Goal: Information Seeking & Learning: Compare options

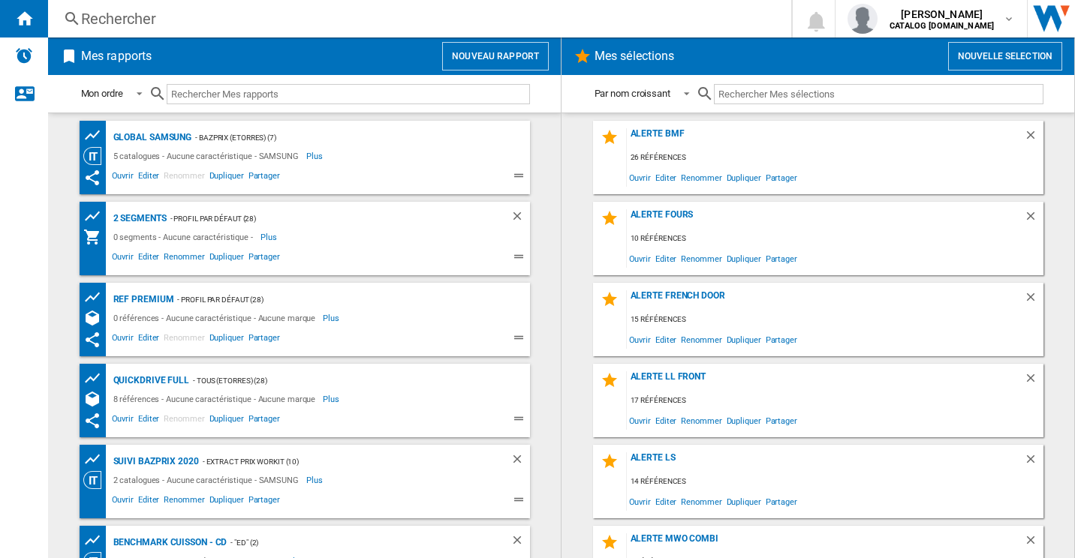
click at [183, 5] on div "Rechercher Rechercher 0 [PERSON_NAME] CATALOG [DOMAIN_NAME] CATALOG [DOMAIN_NAM…" at bounding box center [561, 19] width 1027 height 38
click at [182, 13] on div "Rechercher" at bounding box center [416, 18] width 671 height 21
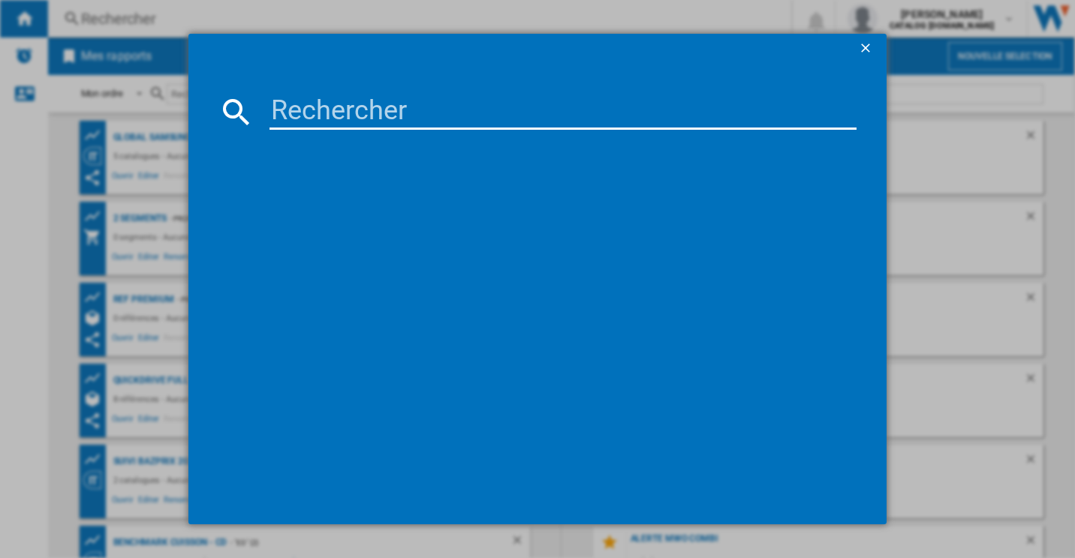
click at [268, 28] on div at bounding box center [537, 279] width 1075 height 558
drag, startPoint x: 575, startPoint y: 95, endPoint x: 567, endPoint y: 103, distance: 11.7
click at [574, 95] on input at bounding box center [563, 112] width 588 height 36
paste input "RS694N4BCE"
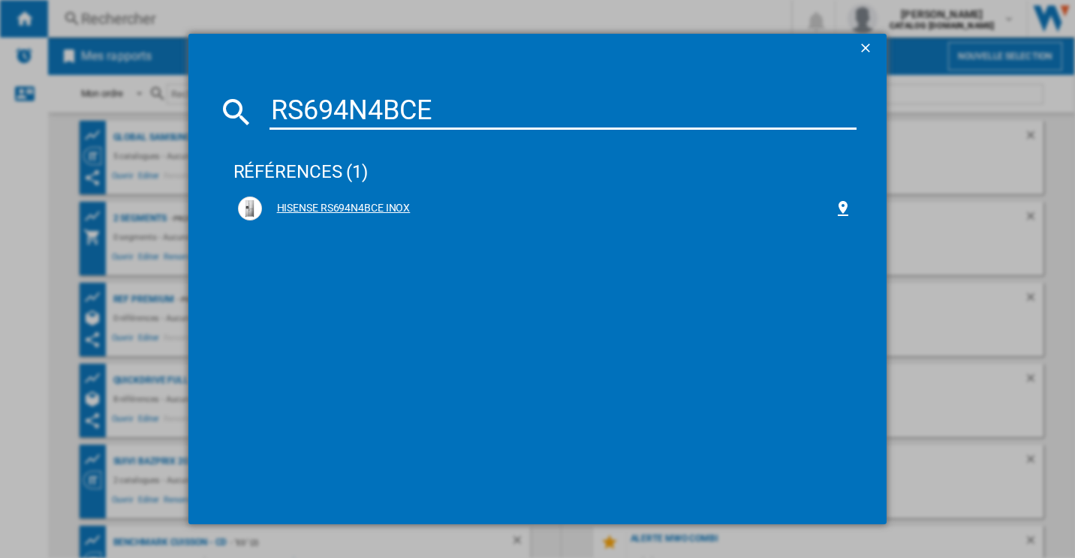
type input "RS694N4BCE"
click at [324, 209] on div "HISENSE RS694N4BCE INOX" at bounding box center [548, 208] width 573 height 15
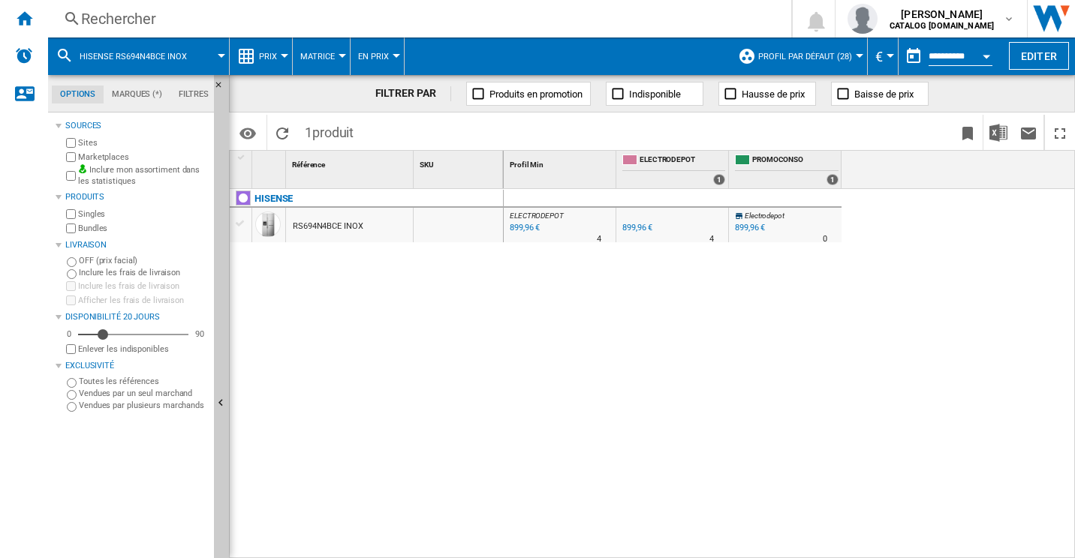
click at [285, 57] on div at bounding box center [285, 56] width 8 height 4
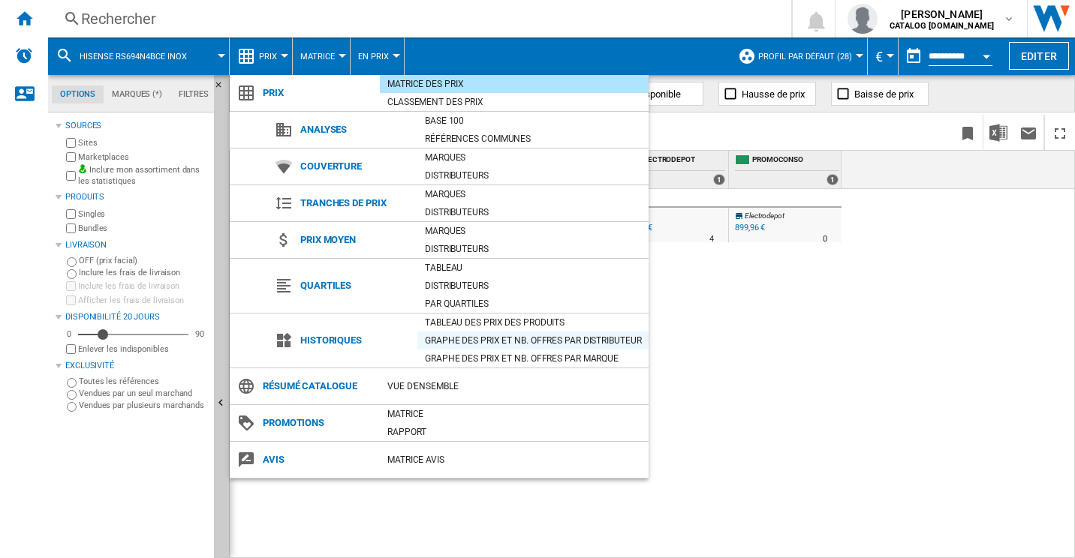
click at [484, 341] on div "Graphe des prix et nb. offres par distributeur" at bounding box center [532, 340] width 231 height 15
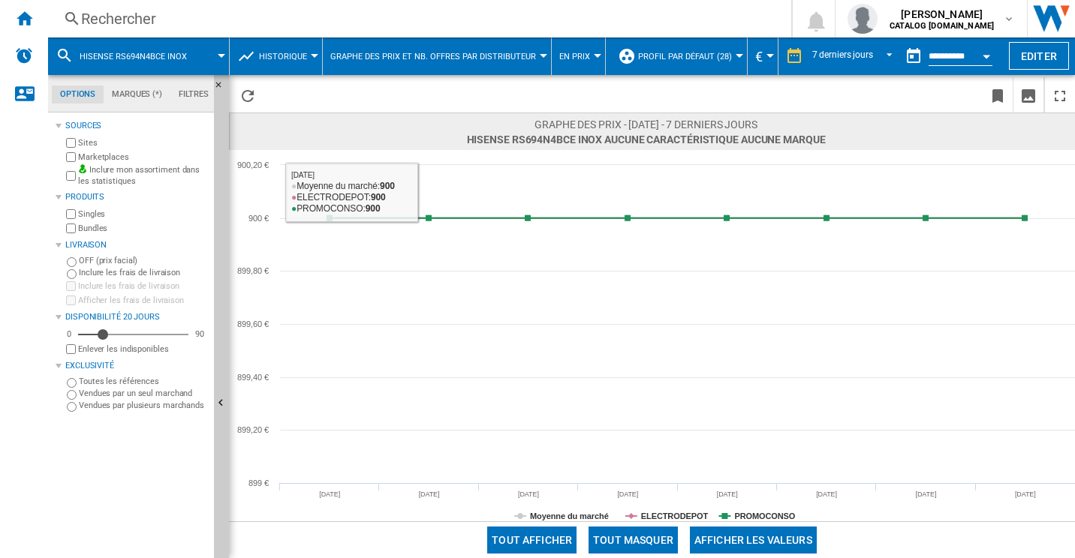
click at [96, 26] on div "Rechercher" at bounding box center [416, 18] width 671 height 21
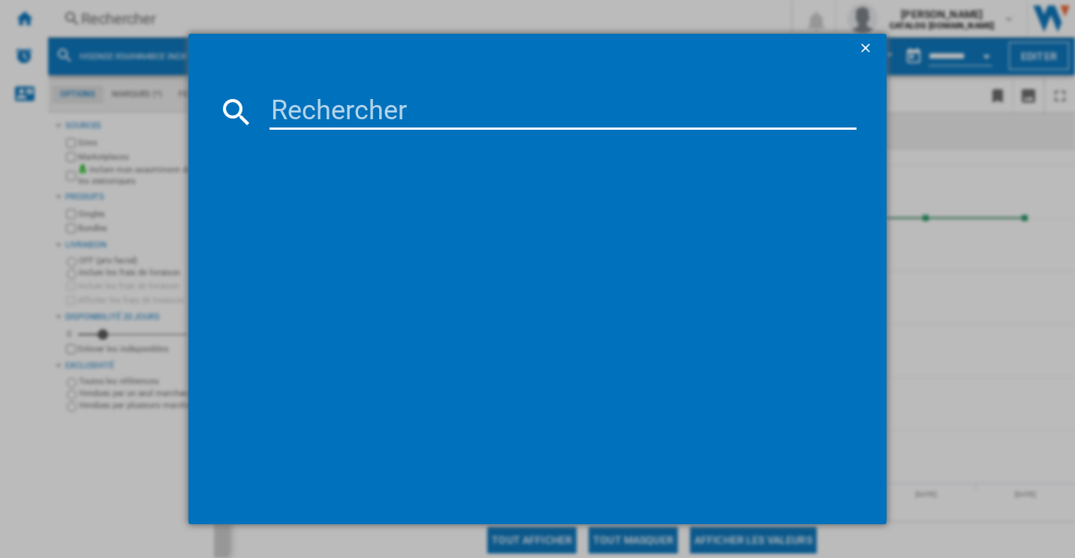
type input "GSLV50DSXE"
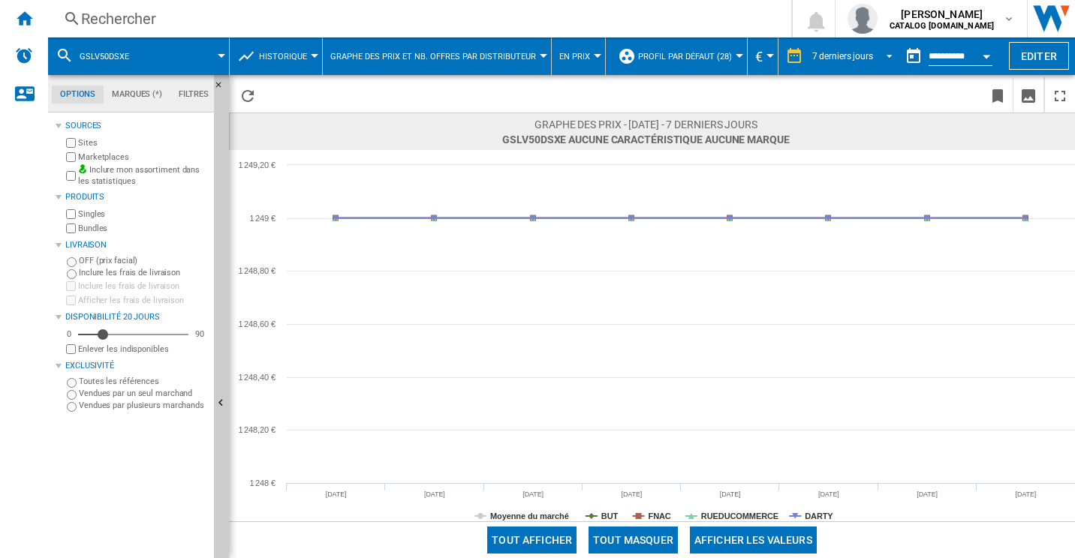
click at [878, 59] on span "REPORTS.WIZARD.STEPS.REPORT.STEPS.REPORT_OPTIONS.PERIOD: 7 derniers jours" at bounding box center [885, 55] width 18 height 14
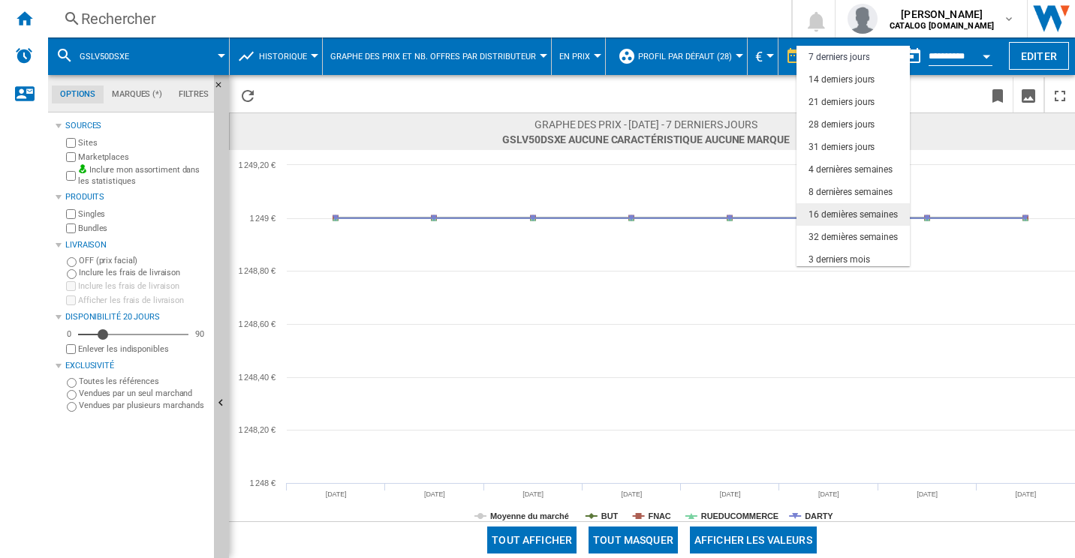
scroll to position [95, 0]
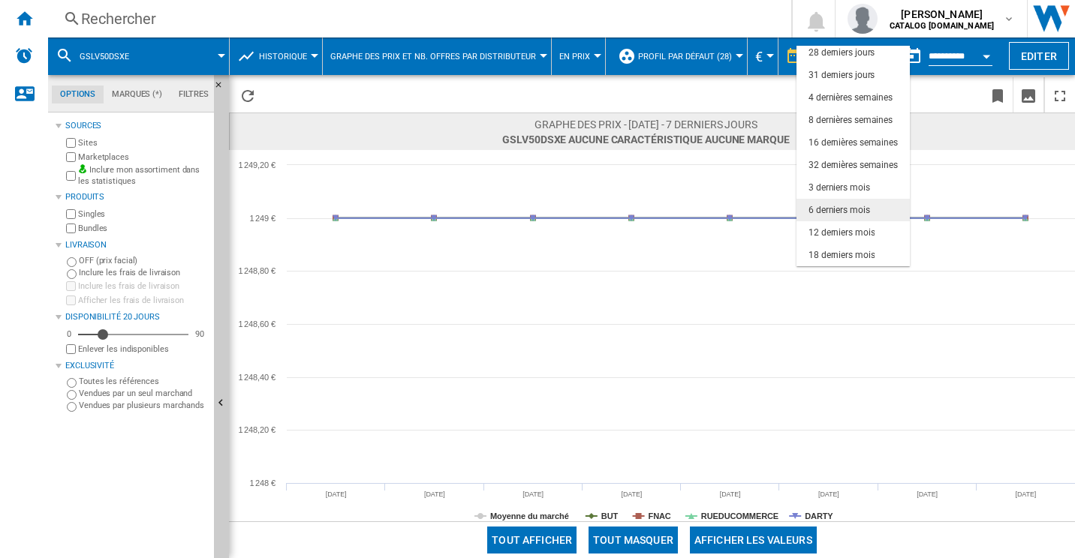
click at [849, 209] on div "6 derniers mois" at bounding box center [839, 210] width 62 height 13
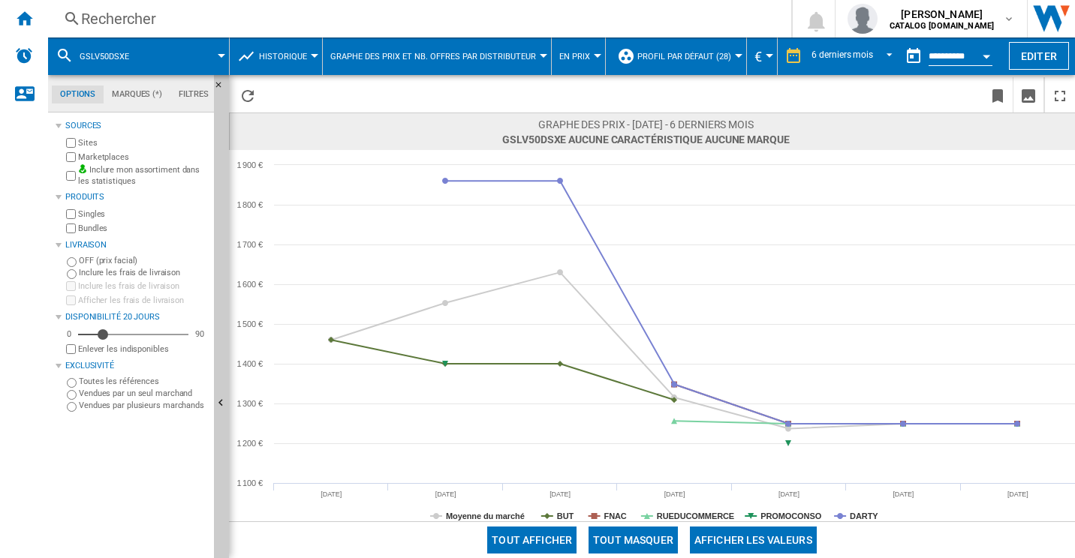
click at [637, 537] on button "Tout masquer" at bounding box center [632, 540] width 89 height 27
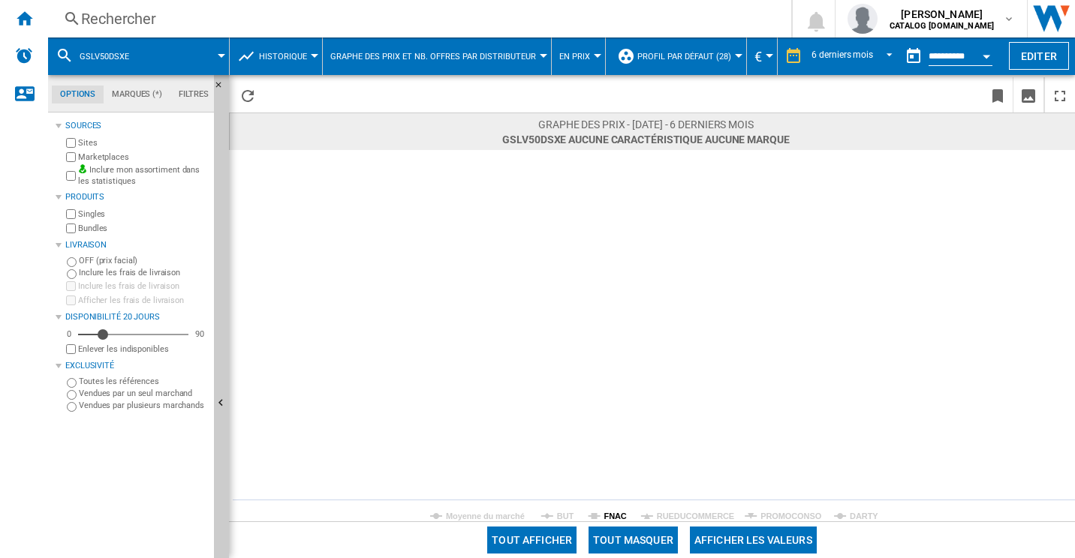
click at [621, 519] on tspan "FNAC" at bounding box center [615, 516] width 23 height 9
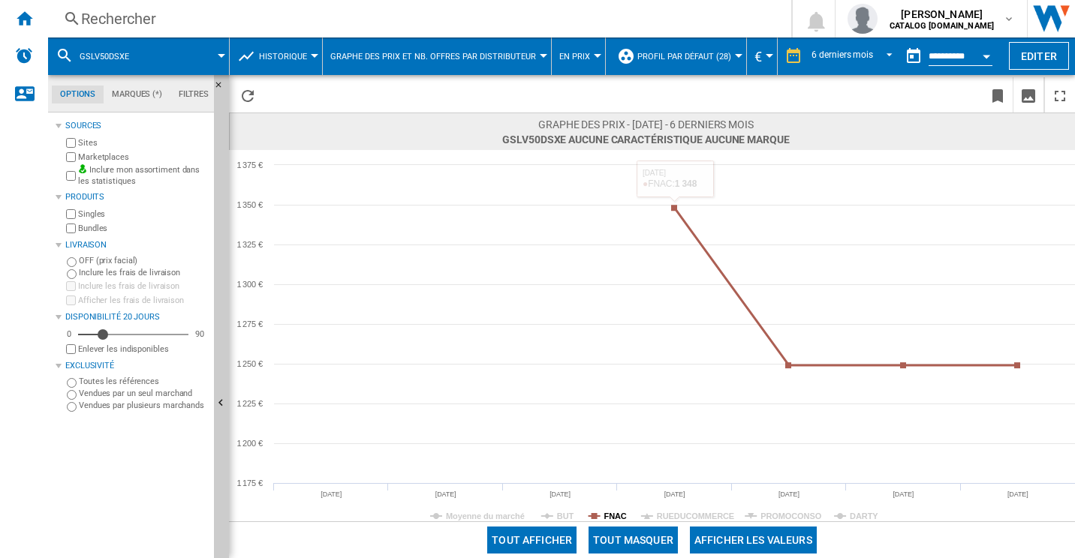
click at [618, 513] on tspan "FNAC" at bounding box center [615, 516] width 23 height 9
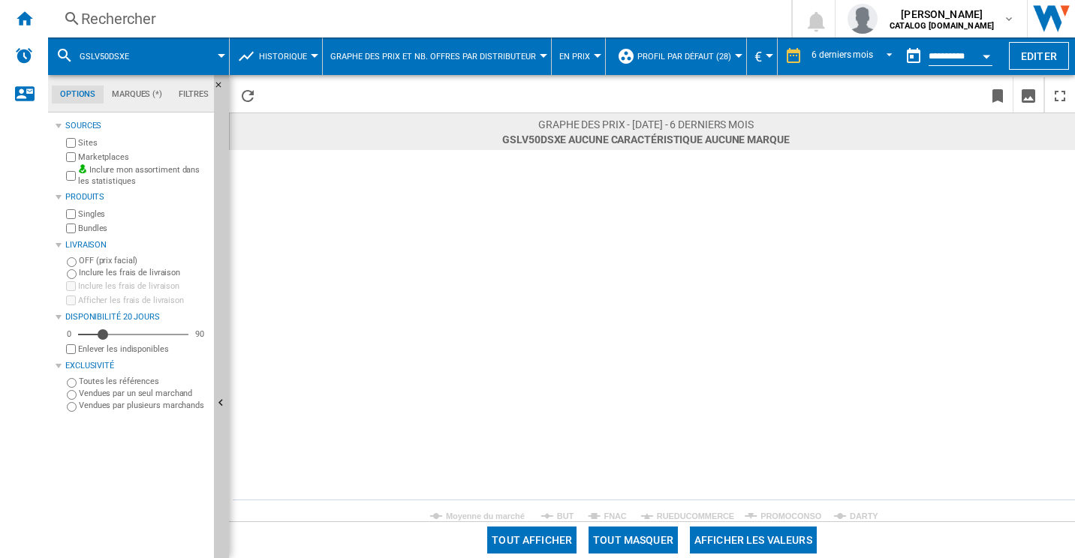
click at [845, 511] on rect at bounding box center [652, 336] width 846 height 372
click at [862, 515] on tspan "DARTY" at bounding box center [864, 516] width 29 height 9
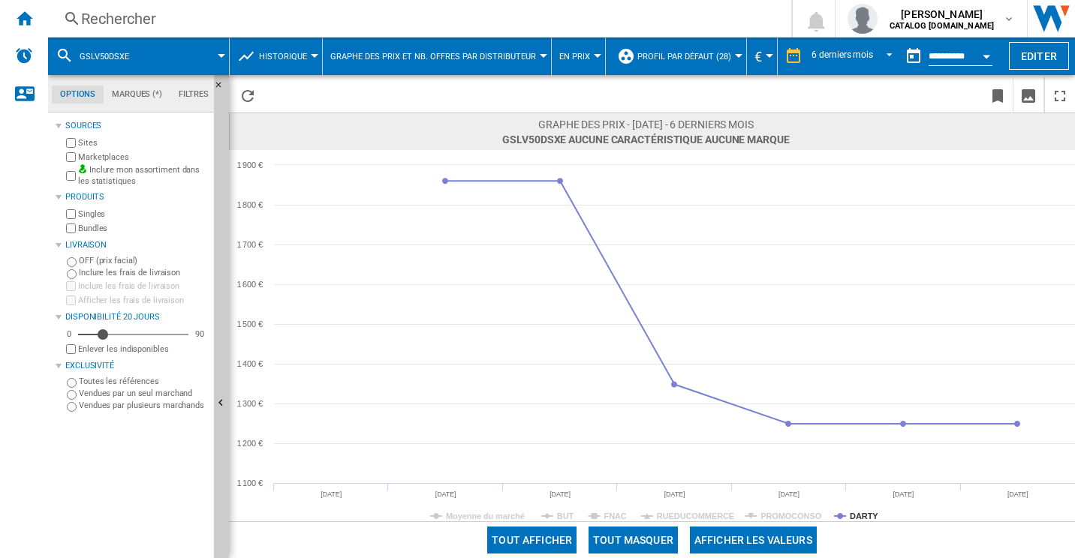
click at [269, 23] on div "Rechercher" at bounding box center [416, 18] width 671 height 21
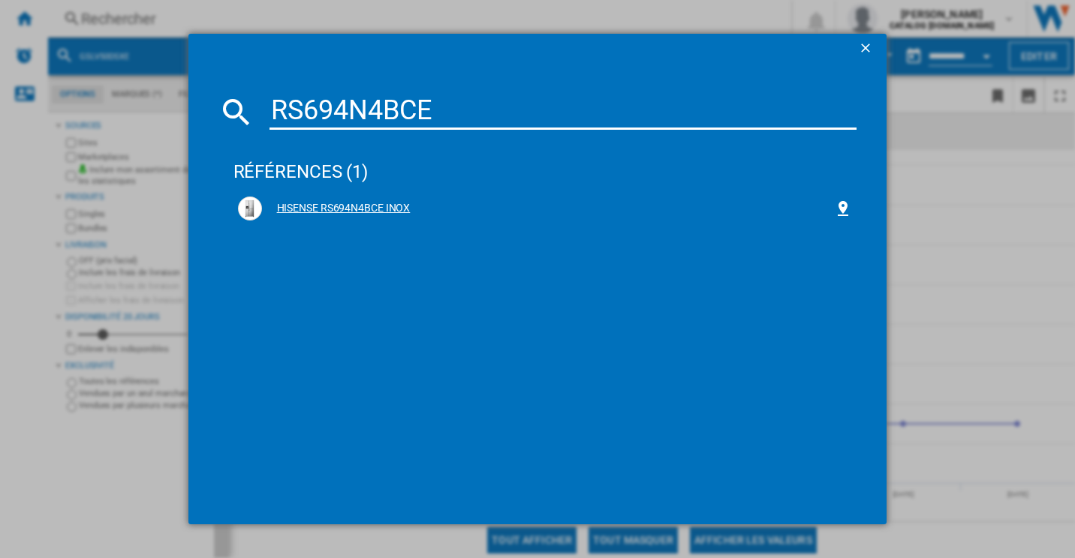
type input "RS694N4BCE"
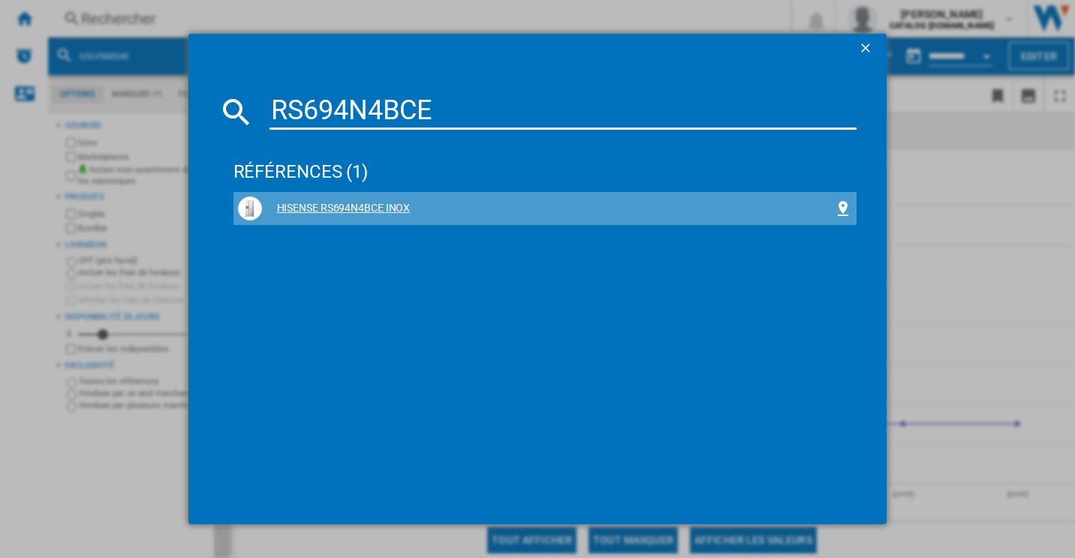
click at [345, 208] on div "HISENSE RS694N4BCE INOX" at bounding box center [548, 208] width 573 height 15
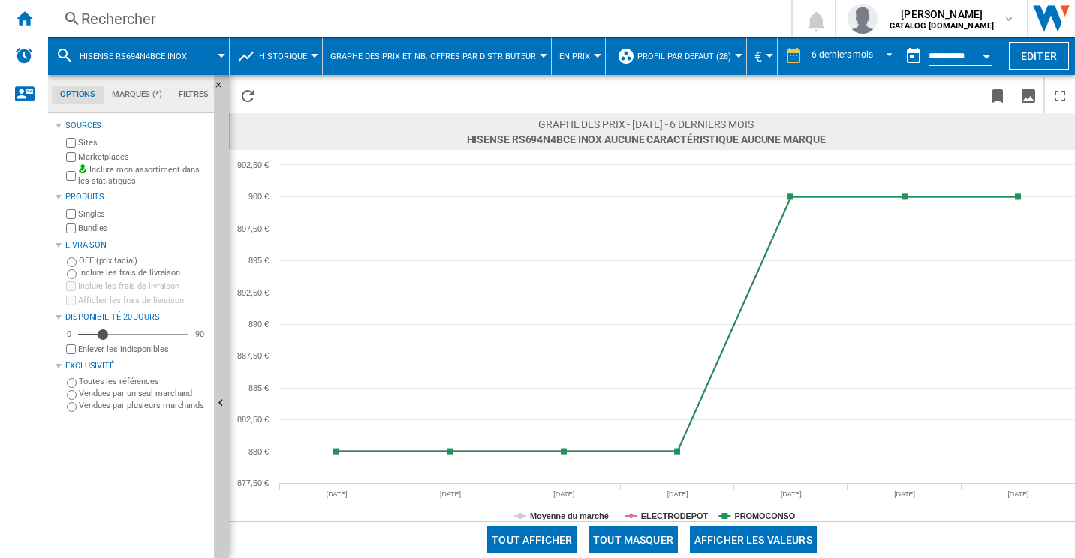
click at [377, 29] on div "Rechercher Rechercher 0 sofiane mahraoui CATALOG SAMSUNG.FR CATALOG SAMSUNG.FR …" at bounding box center [561, 19] width 1027 height 38
click at [181, 20] on div "Rechercher" at bounding box center [416, 18] width 671 height 21
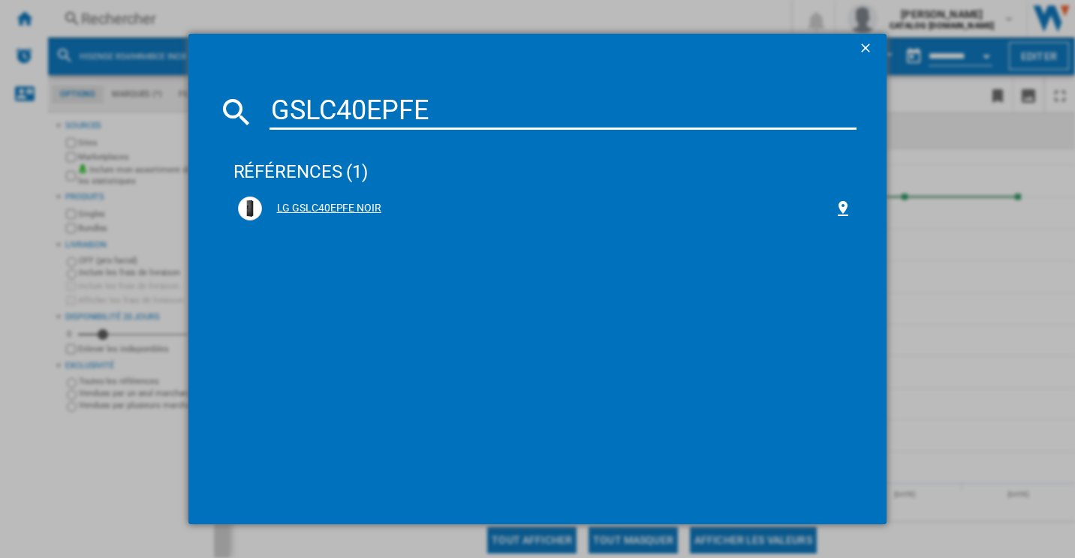
type input "GSLC40EPFE"
click at [324, 205] on div "LG GSLC40EPFE NOIR" at bounding box center [548, 208] width 573 height 15
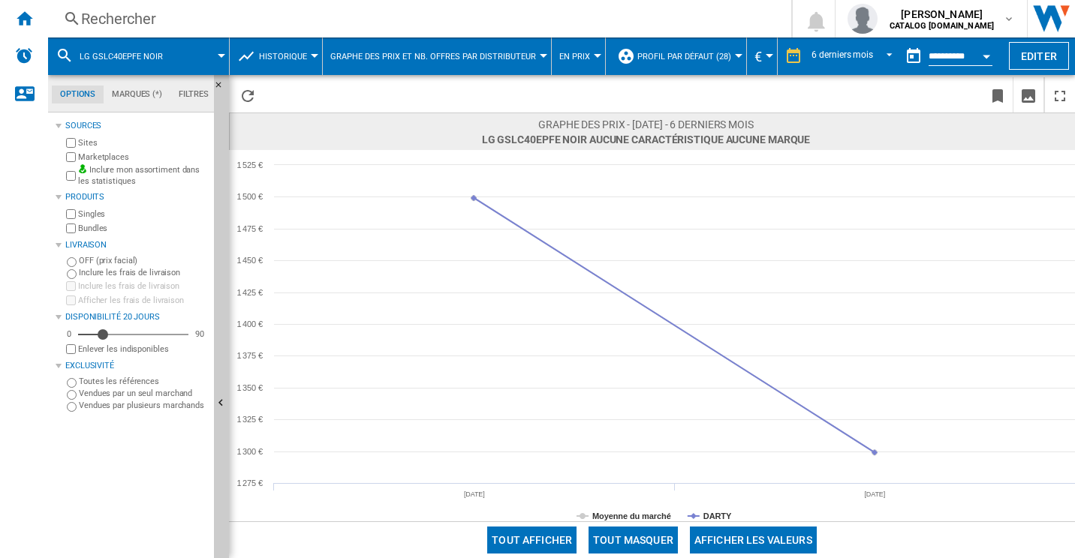
click at [272, 21] on div "Rechercher" at bounding box center [416, 18] width 671 height 21
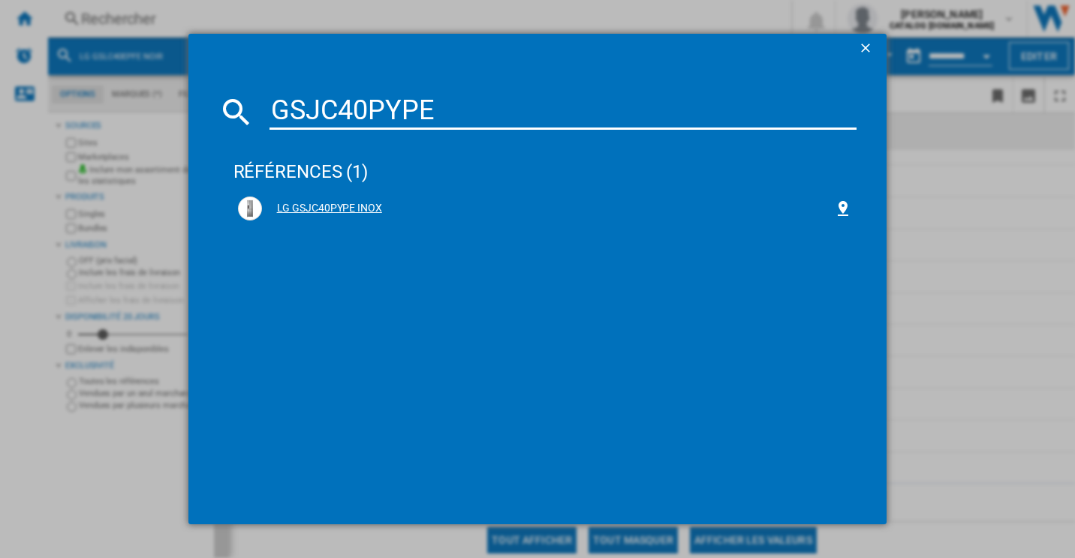
type input "GSJC40PYPE"
click at [306, 203] on div "LG GSJC40PYPE INOX" at bounding box center [548, 208] width 573 height 15
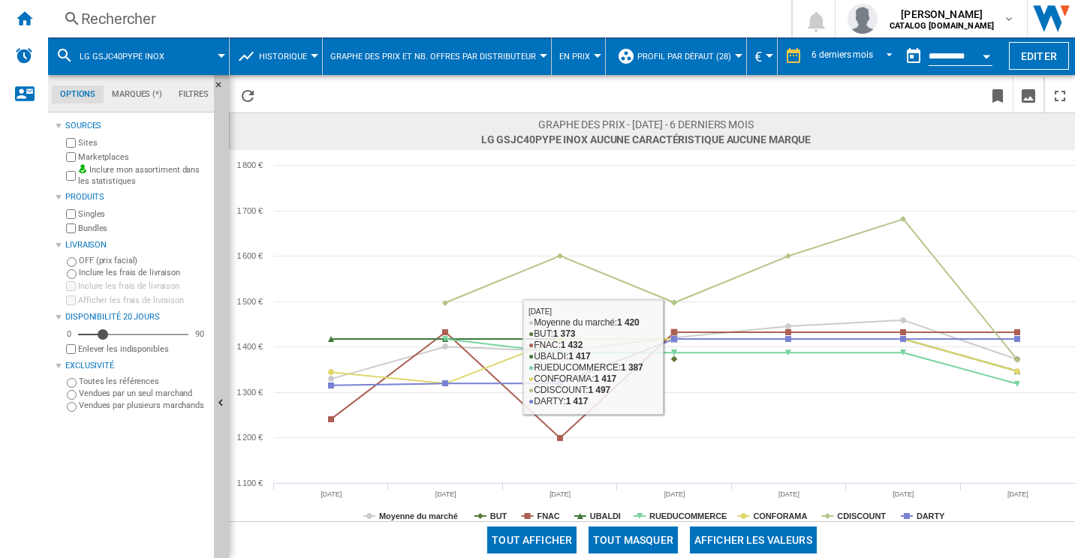
click at [649, 535] on button "Tout masquer" at bounding box center [632, 540] width 89 height 27
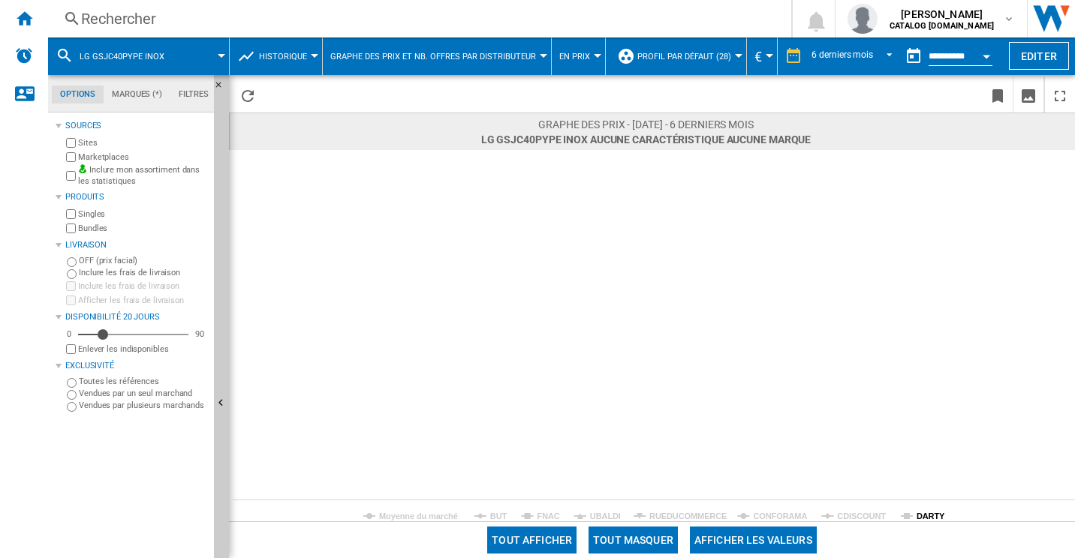
click at [940, 512] on tspan "DARTY" at bounding box center [930, 516] width 29 height 9
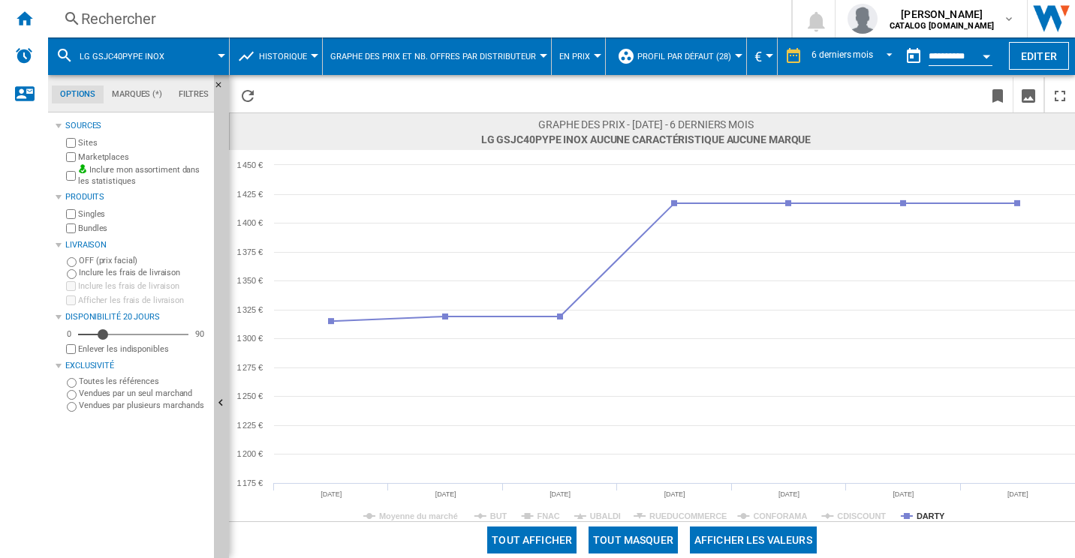
click at [185, 14] on div "Rechercher" at bounding box center [416, 18] width 671 height 21
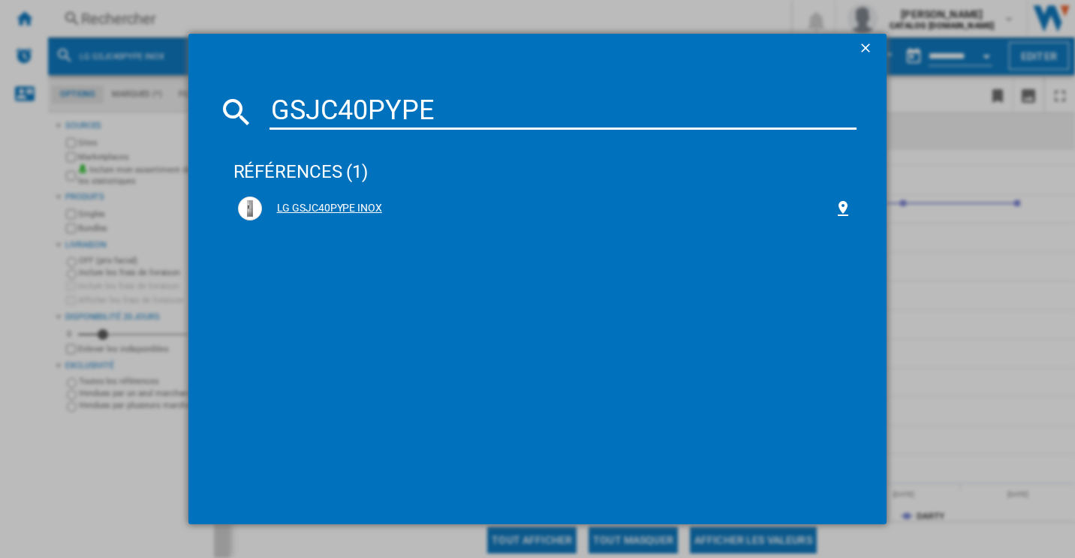
type input "GSJC40PYPE"
click at [366, 209] on div "LG GSJC40PYPE INOX" at bounding box center [548, 208] width 573 height 15
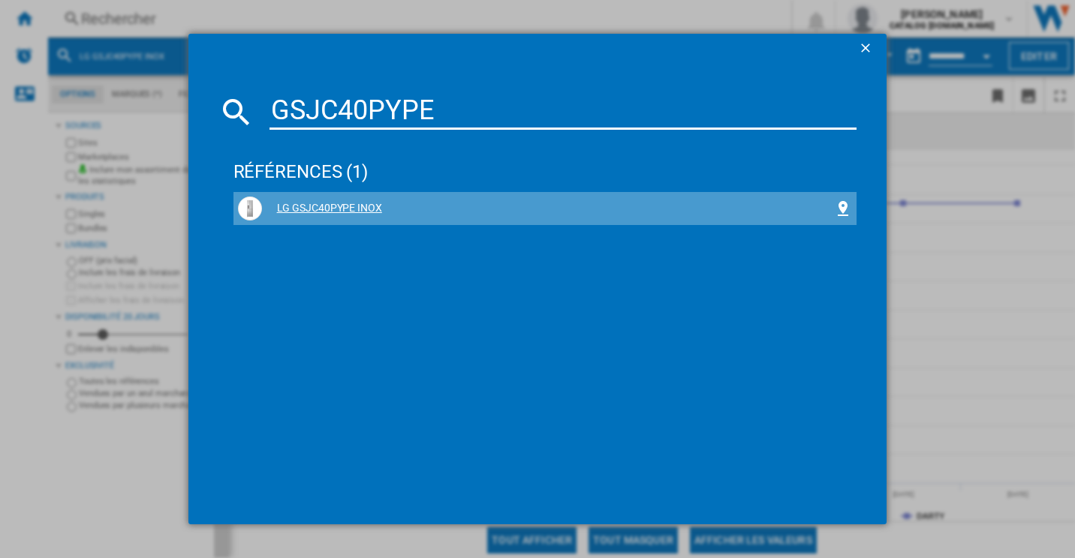
click at [341, 209] on div "LG GSJC40PYPE INOX" at bounding box center [548, 208] width 573 height 15
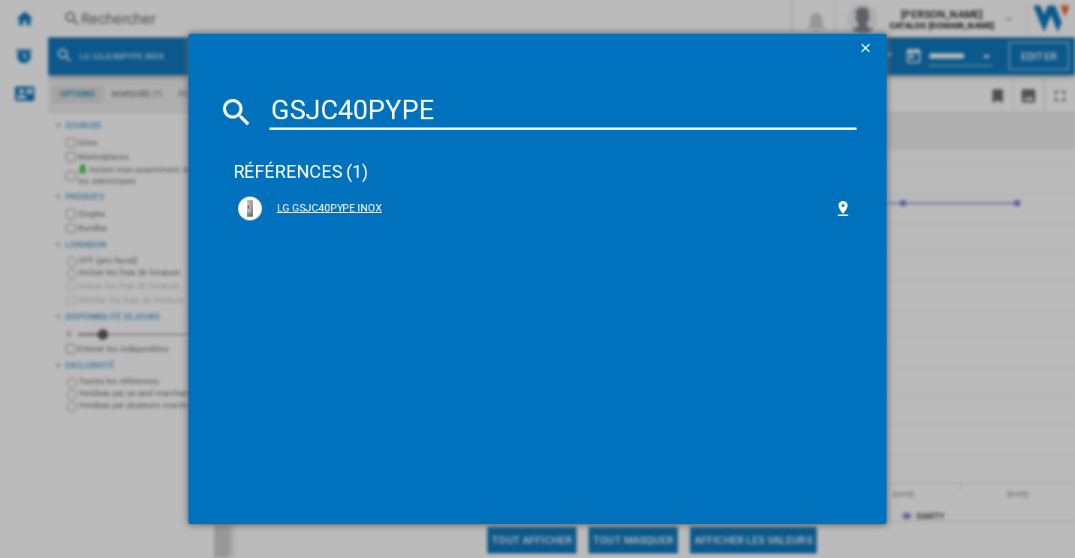
click at [315, 201] on div "LG GSJC40PYPE INOX" at bounding box center [548, 208] width 573 height 15
click at [318, 209] on div "LG GSJC40PYPE INOX" at bounding box center [548, 208] width 573 height 15
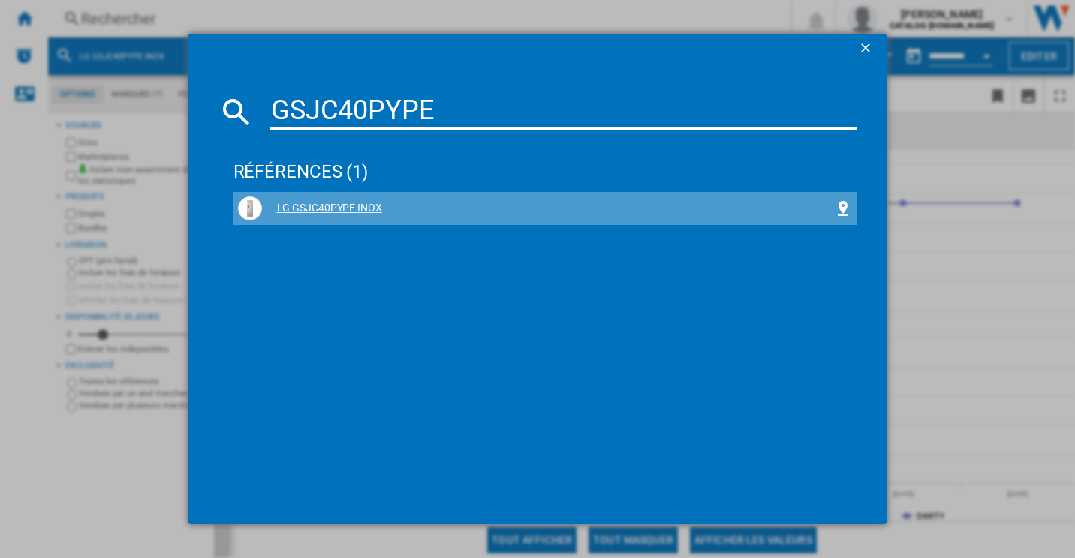
click at [318, 209] on div "LG GSJC40PYPE INOX" at bounding box center [548, 208] width 573 height 15
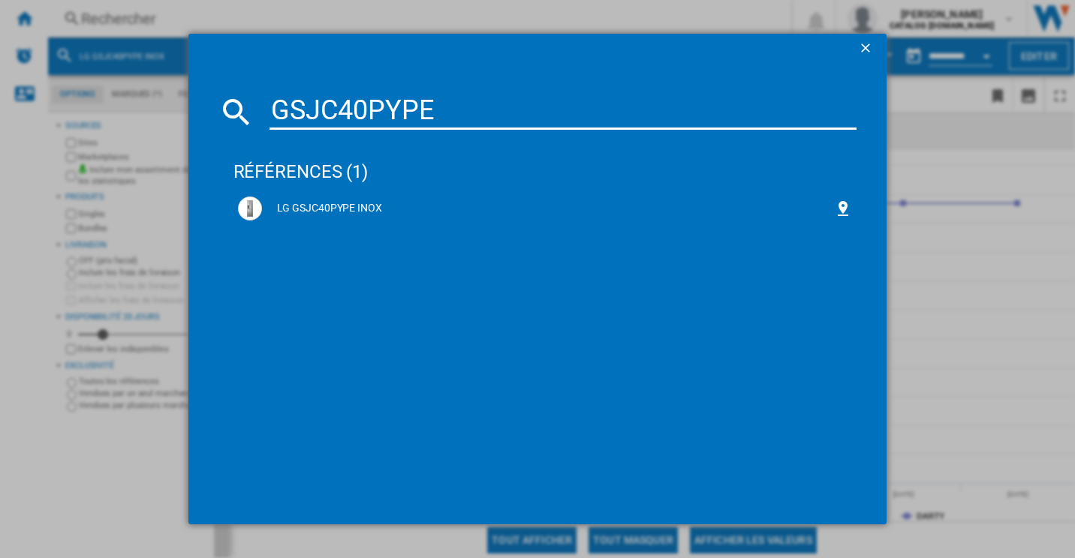
drag, startPoint x: 318, startPoint y: 209, endPoint x: 463, endPoint y: 278, distance: 160.2
click at [482, 293] on div "références (1) LG GSJC40PYPE INOX" at bounding box center [545, 316] width 624 height 358
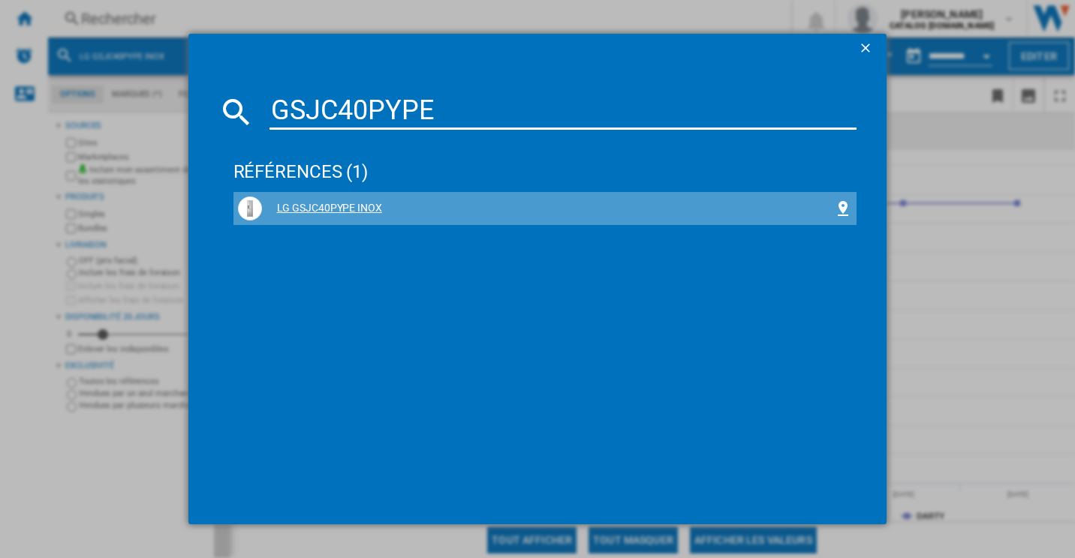
click at [375, 208] on div "LG GSJC40PYPE INOX" at bounding box center [548, 208] width 573 height 15
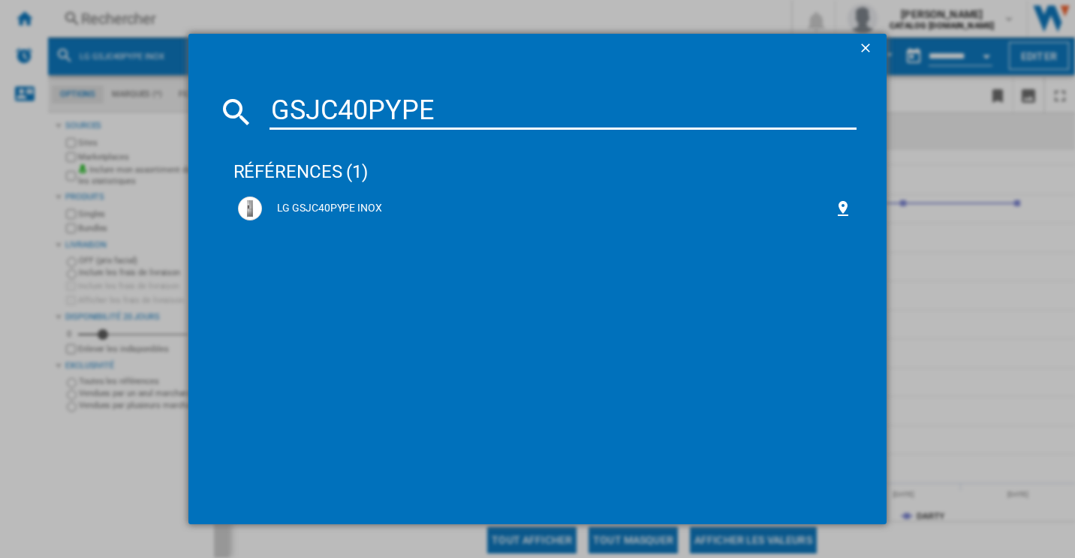
click at [854, 42] on button "button" at bounding box center [867, 49] width 30 height 30
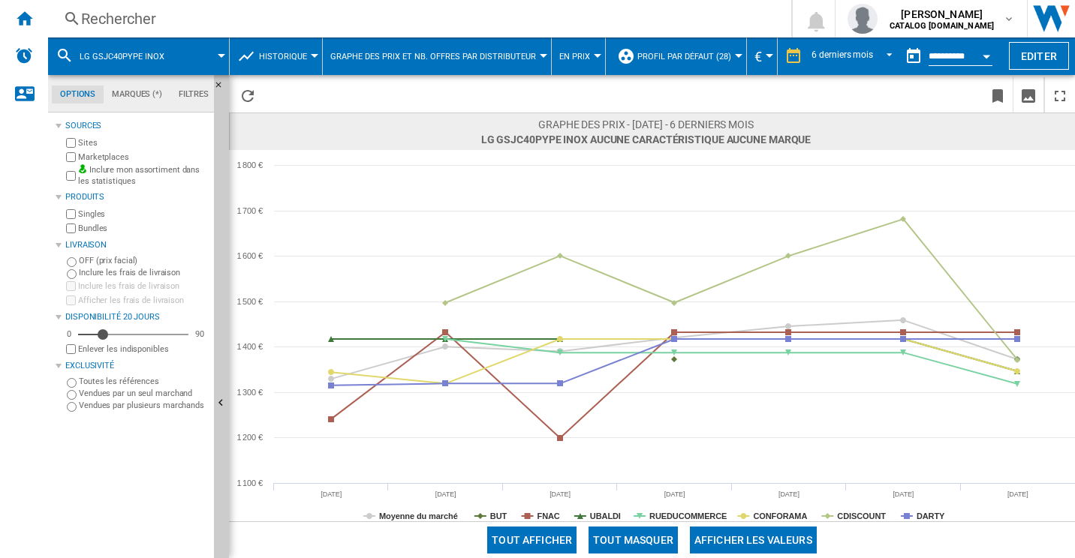
click at [333, 22] on div "Rechercher" at bounding box center [416, 18] width 671 height 21
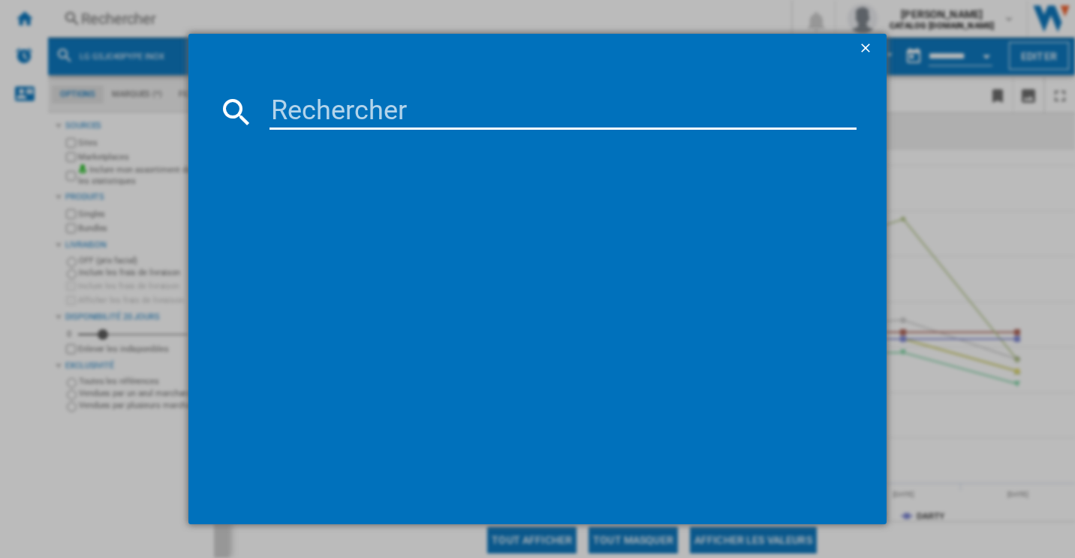
click at [334, 116] on input at bounding box center [563, 112] width 588 height 36
paste input "GSJC40PYPE"
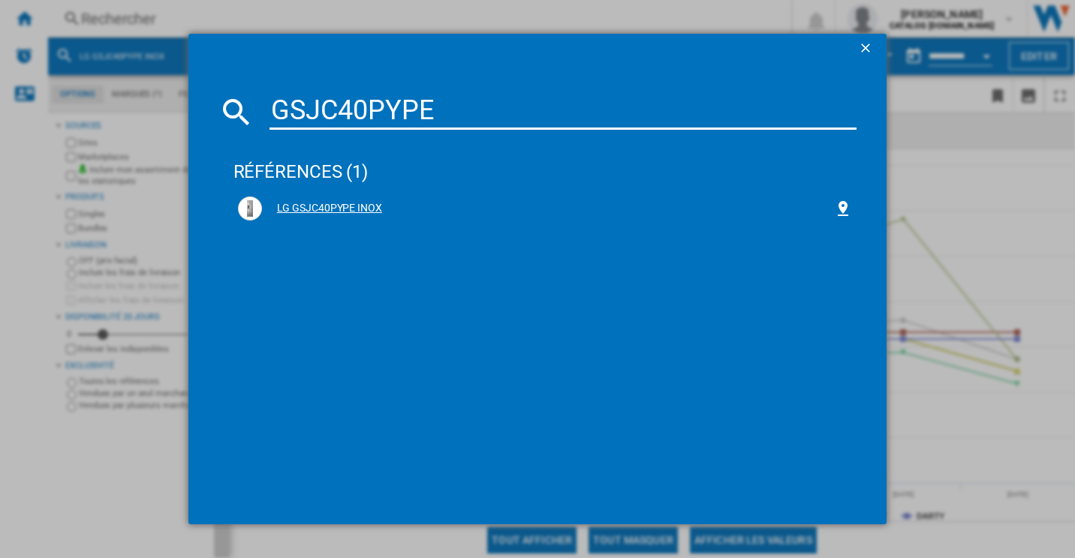
type input "GSJC40PYPE"
click at [332, 213] on div "LG GSJC40PYPE INOX" at bounding box center [548, 208] width 573 height 15
drag, startPoint x: 330, startPoint y: 212, endPoint x: 302, endPoint y: 209, distance: 28.0
click at [302, 209] on div "LG GSJC40PYPE INOX" at bounding box center [548, 208] width 573 height 15
click at [344, 200] on div "LG GSJC40PYPE INOX" at bounding box center [545, 209] width 615 height 24
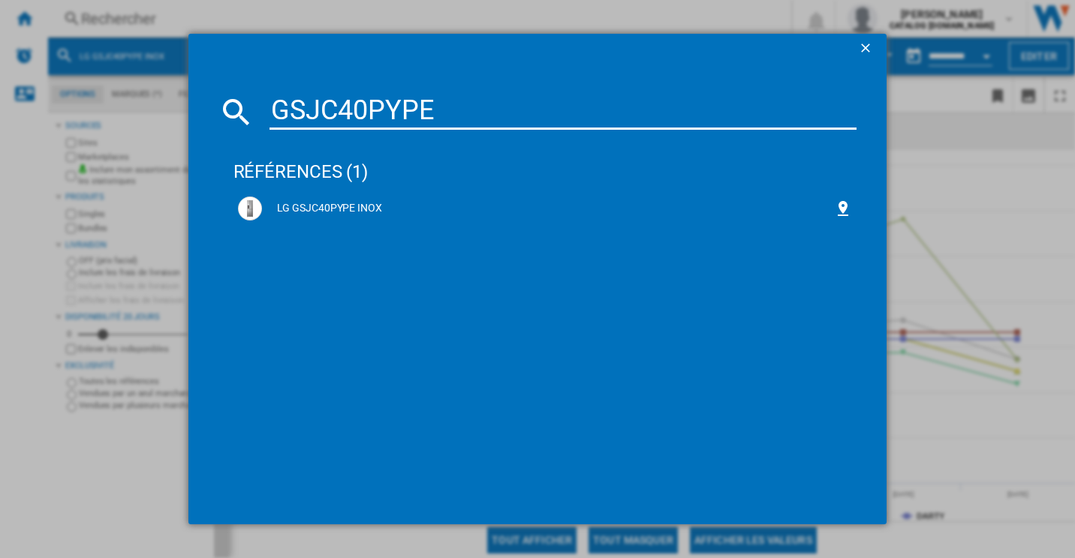
click at [865, 47] on ng-md-icon "getI18NText('BUTTONS.CLOSE_DIALOG')" at bounding box center [867, 50] width 18 height 18
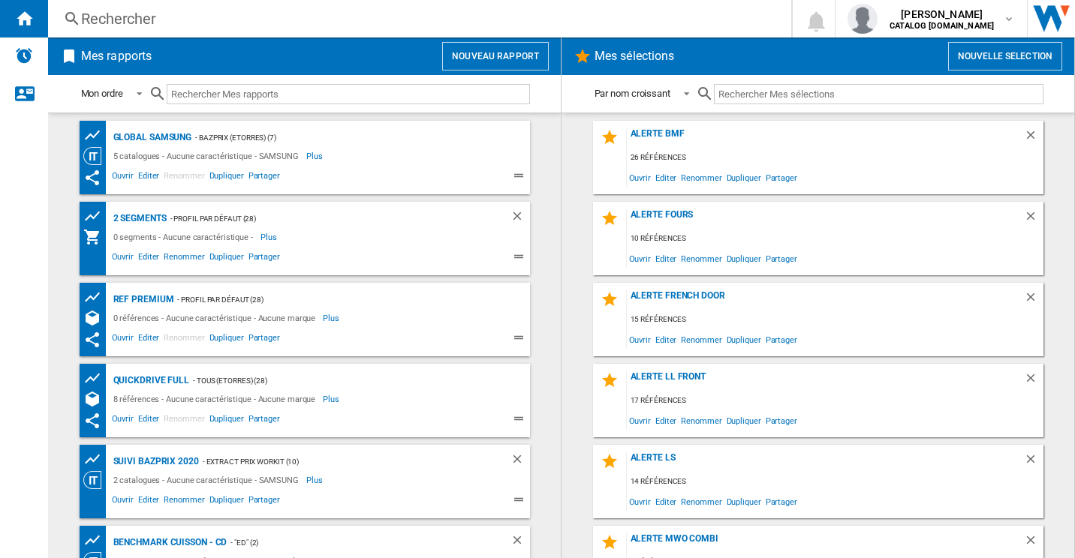
click at [131, 11] on div "Rechercher" at bounding box center [416, 18] width 671 height 21
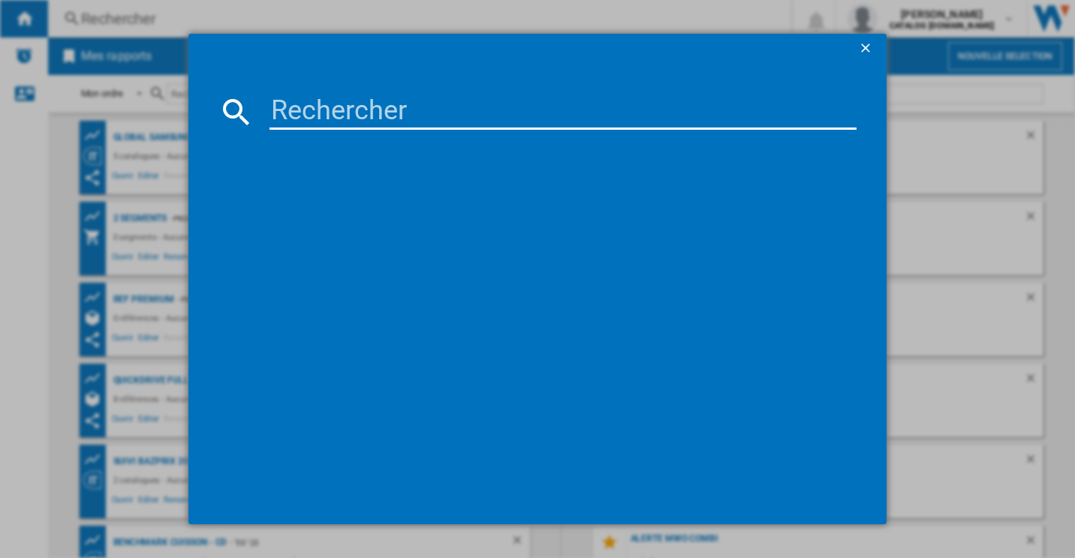
click at [305, 103] on input at bounding box center [563, 112] width 588 height 36
paste input "GSJC40PYPE"
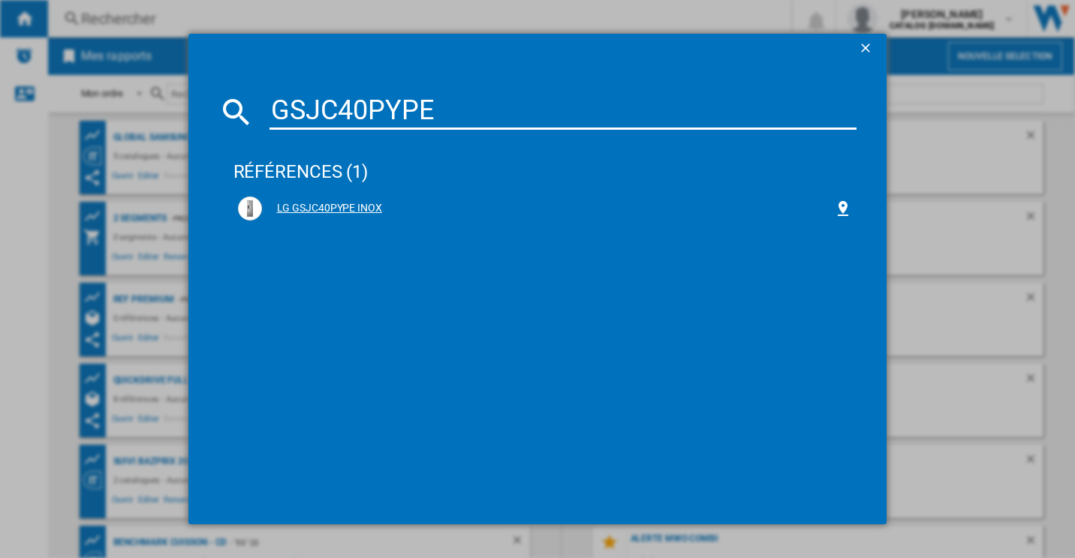
type input "GSJC40PYPE"
click at [320, 212] on div "LG GSJC40PYPE INOX" at bounding box center [548, 208] width 573 height 15
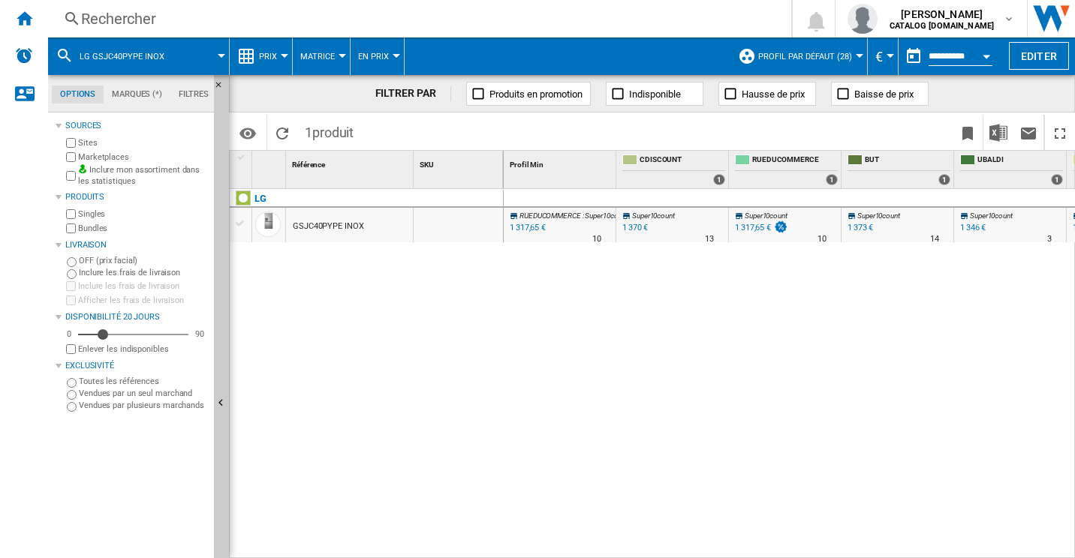
click at [254, 56] on ng-md-icon at bounding box center [246, 56] width 18 height 18
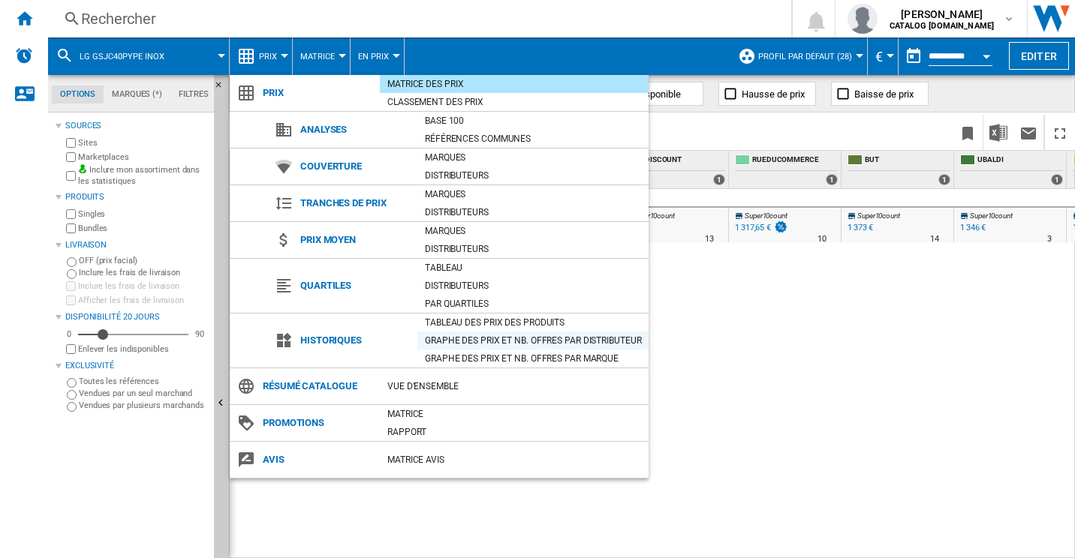
click at [482, 332] on div "Graphe des prix et nb. offres par distributeur" at bounding box center [532, 341] width 231 height 18
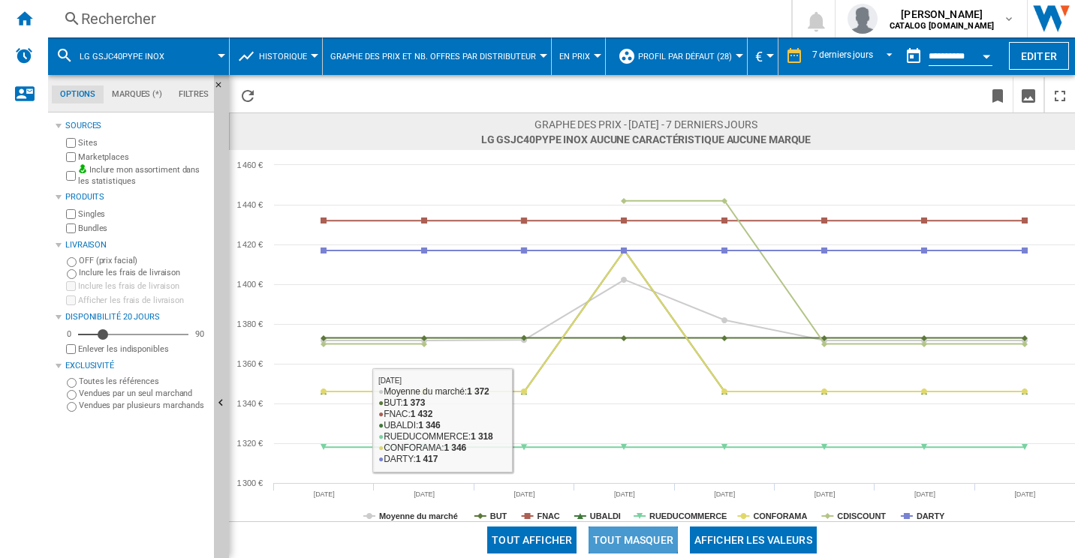
click at [613, 534] on button "Tout masquer" at bounding box center [632, 540] width 89 height 27
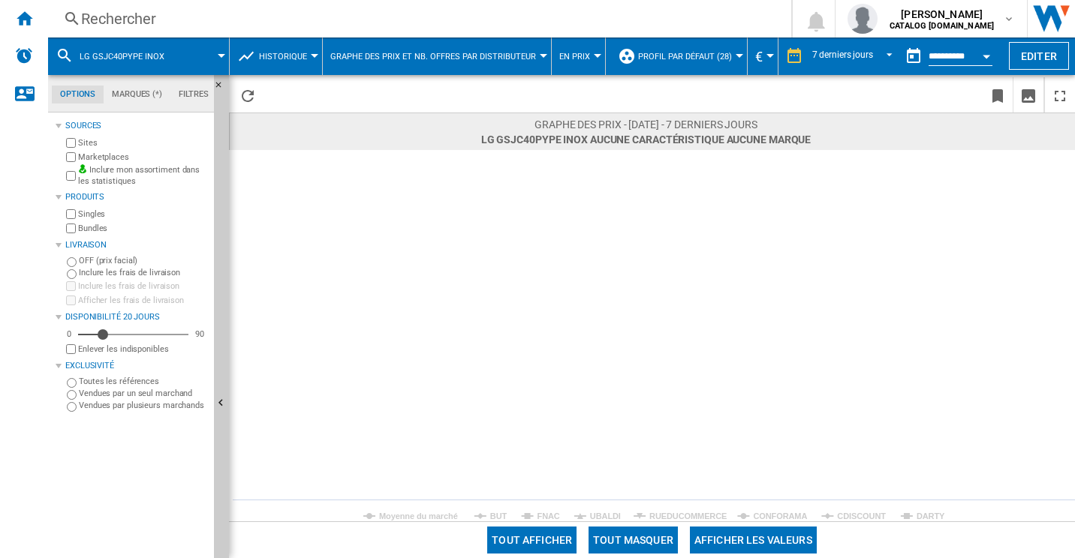
click at [930, 512] on tspan "DARTY" at bounding box center [930, 516] width 29 height 9
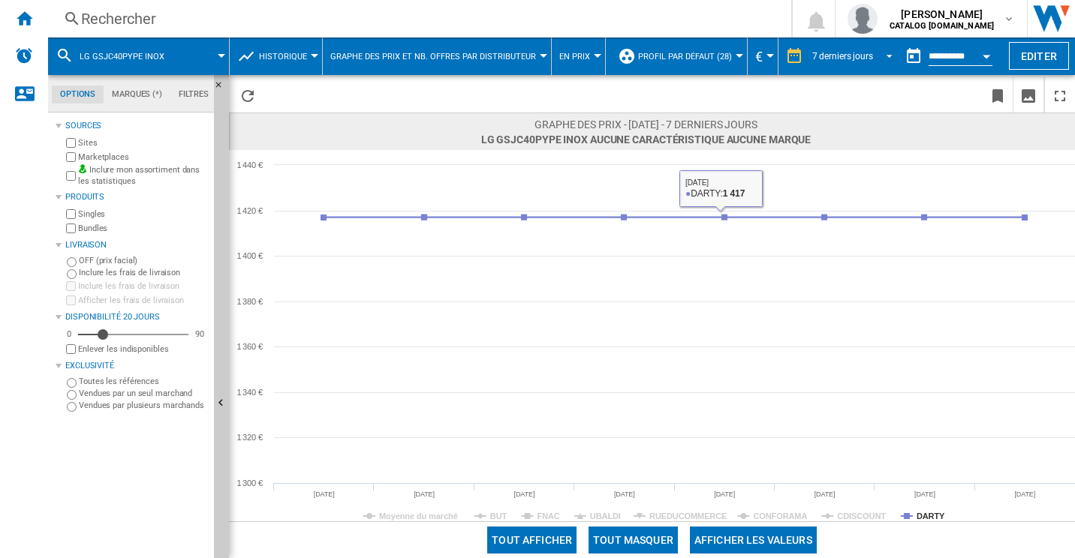
click at [857, 48] on md-select-value "7 derniers jours" at bounding box center [855, 56] width 88 height 23
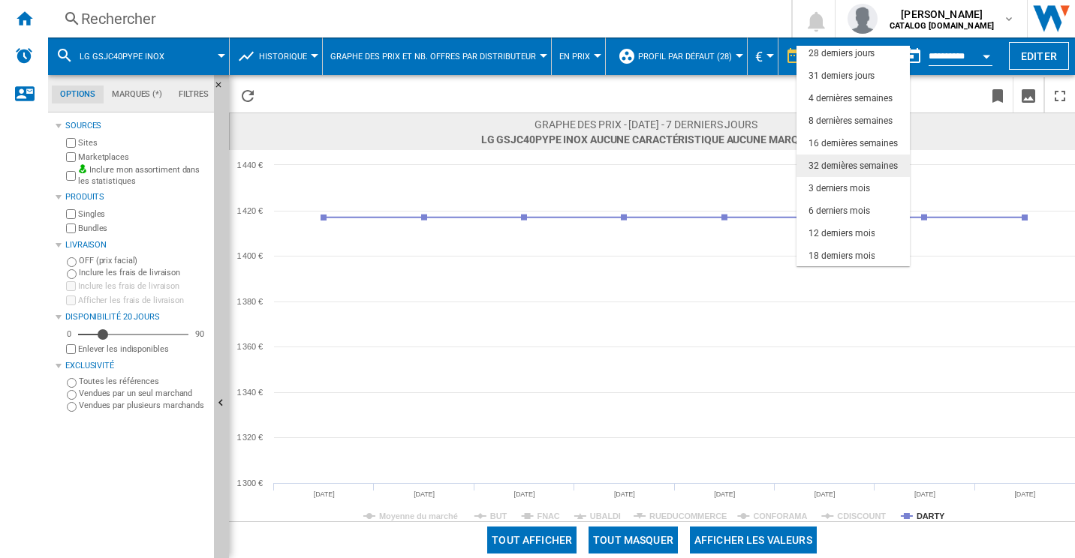
scroll to position [95, 0]
click at [849, 206] on div "6 derniers mois" at bounding box center [839, 210] width 62 height 13
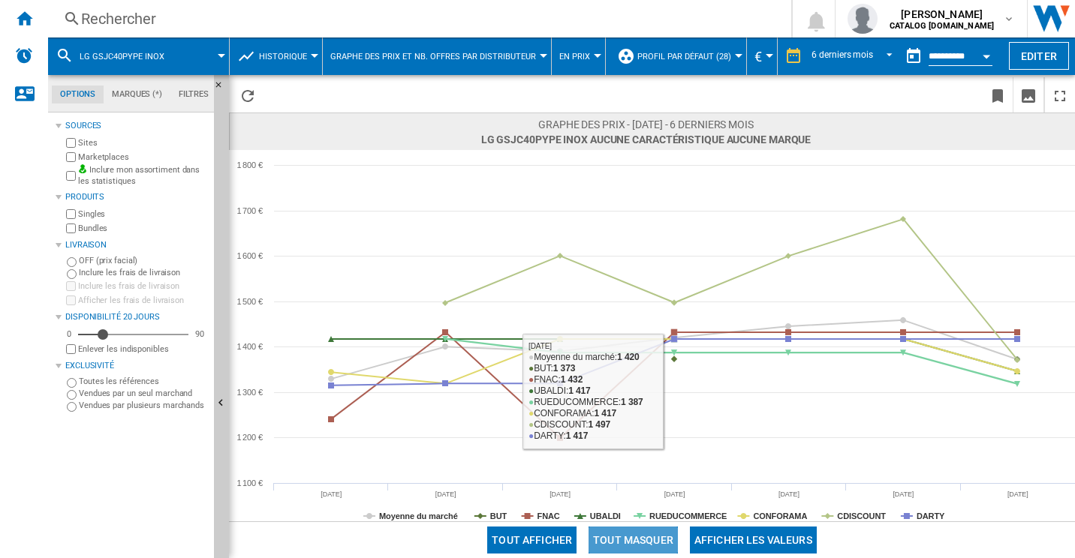
click at [668, 535] on button "Tout masquer" at bounding box center [632, 540] width 89 height 27
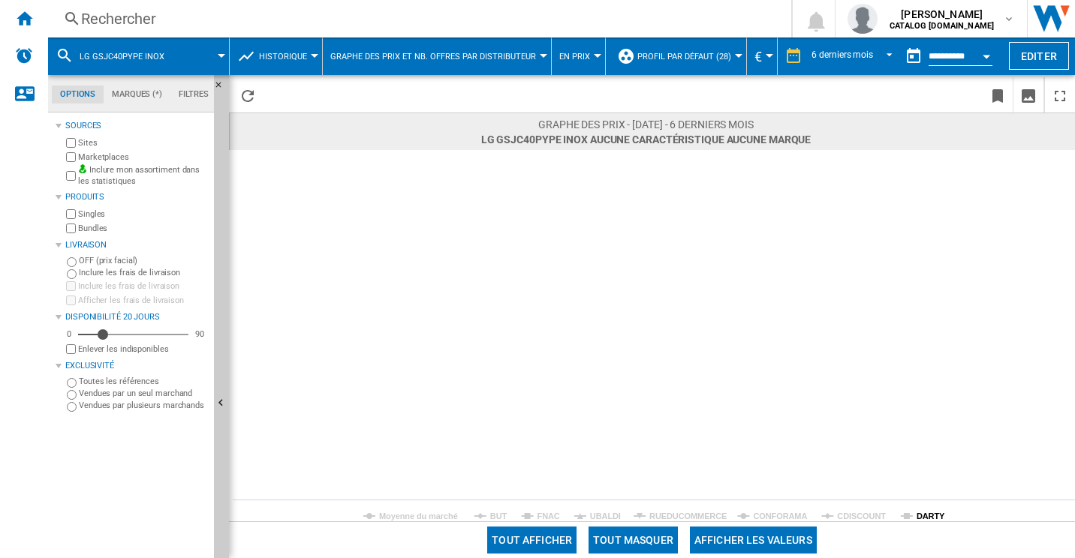
click at [929, 516] on tspan "DARTY" at bounding box center [930, 516] width 29 height 9
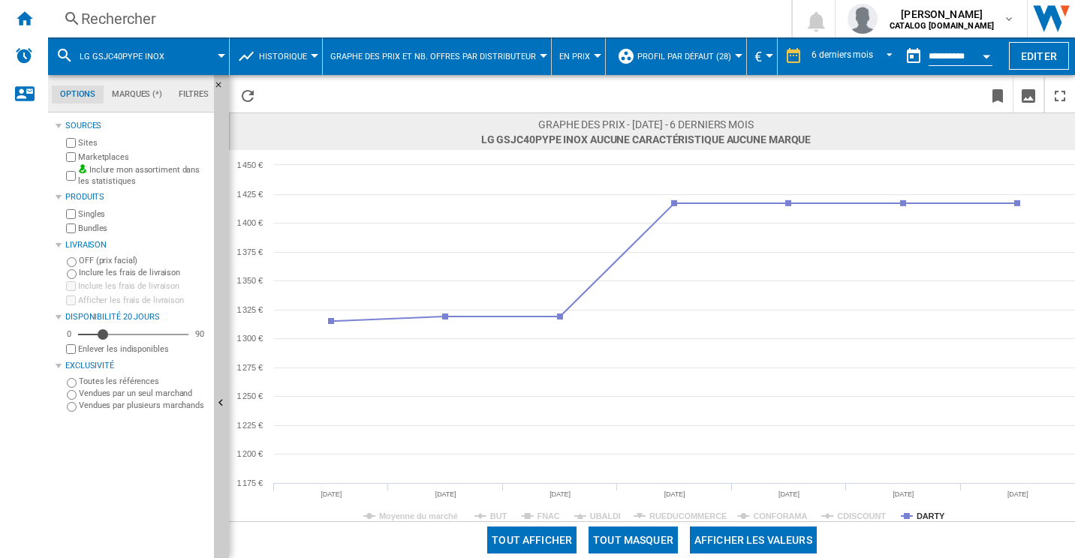
click at [184, 12] on div "Rechercher" at bounding box center [416, 18] width 671 height 21
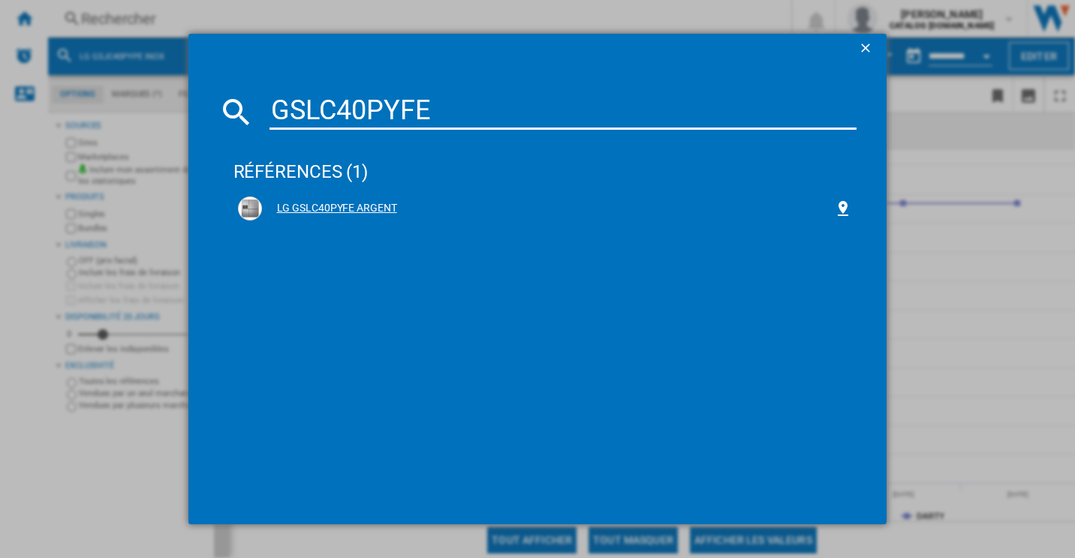
type input "GSLC40PYFE"
click at [344, 209] on div "LG GSLC40PYFE ARGENT" at bounding box center [548, 208] width 573 height 15
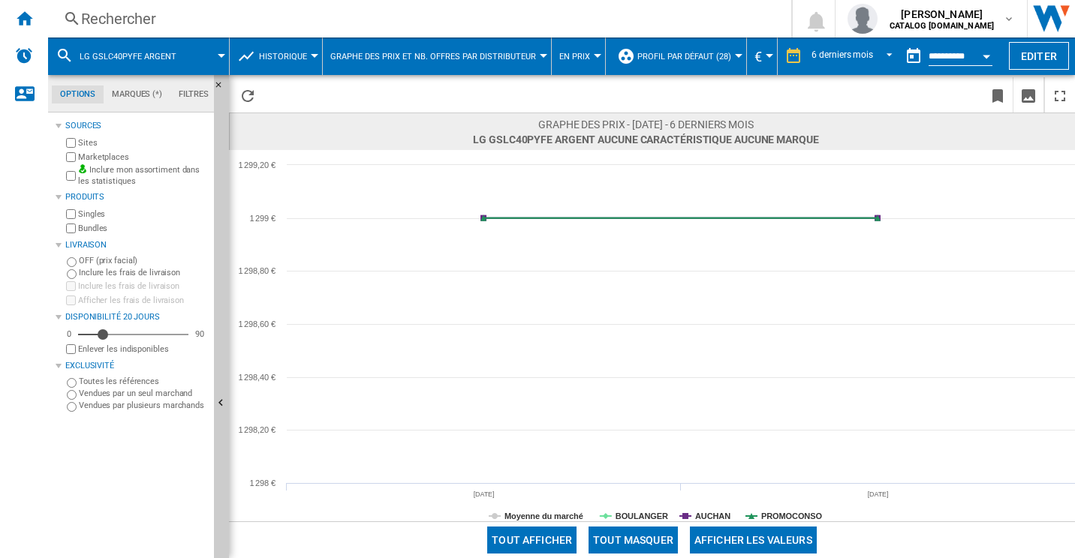
drag, startPoint x: 510, startPoint y: 32, endPoint x: 482, endPoint y: 20, distance: 30.9
click at [509, 29] on div "Rechercher Rechercher 0 sofiane mahraoui CATALOG SAMSUNG.FR CATALOG SAMSUNG.FR …" at bounding box center [561, 19] width 1027 height 38
click at [176, 19] on div "Rechercher" at bounding box center [416, 18] width 671 height 21
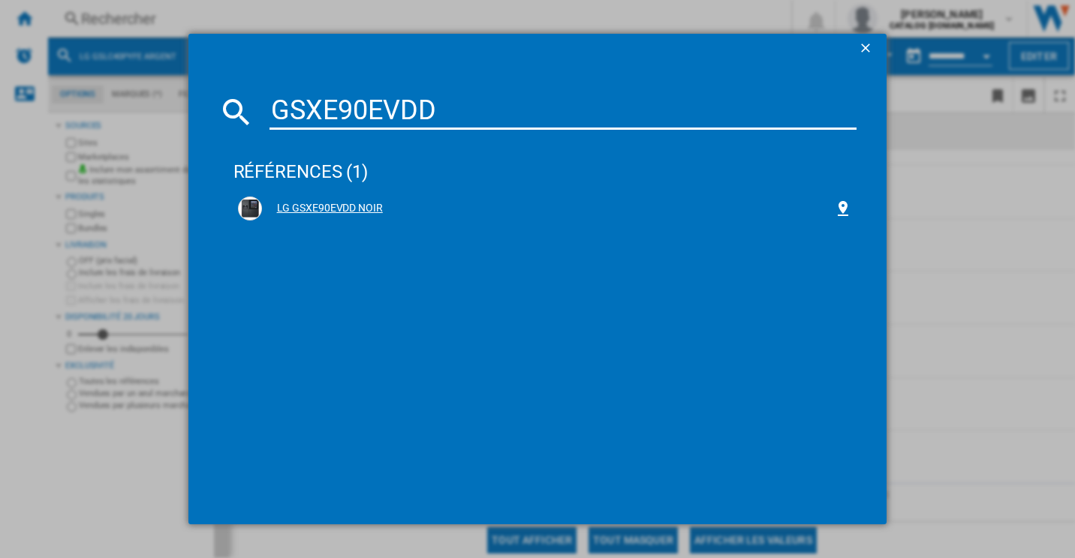
type input "GSXE90EVDD"
click at [340, 203] on div "LG GSXE90EVDD NOIR" at bounding box center [548, 208] width 573 height 15
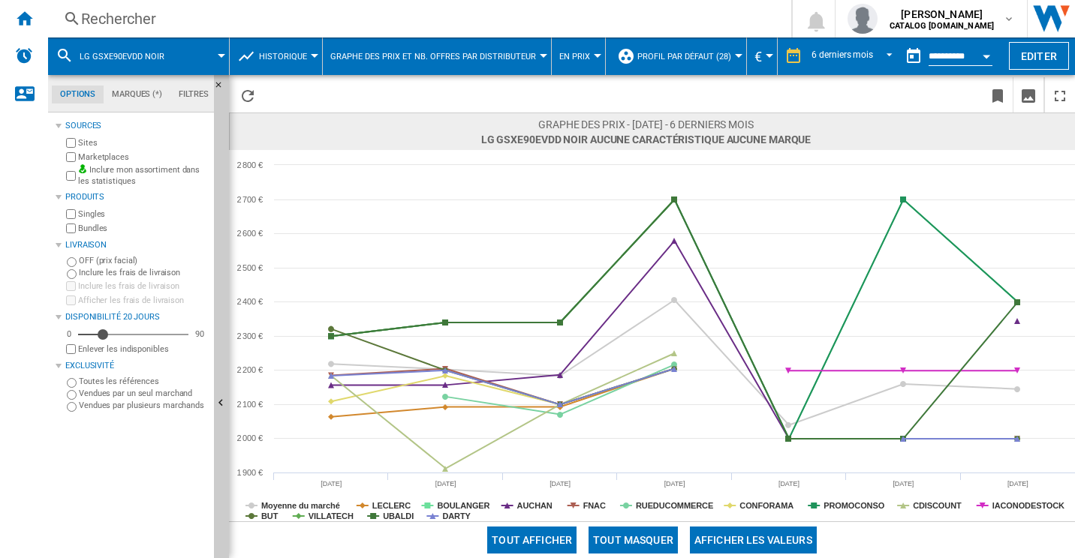
click at [623, 538] on button "Tout masquer" at bounding box center [632, 540] width 89 height 27
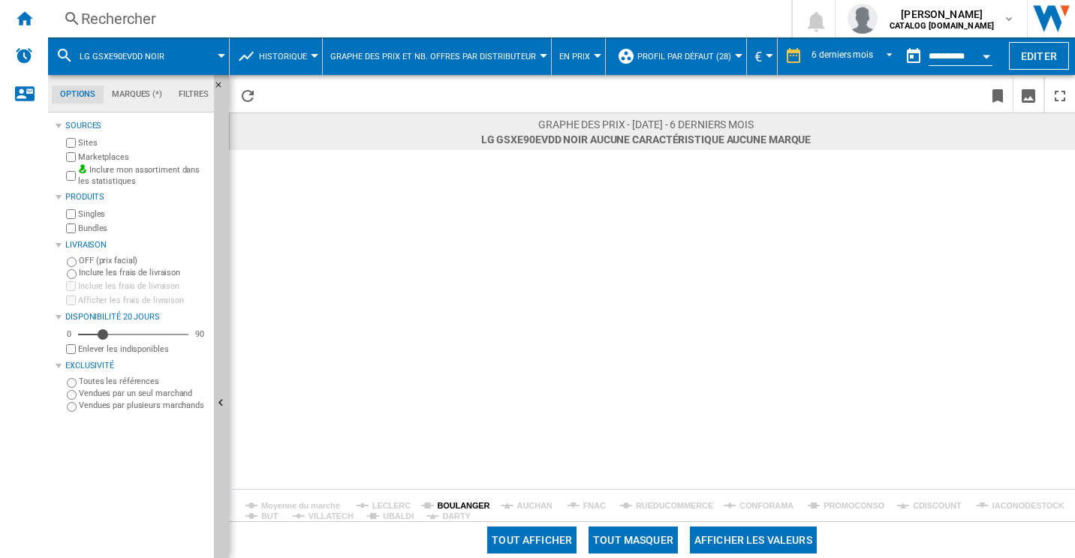
click at [460, 501] on tspan "BOULANGER" at bounding box center [463, 505] width 53 height 9
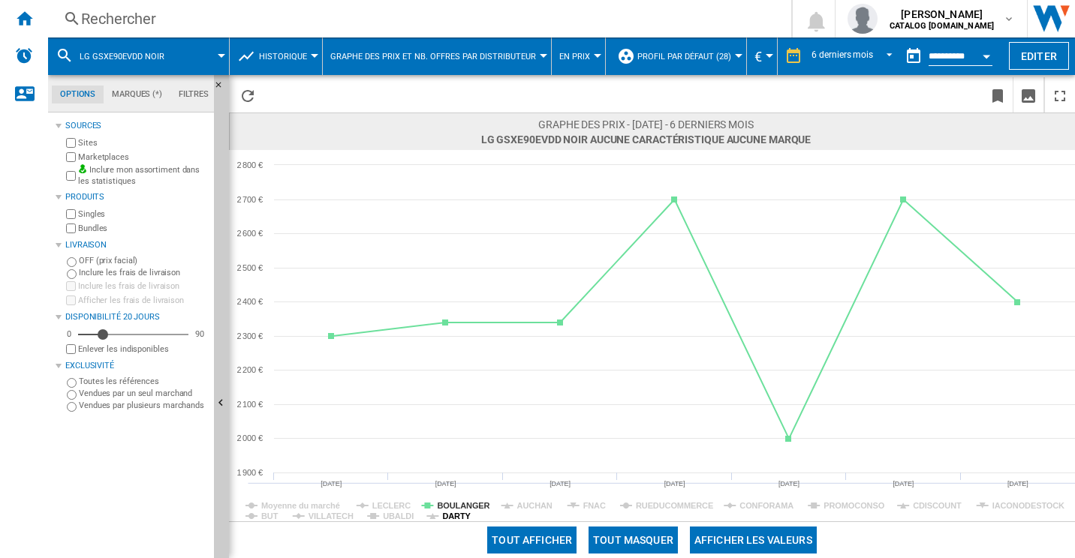
click at [462, 514] on tspan "DARTY" at bounding box center [456, 516] width 29 height 9
click at [454, 516] on tspan "DARTY" at bounding box center [456, 516] width 29 height 9
click at [246, 14] on div "Rechercher" at bounding box center [416, 18] width 671 height 21
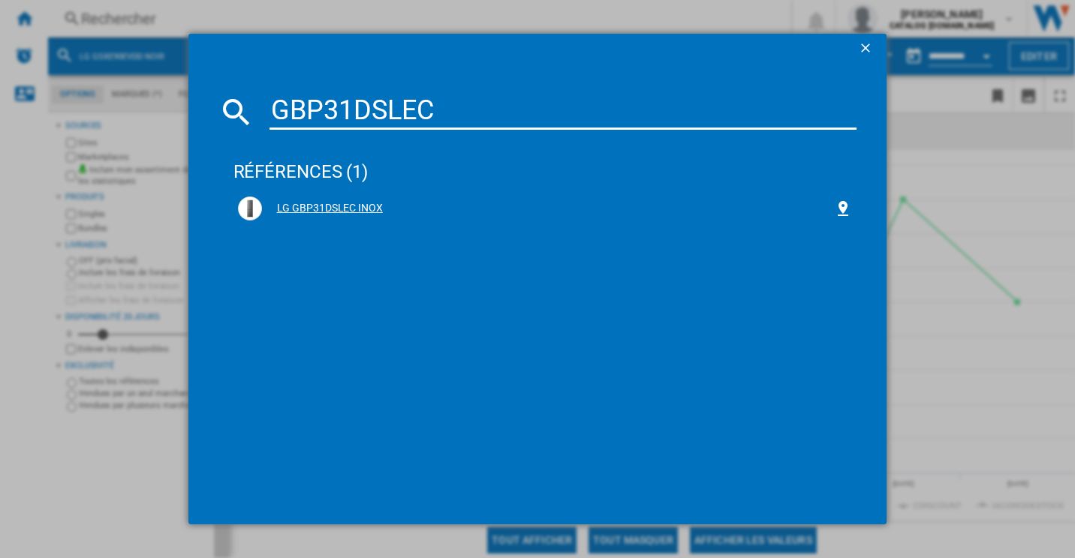
type input "GBP31DSLEC"
click at [336, 212] on div "LG GBP31DSLEC INOX" at bounding box center [548, 208] width 573 height 15
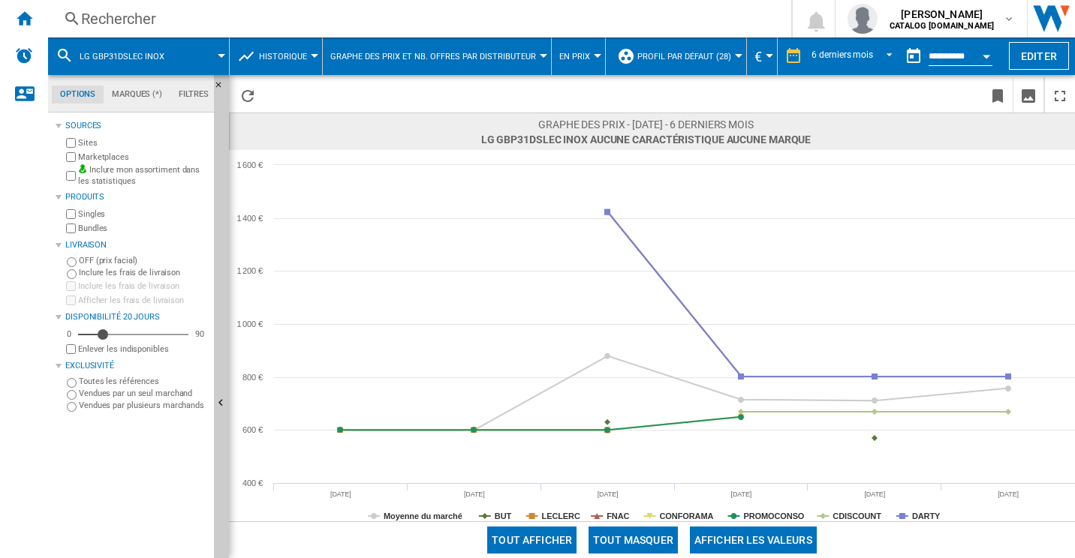
click at [618, 546] on button "Tout masquer" at bounding box center [632, 540] width 89 height 27
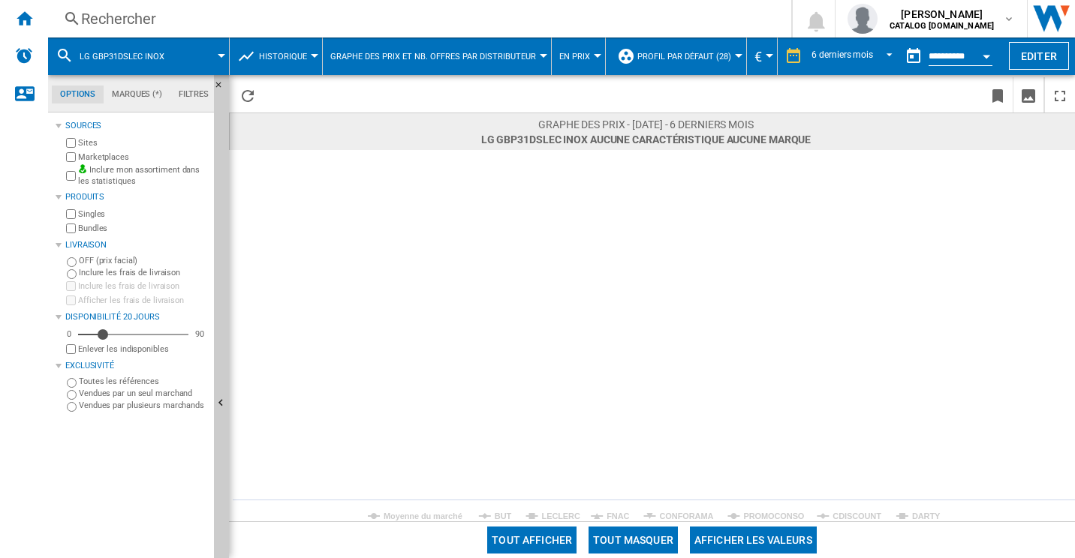
click at [898, 513] on rect at bounding box center [652, 336] width 846 height 372
click at [911, 513] on rect at bounding box center [652, 336] width 846 height 372
click at [921, 516] on tspan "DARTY" at bounding box center [926, 516] width 29 height 9
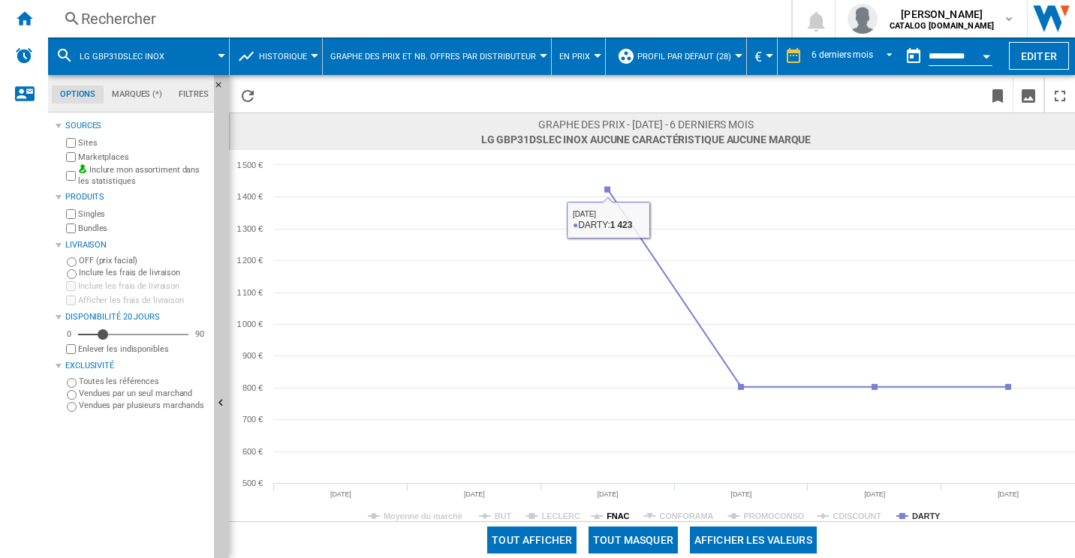
click at [614, 514] on tspan "FNAC" at bounding box center [617, 516] width 23 height 9
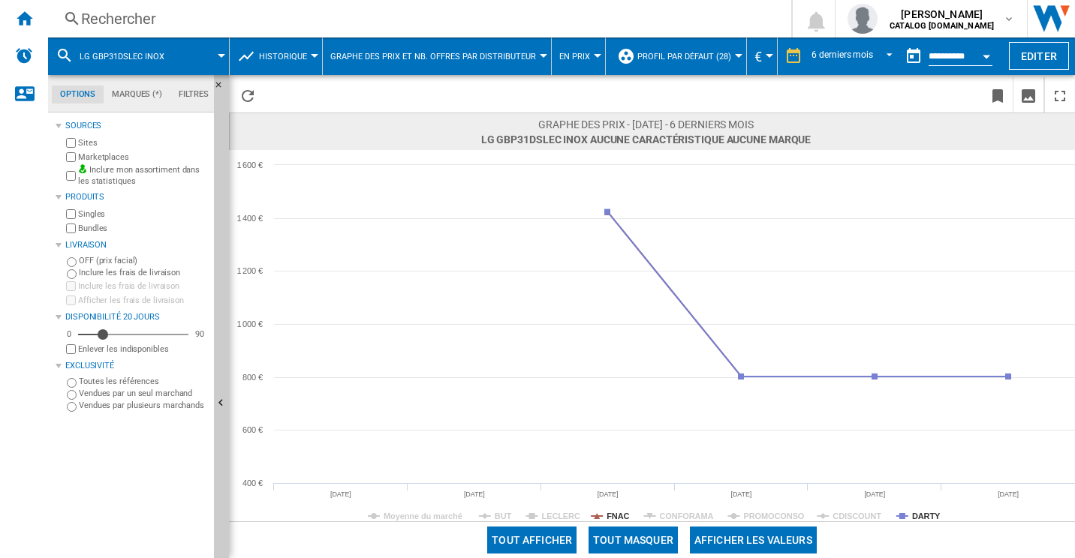
click at [614, 514] on tspan "FNAC" at bounding box center [617, 516] width 23 height 9
click at [504, 516] on tspan "BUT" at bounding box center [503, 516] width 17 height 9
click at [750, 512] on tspan "PROMOCONSO" at bounding box center [773, 516] width 61 height 9
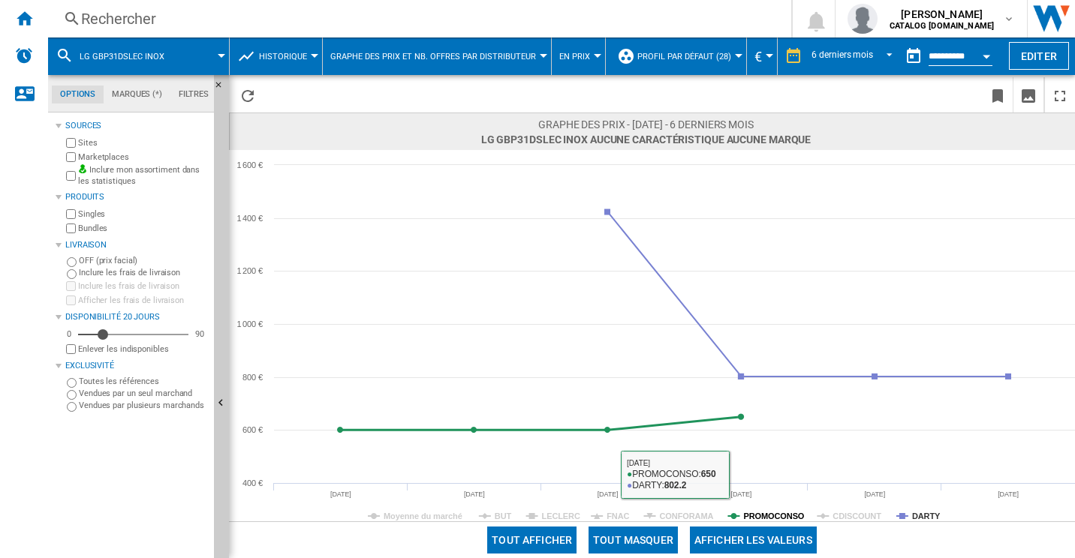
click at [758, 513] on tspan "PROMOCONSO" at bounding box center [773, 516] width 61 height 9
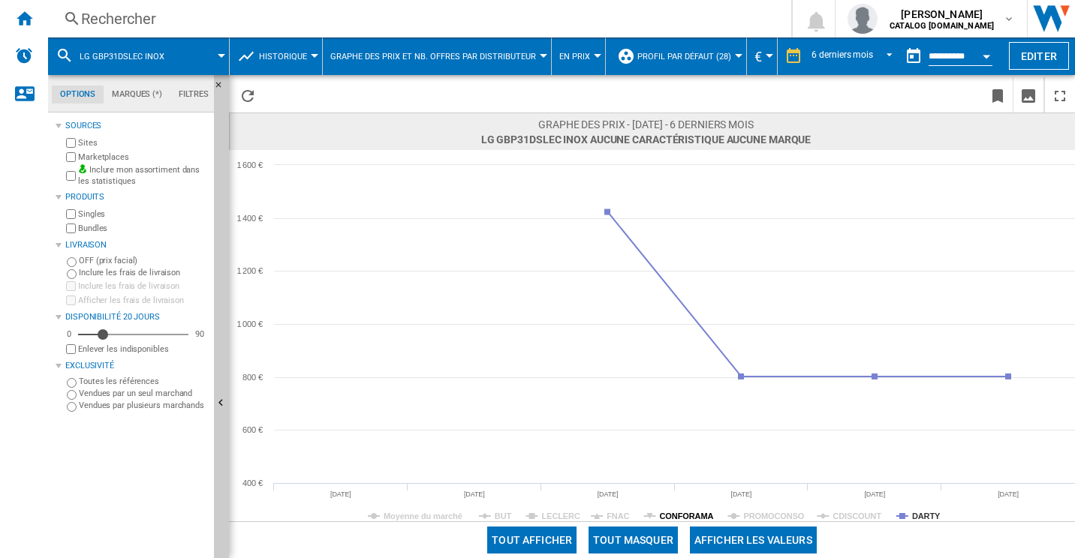
click at [702, 518] on tspan "CONFORAMA" at bounding box center [686, 516] width 54 height 9
click at [253, 11] on div "Rechercher" at bounding box center [416, 18] width 671 height 21
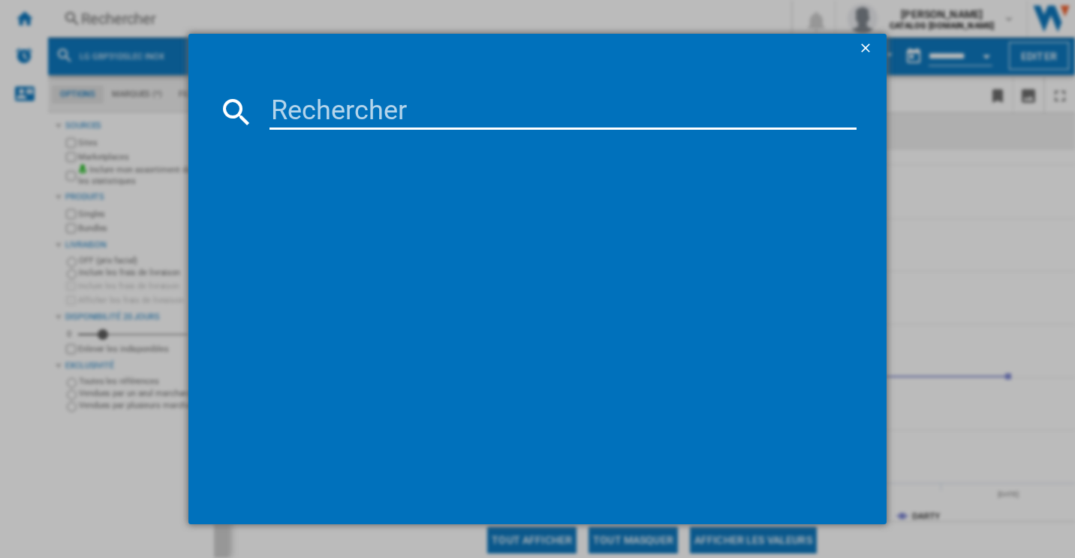
paste input "GBV22NCCPY"
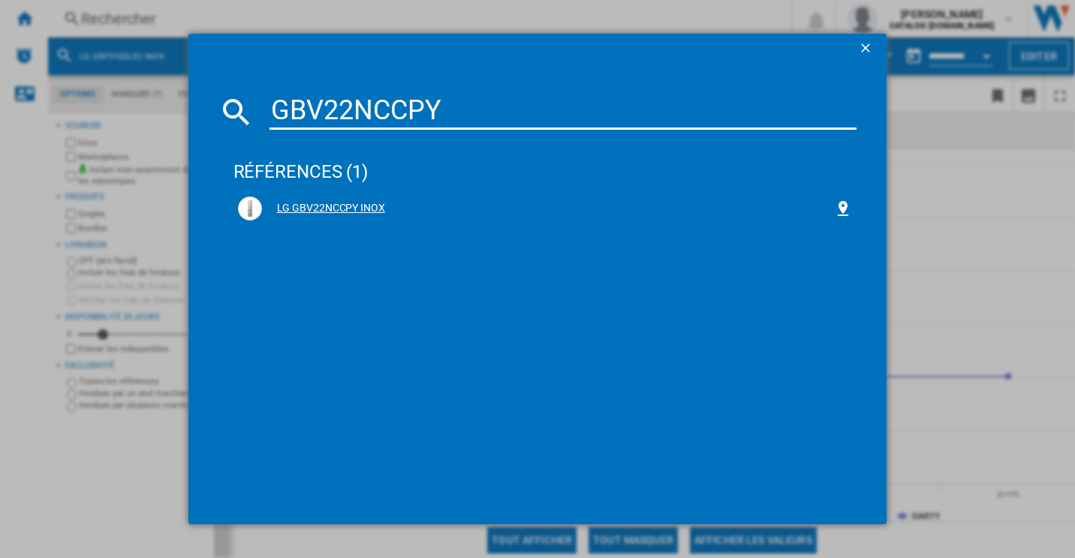
type input "GBV22NCCPY"
click at [302, 205] on div "LG GBV22NCCPY INOX" at bounding box center [548, 208] width 573 height 15
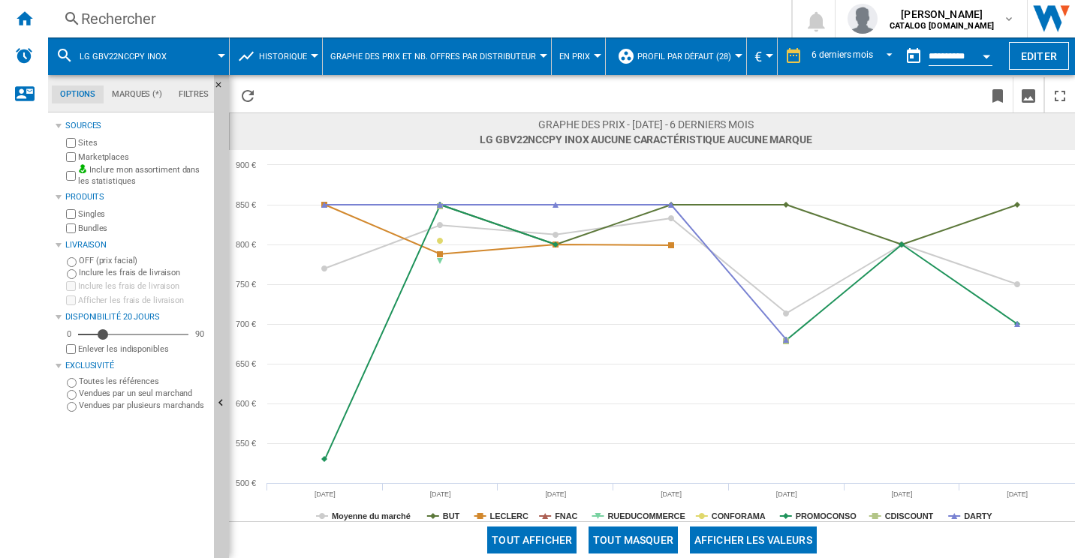
click at [632, 544] on button "Tout masquer" at bounding box center [632, 540] width 89 height 27
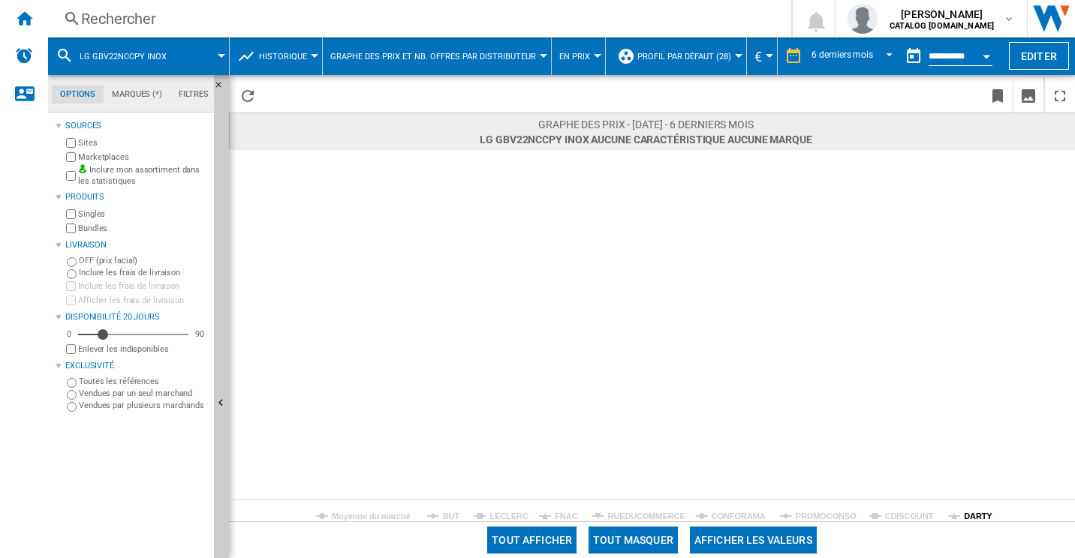
click at [980, 520] on tspan "DARTY" at bounding box center [978, 516] width 29 height 9
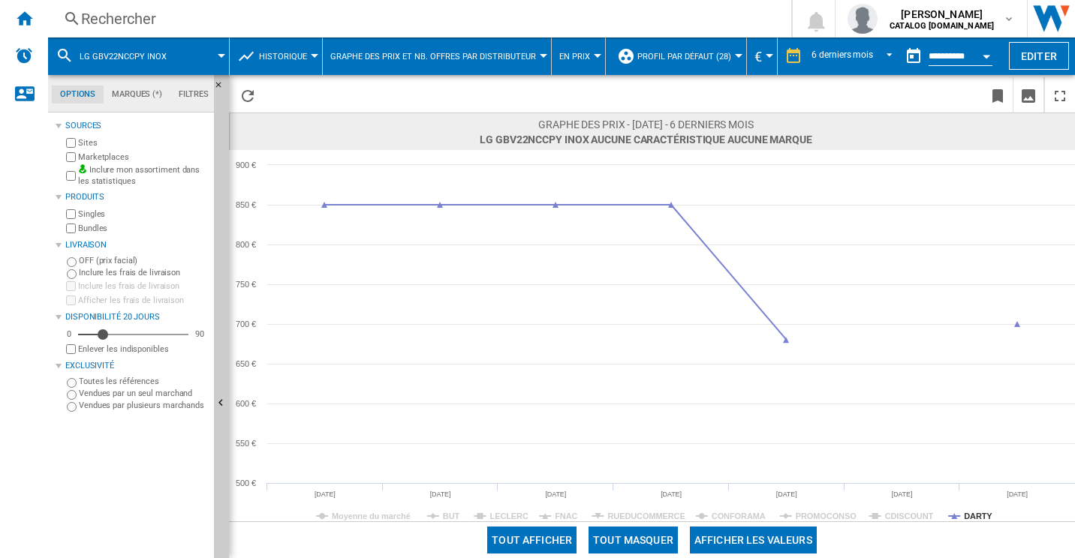
click at [516, 13] on div "Rechercher" at bounding box center [416, 18] width 671 height 21
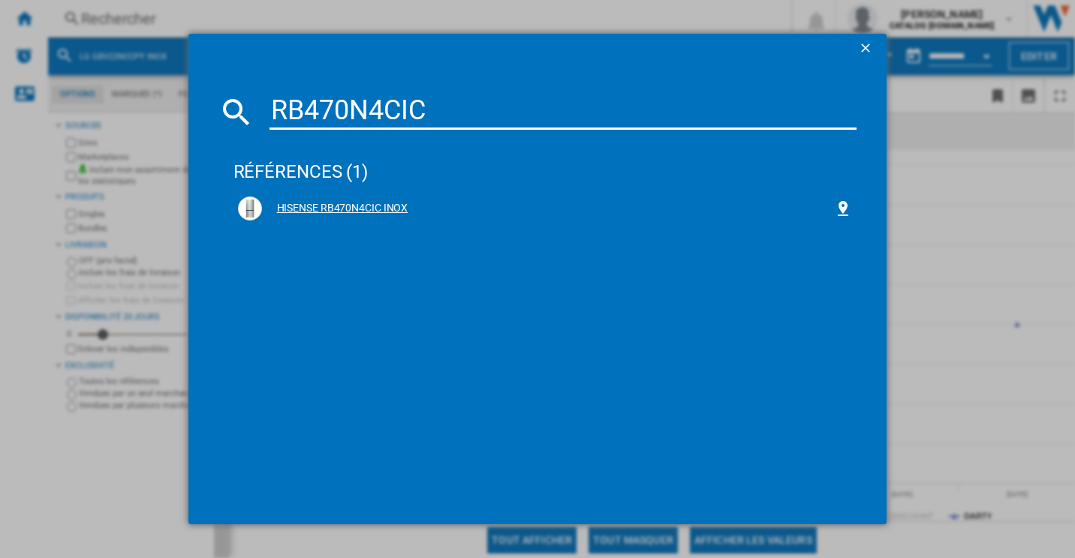
type input "RB470N4CIC"
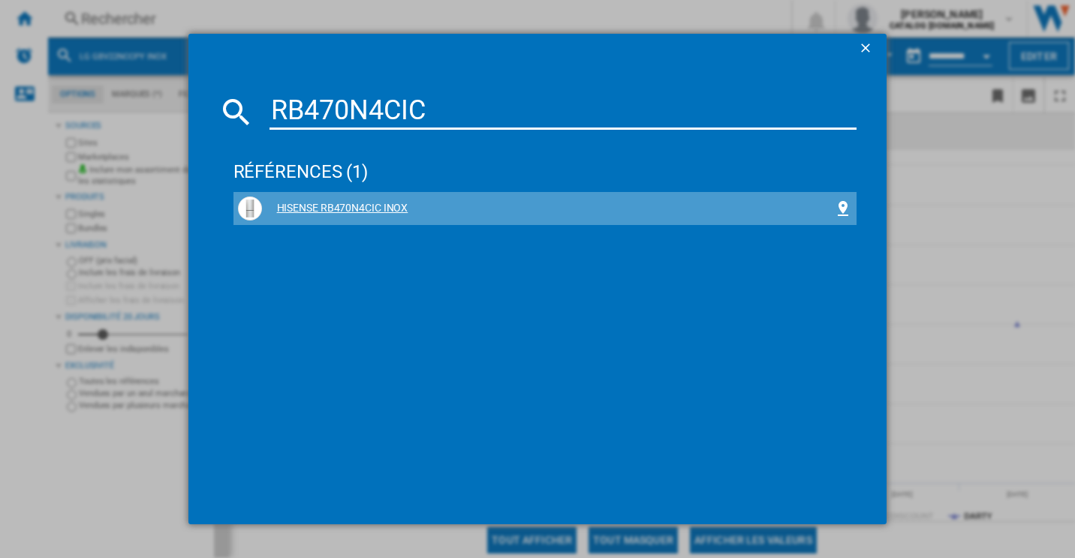
click at [343, 207] on div "HISENSE RB470N4CIC INOX" at bounding box center [548, 208] width 573 height 15
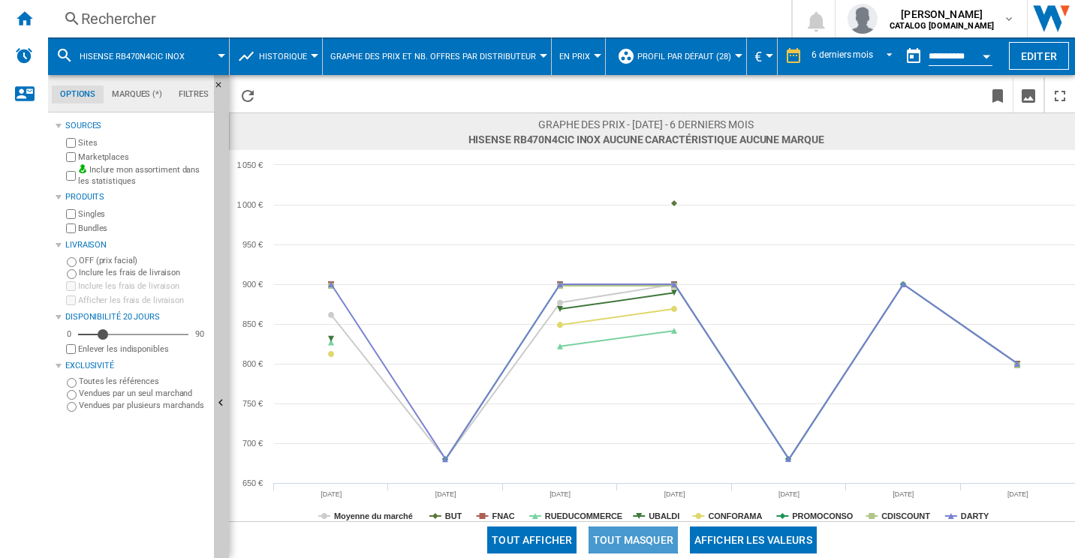
click at [655, 539] on button "Tout masquer" at bounding box center [632, 540] width 89 height 27
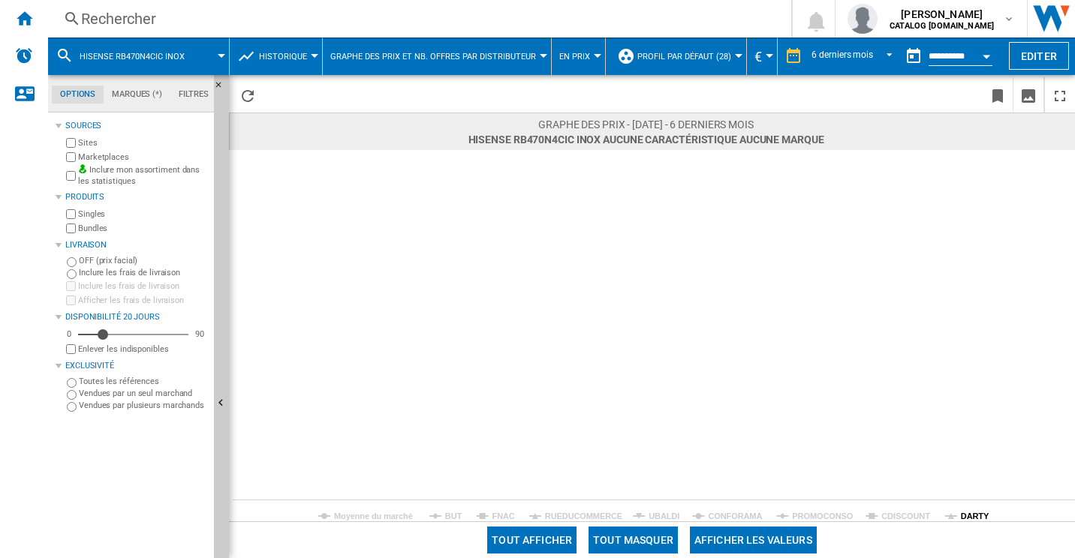
click at [965, 515] on tspan "DARTY" at bounding box center [975, 516] width 29 height 9
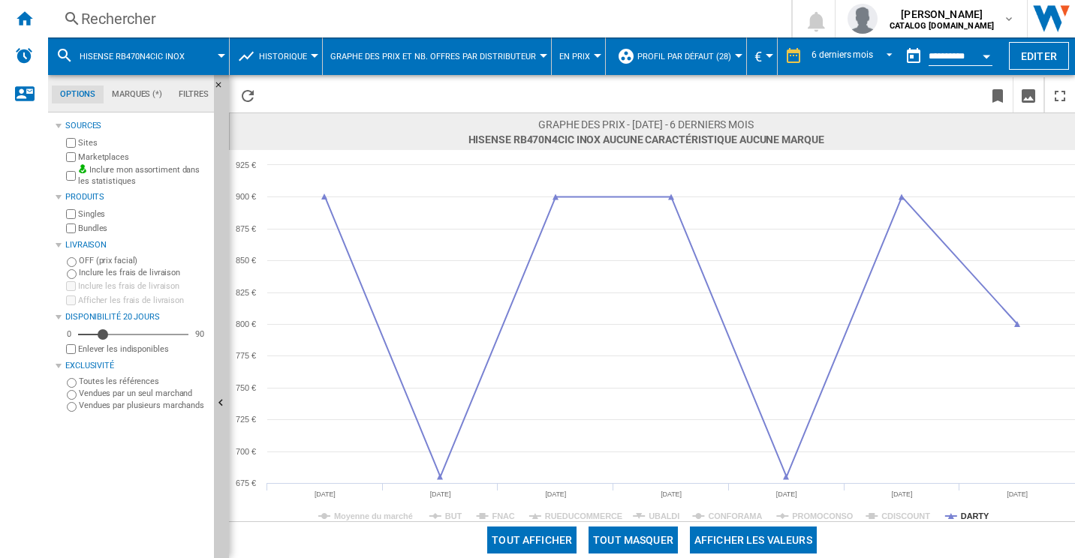
click at [227, 18] on div "Rechercher" at bounding box center [416, 18] width 671 height 21
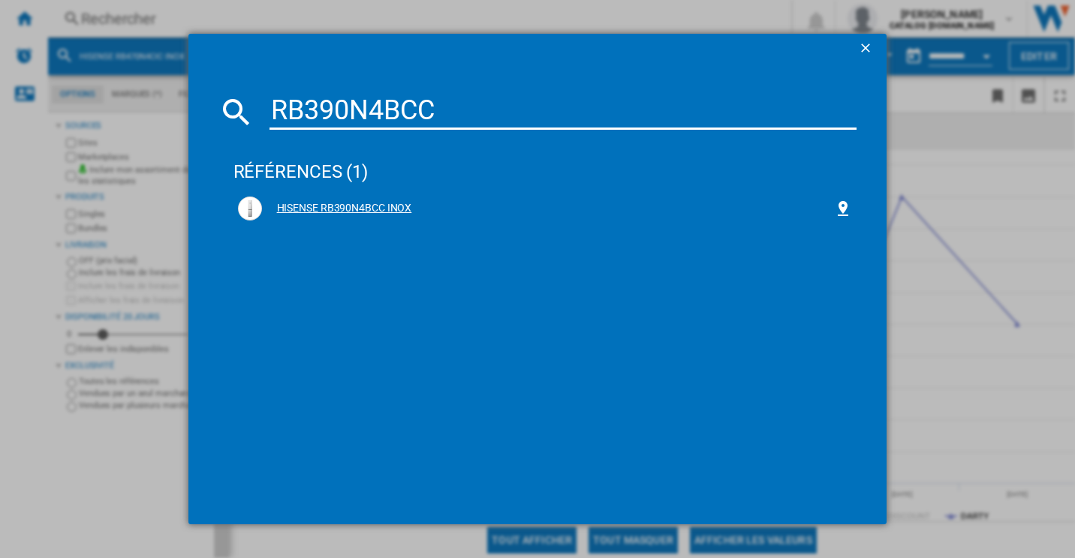
type input "RB390N4BCC"
click at [347, 208] on div "HISENSE RB390N4BCC INOX" at bounding box center [548, 208] width 573 height 15
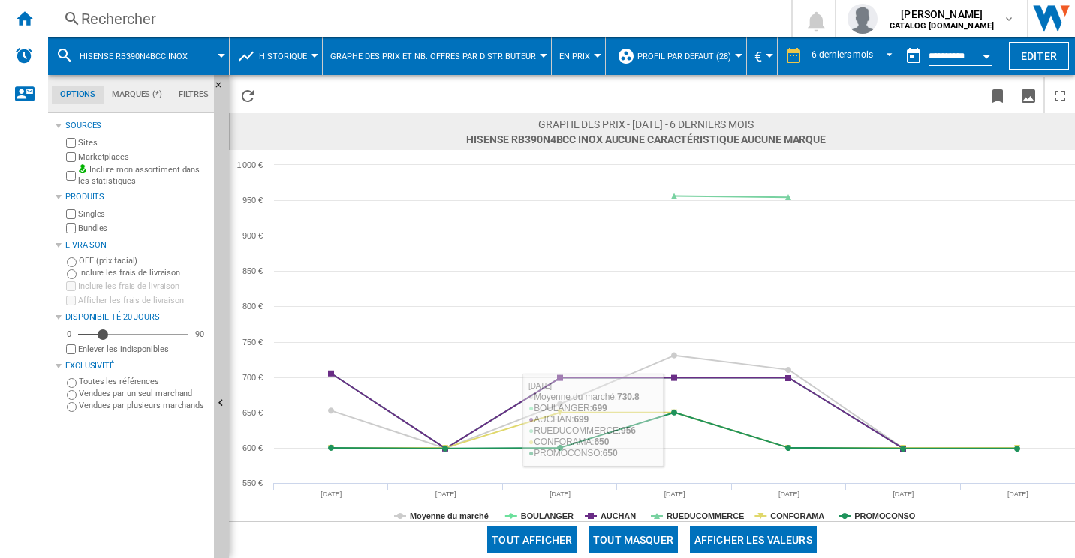
click at [644, 543] on button "Tout masquer" at bounding box center [632, 540] width 89 height 27
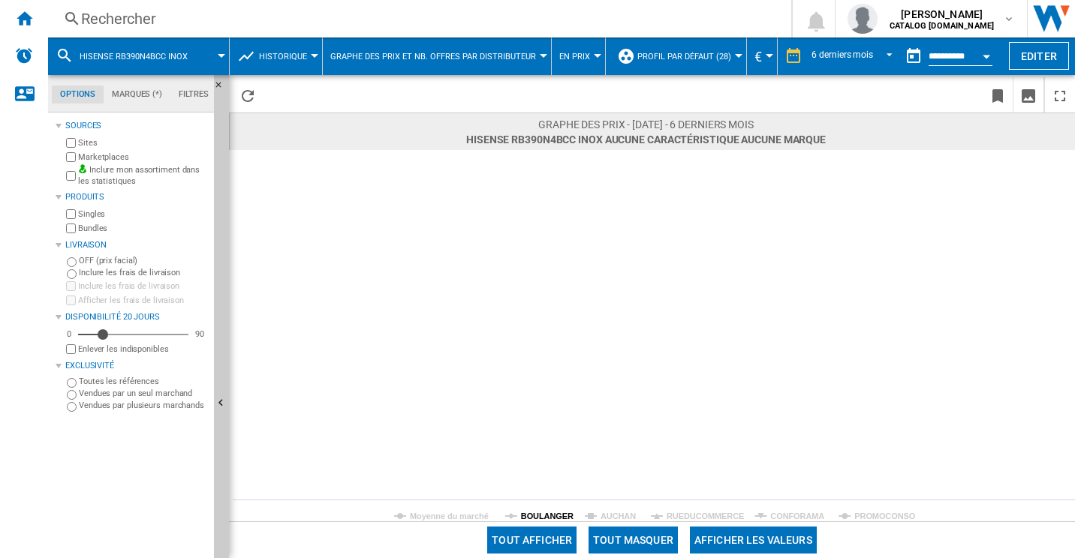
click at [549, 512] on tspan "BOULANGER" at bounding box center [547, 516] width 53 height 9
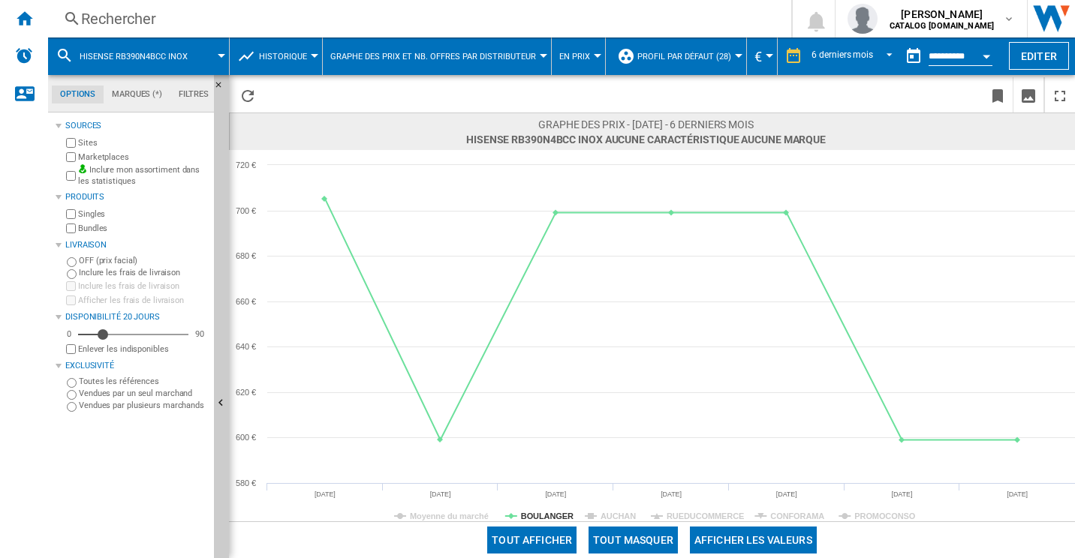
click at [144, 14] on div "Rechercher" at bounding box center [416, 18] width 671 height 21
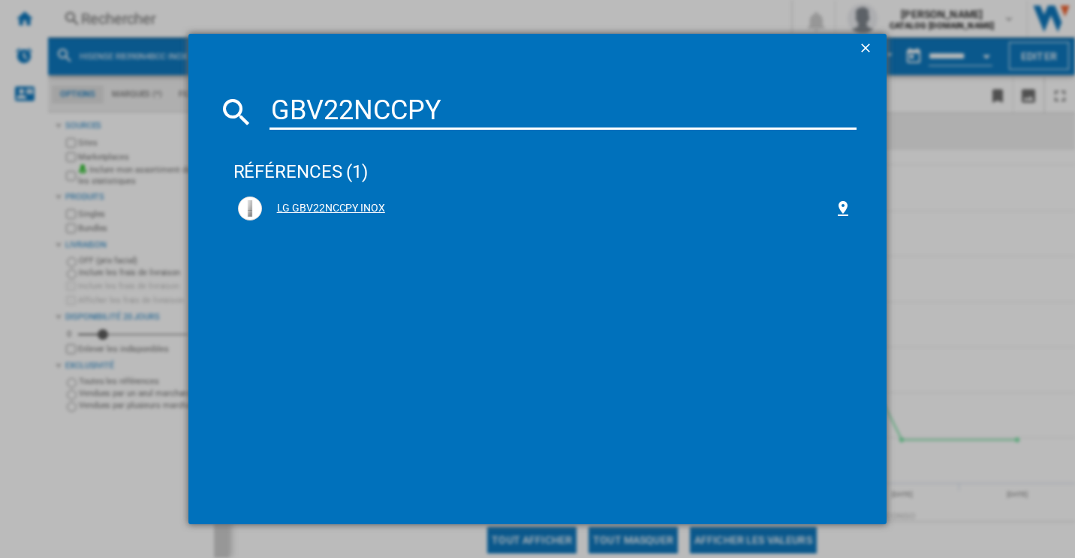
type input "GBV22NCCPY"
click at [311, 210] on div "LG GBV22NCCPY INOX" at bounding box center [548, 208] width 573 height 15
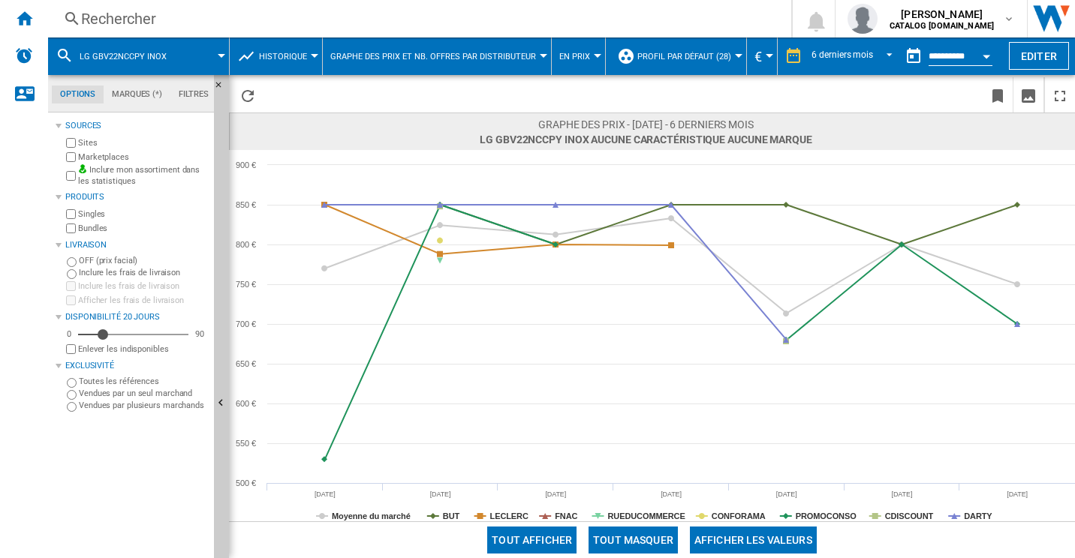
click at [624, 534] on button "Tout masquer" at bounding box center [632, 540] width 89 height 27
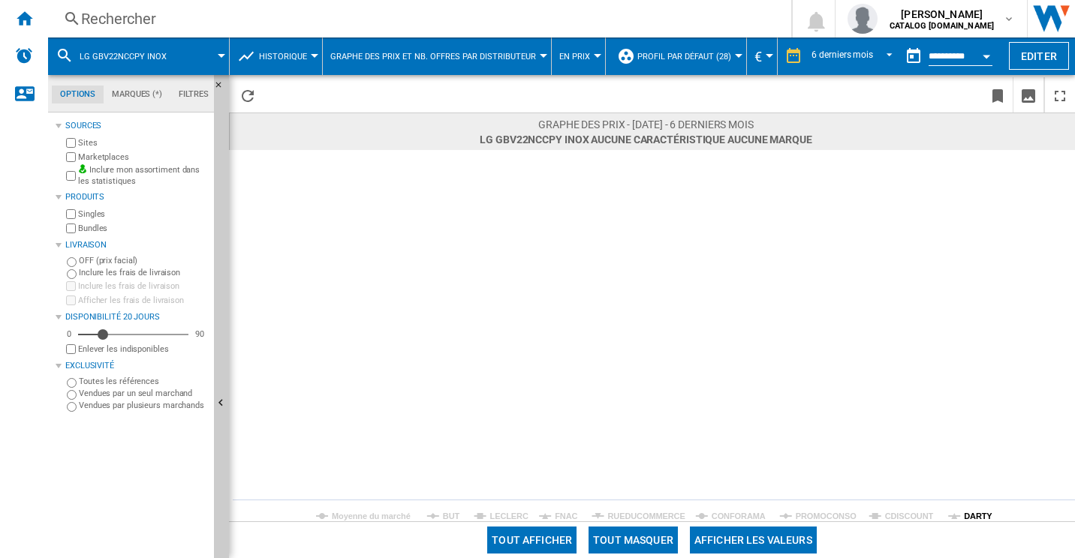
click at [981, 513] on tspan "DARTY" at bounding box center [978, 516] width 29 height 9
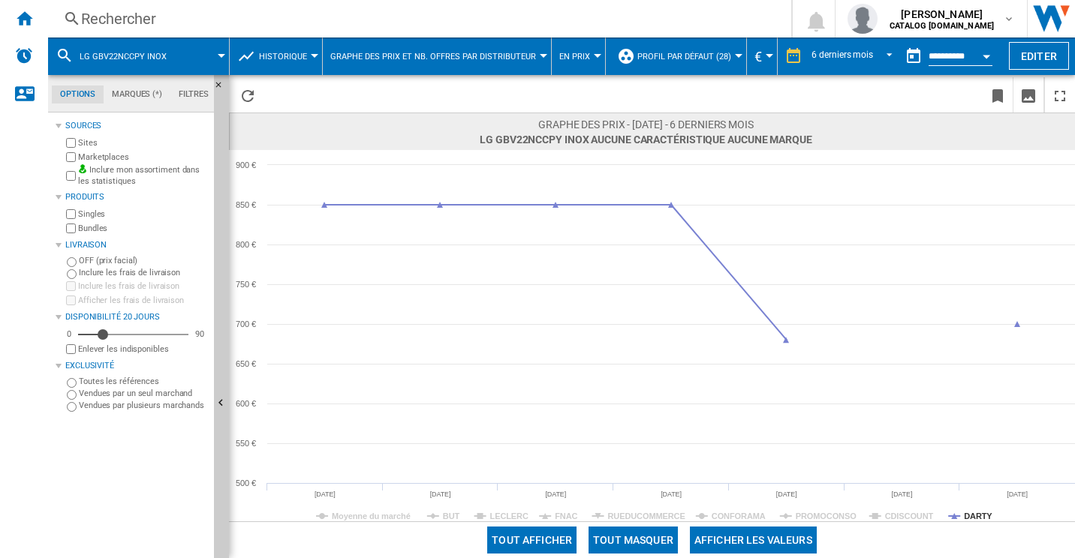
drag, startPoint x: 204, startPoint y: 35, endPoint x: 164, endPoint y: 27, distance: 41.2
click at [203, 34] on div "Rechercher Rechercher 0 sofiane mahraoui CATALOG SAMSUNG.FR CATALOG SAMSUNG.FR …" at bounding box center [561, 19] width 1027 height 38
click at [120, 18] on div "Rechercher" at bounding box center [416, 18] width 671 height 21
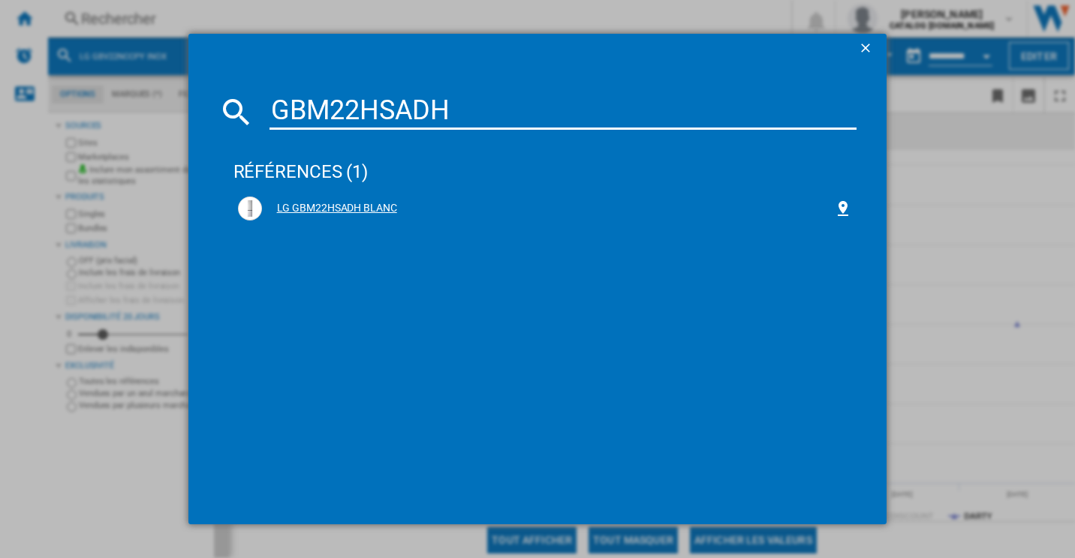
type input "GBM22HSADH"
click at [353, 201] on div "LG GBM22HSADH BLANC" at bounding box center [548, 208] width 573 height 15
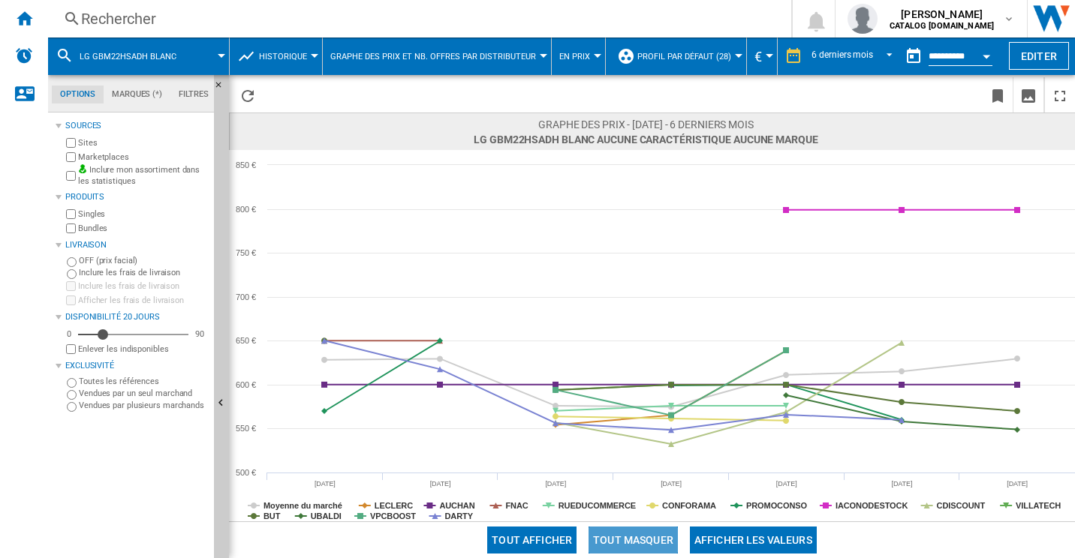
click at [643, 530] on button "Tout masquer" at bounding box center [632, 540] width 89 height 27
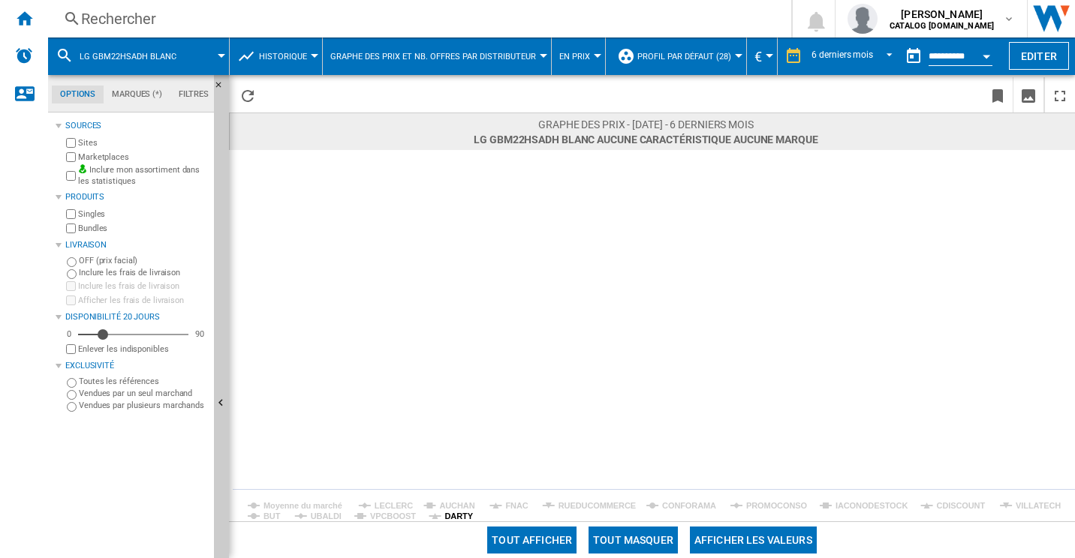
click at [451, 519] on tspan "DARTY" at bounding box center [458, 516] width 29 height 9
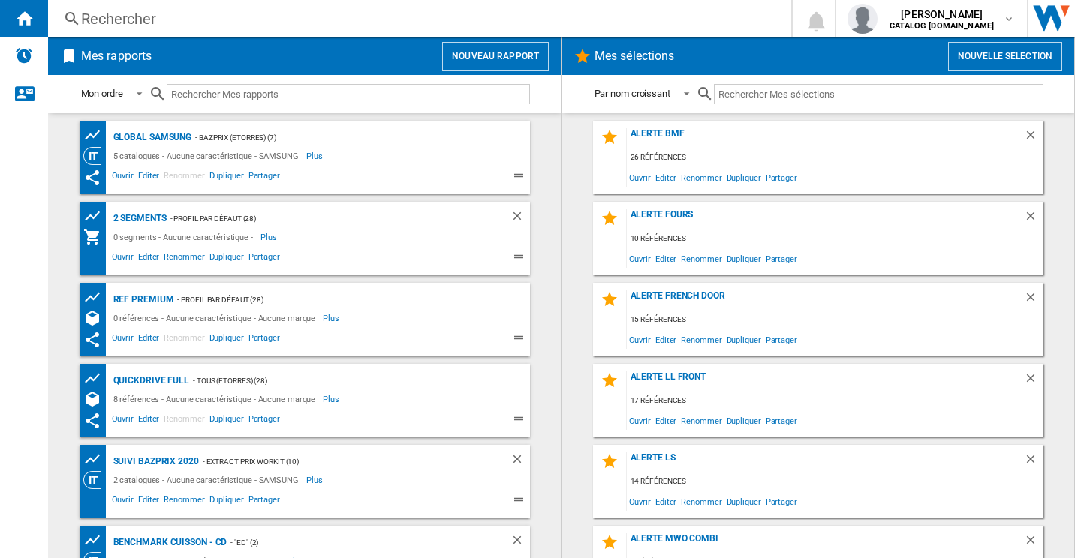
click at [104, 26] on div "Rechercher" at bounding box center [416, 18] width 671 height 21
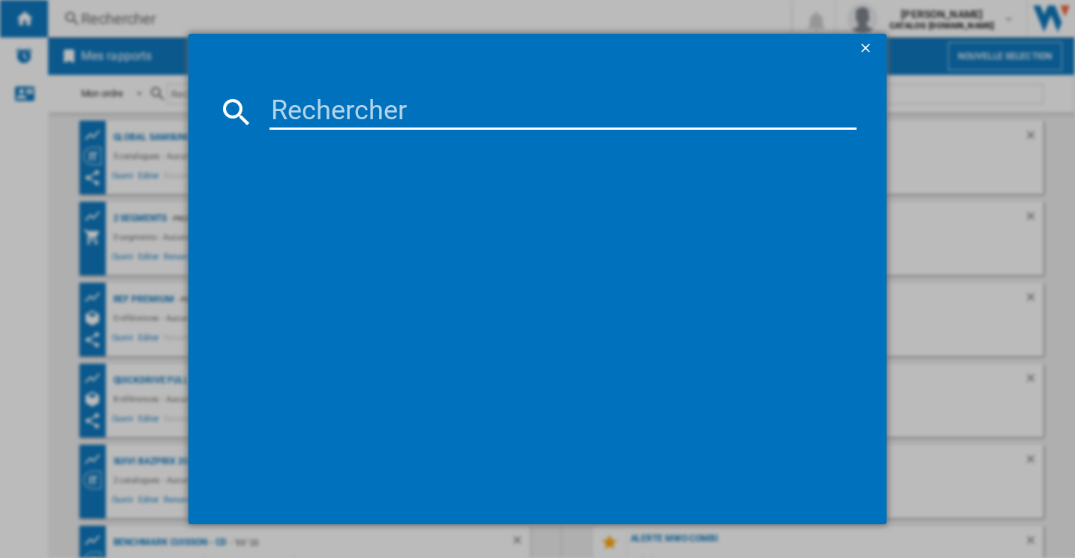
click at [314, 107] on input at bounding box center [563, 112] width 588 height 36
paste input "RB34B612ESA"
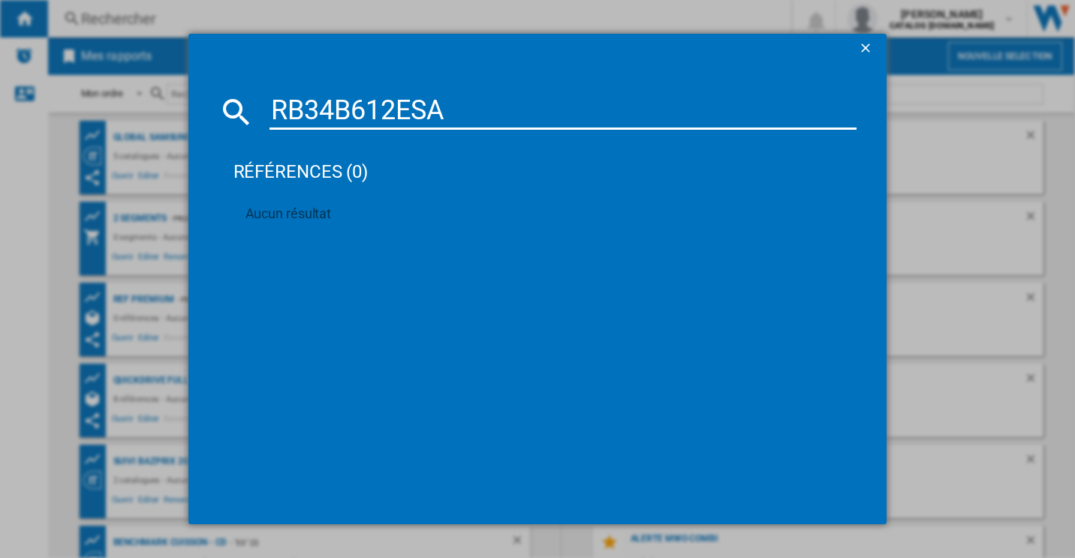
type input "RB34B612ESA"
click at [859, 47] on ng-md-icon "getI18NText('BUTTONS.CLOSE_DIALOG')" at bounding box center [867, 50] width 18 height 18
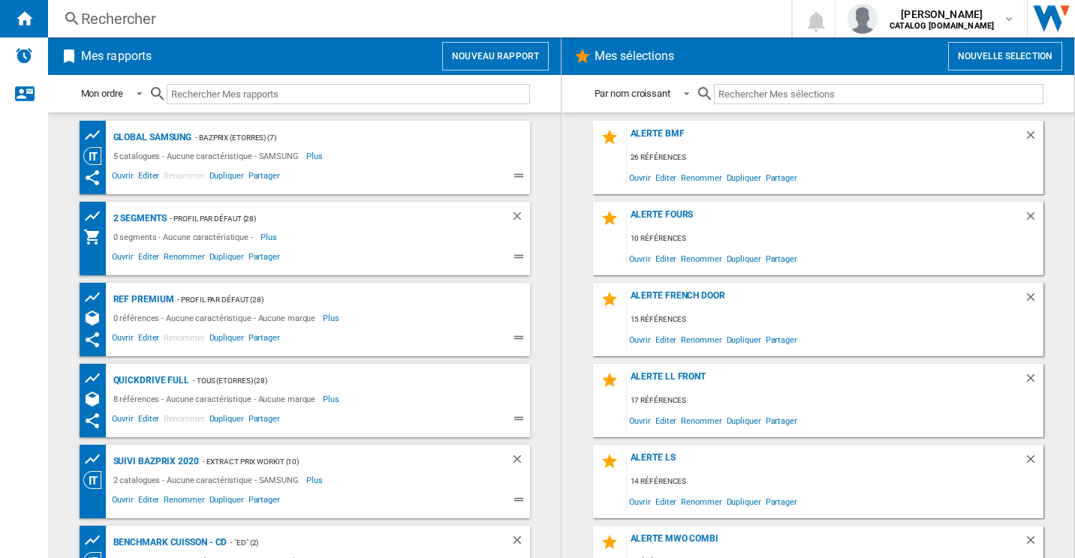
click at [94, 21] on div "Rechercher" at bounding box center [416, 18] width 671 height 21
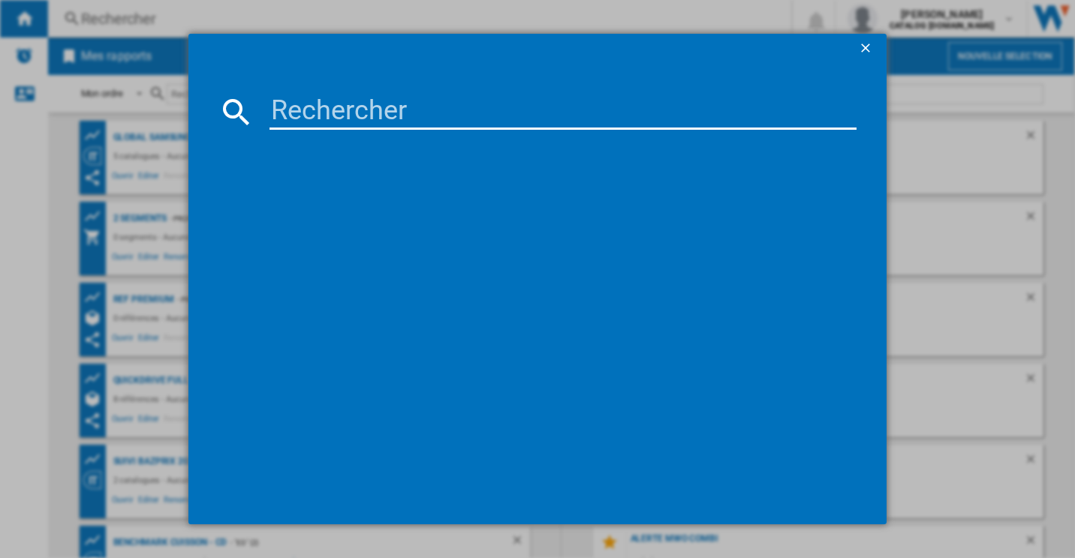
click at [320, 98] on input at bounding box center [563, 112] width 588 height 36
paste input "GBV5240APY"
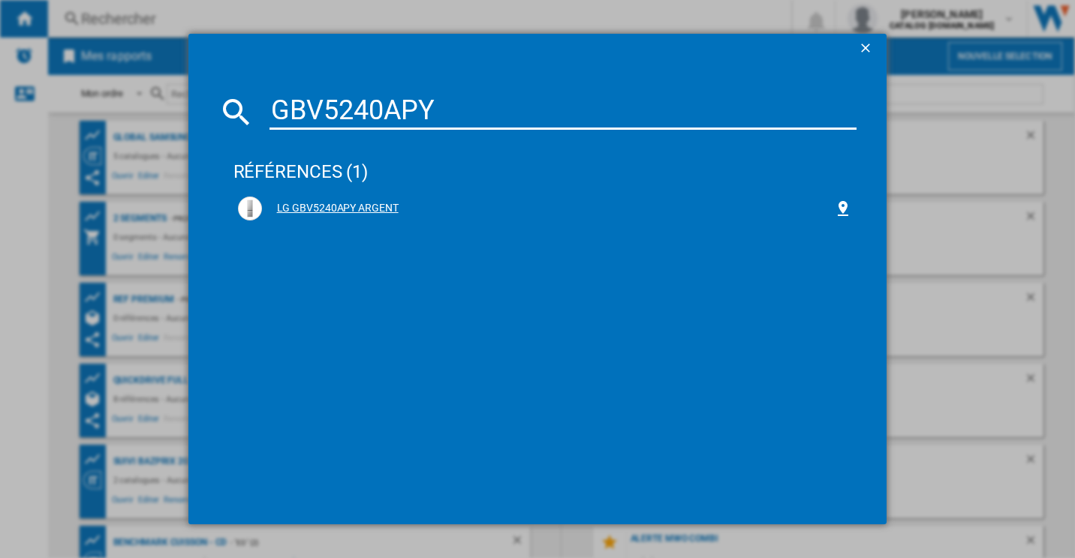
type input "GBV5240APY"
click at [364, 207] on div "LG GBV5240APY ARGENT" at bounding box center [548, 208] width 573 height 15
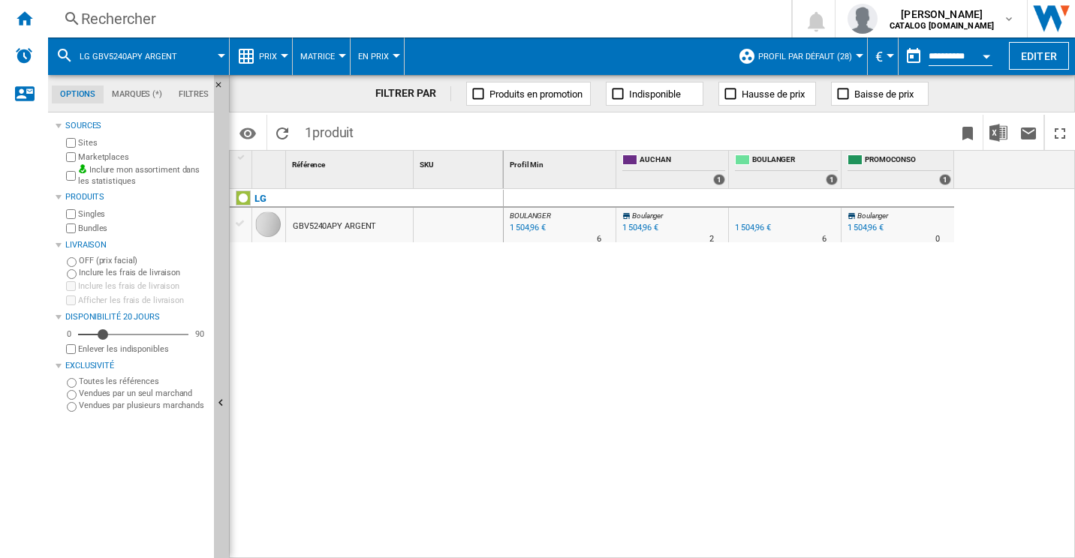
click at [261, 55] on span "Prix" at bounding box center [268, 57] width 18 height 10
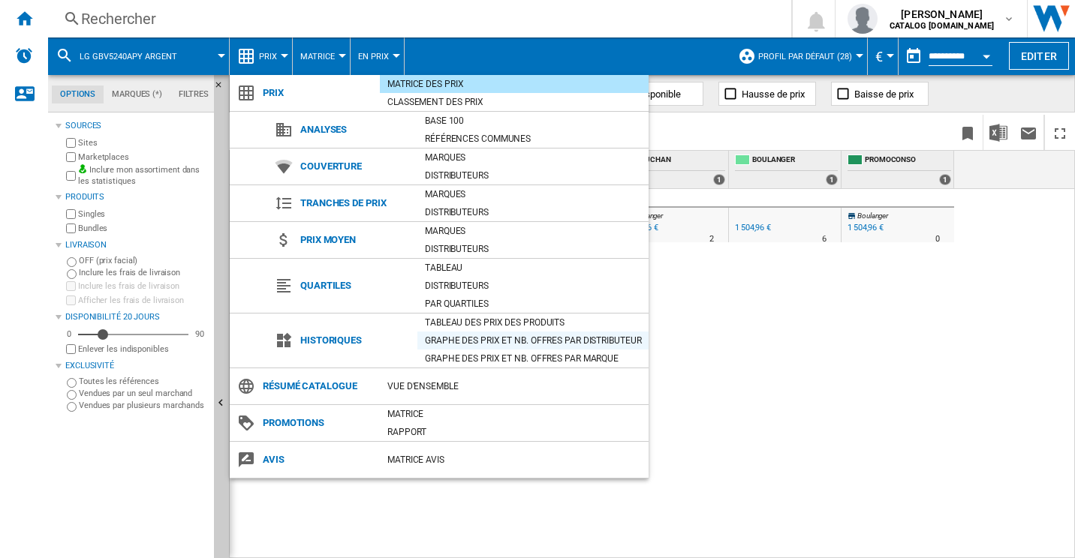
click at [536, 341] on div "Graphe des prix et nb. offres par distributeur" at bounding box center [532, 340] width 231 height 15
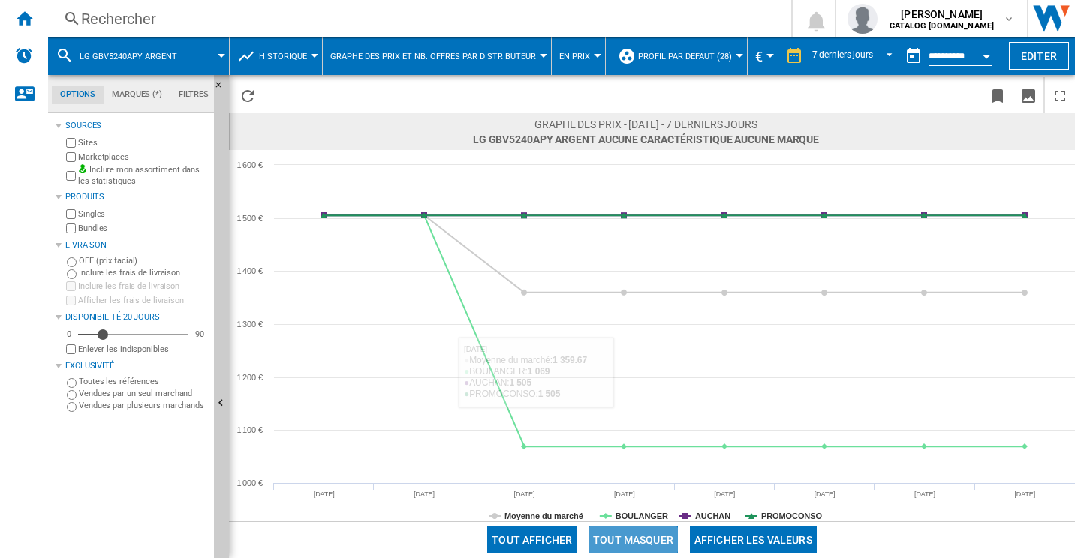
click at [631, 537] on button "Tout masquer" at bounding box center [632, 540] width 89 height 27
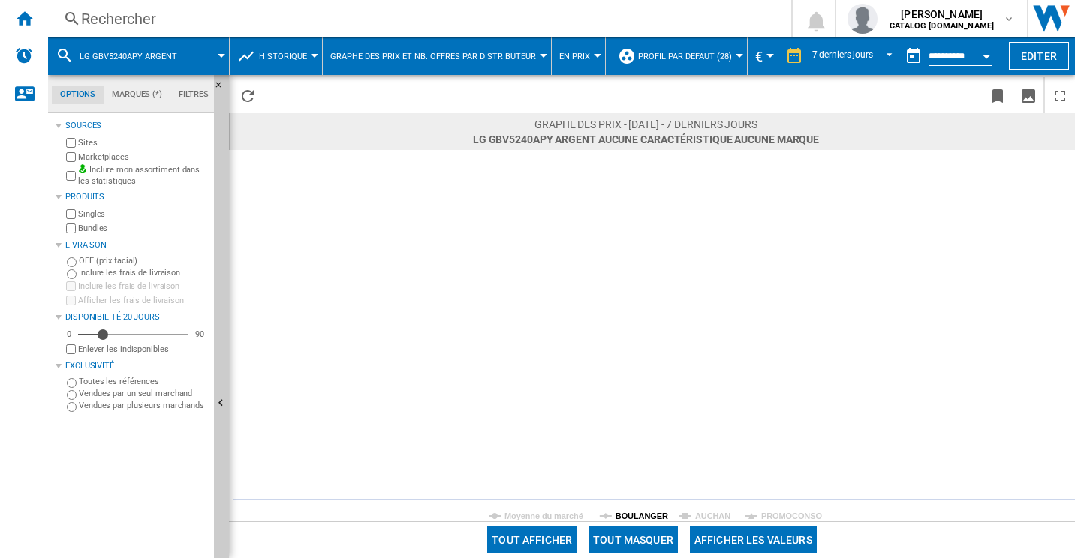
click at [631, 513] on tspan "BOULANGER" at bounding box center [641, 516] width 53 height 9
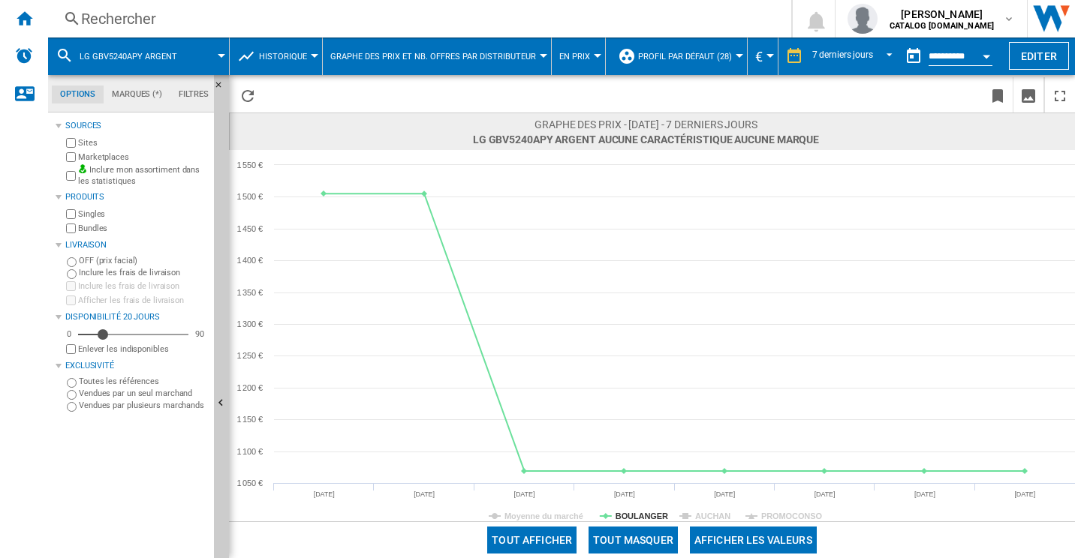
click at [405, 25] on div "Rechercher" at bounding box center [416, 18] width 671 height 21
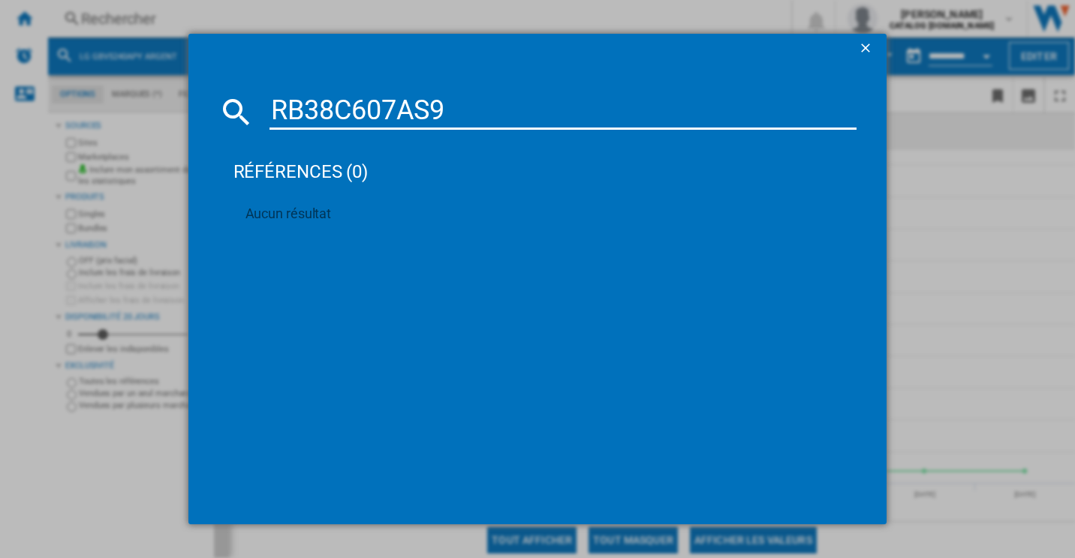
type input "RB38C607AS9"
click at [868, 47] on ng-md-icon "getI18NText('BUTTONS.CLOSE_DIALOG')" at bounding box center [867, 50] width 18 height 18
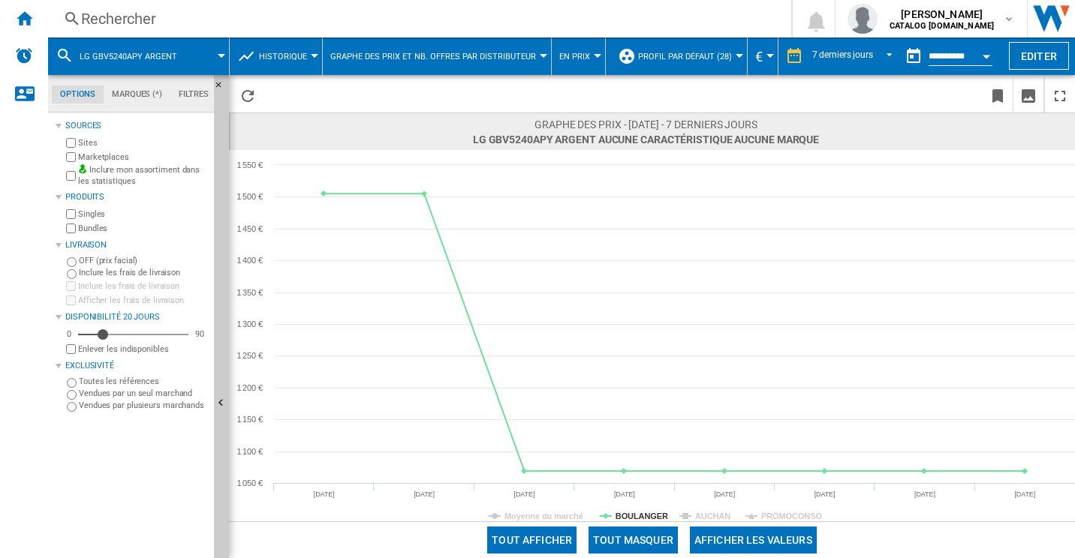
click at [324, 20] on div "Rechercher" at bounding box center [416, 18] width 671 height 21
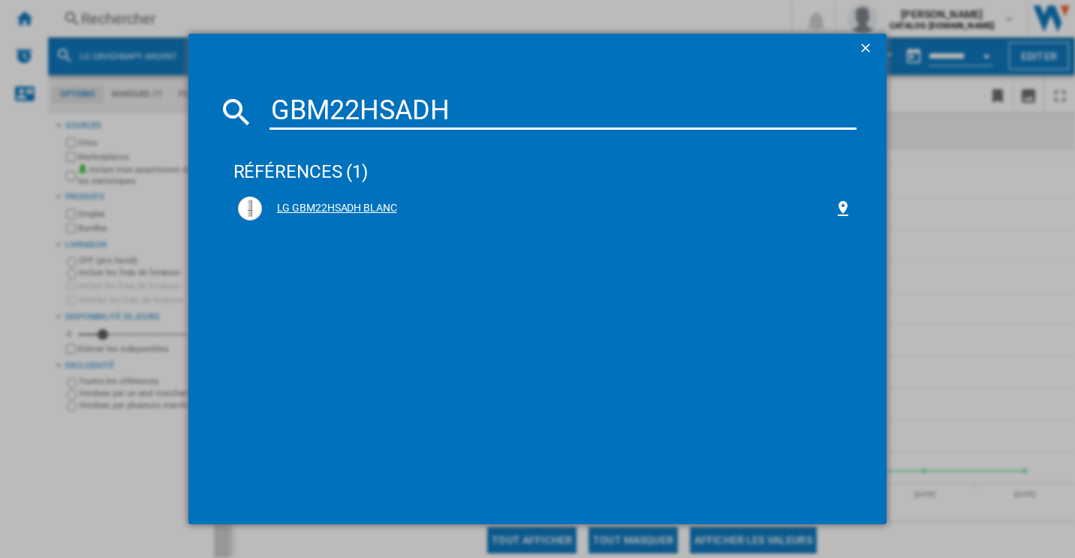
type input "GBM22HSADH"
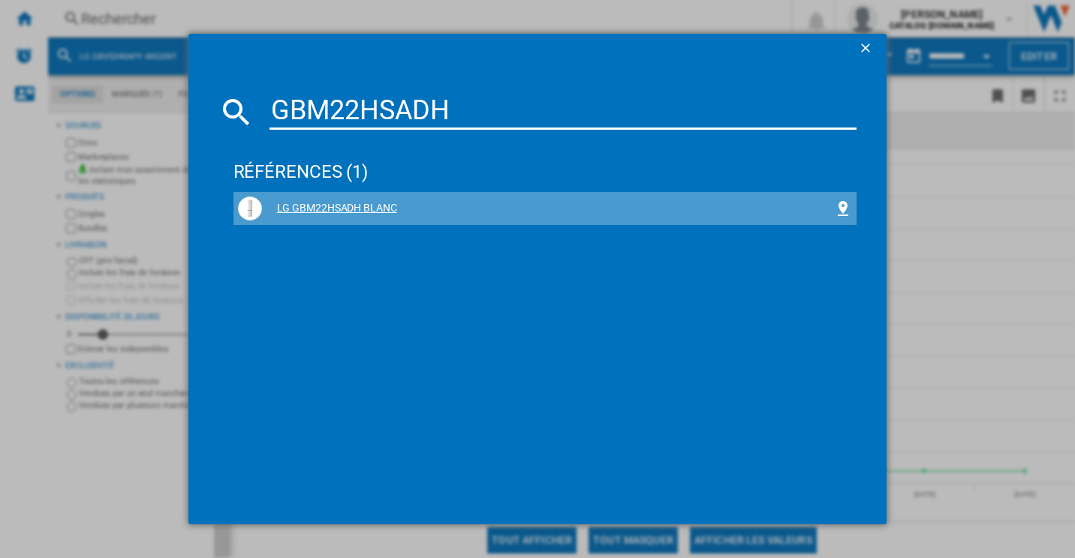
click at [319, 211] on div "LG GBM22HSADH BLANC" at bounding box center [548, 208] width 573 height 15
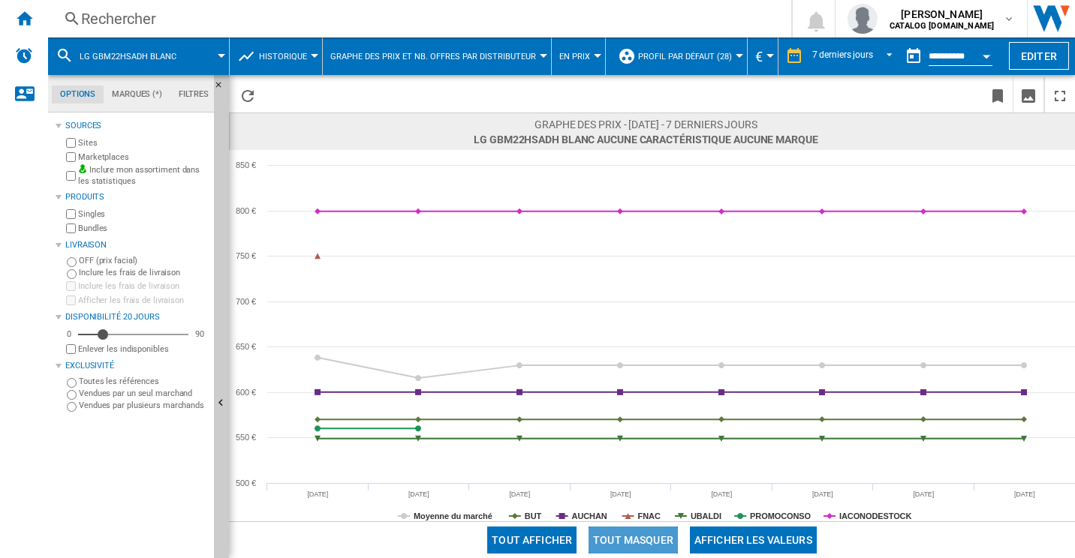
click at [655, 547] on button "Tout masquer" at bounding box center [632, 540] width 89 height 27
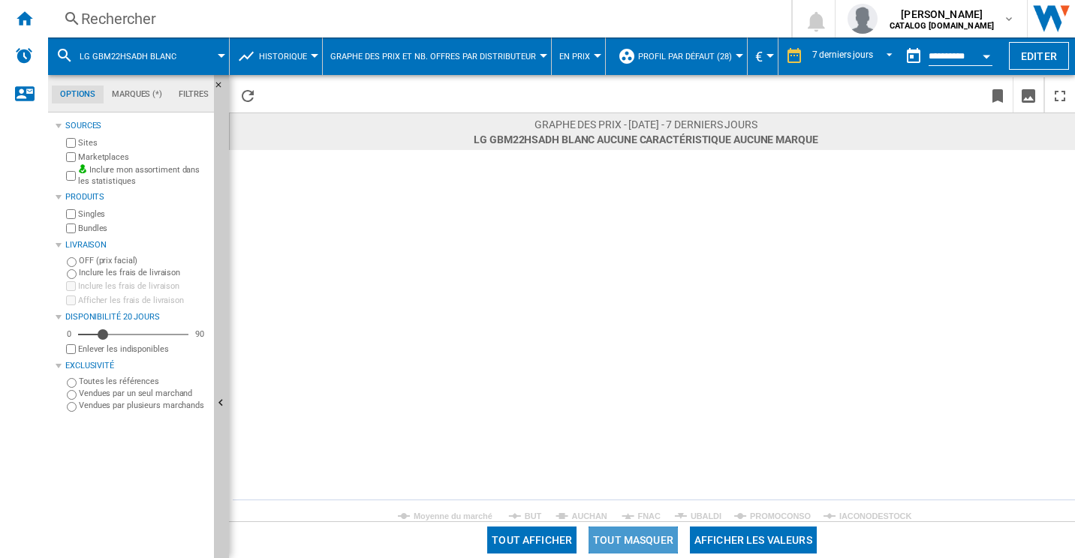
click at [667, 531] on button "Tout masquer" at bounding box center [632, 540] width 89 height 27
click at [652, 531] on button "Tout masquer" at bounding box center [632, 540] width 89 height 27
click at [470, 510] on rect at bounding box center [652, 336] width 846 height 372
click at [470, 516] on tspan "Moyenne du marché" at bounding box center [453, 516] width 79 height 9
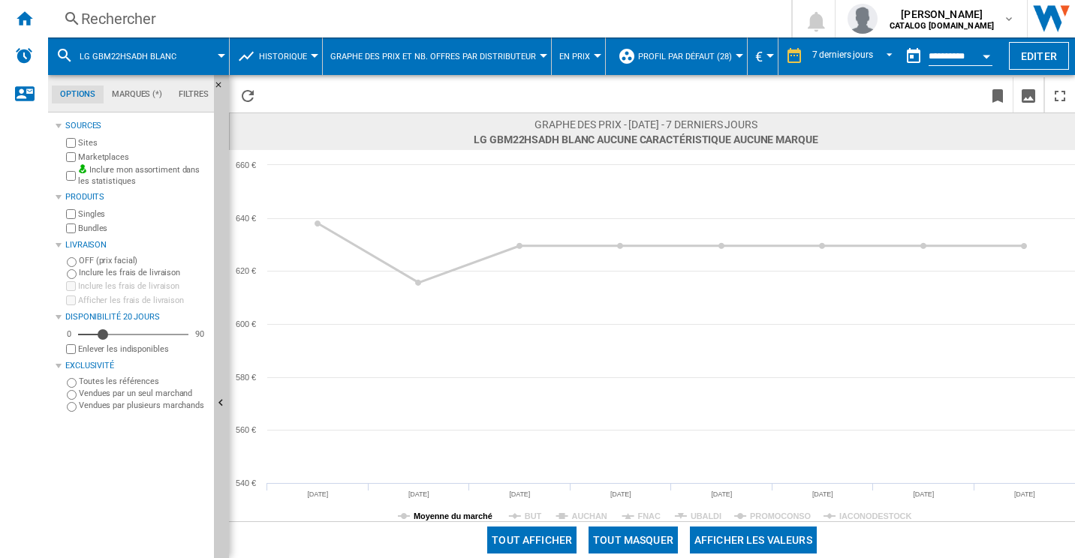
click at [479, 513] on tspan "Moyenne du marché" at bounding box center [453, 516] width 79 height 9
click at [537, 515] on tspan "BUT" at bounding box center [533, 516] width 17 height 9
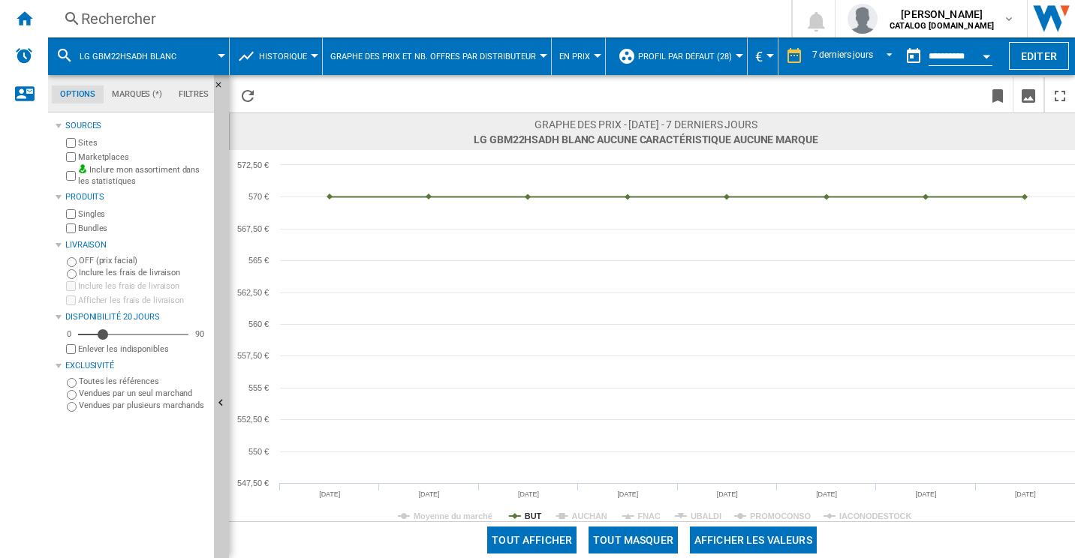
click at [579, 507] on rect at bounding box center [652, 336] width 846 height 372
click at [586, 512] on tspan "AUCHAN" at bounding box center [589, 516] width 35 height 9
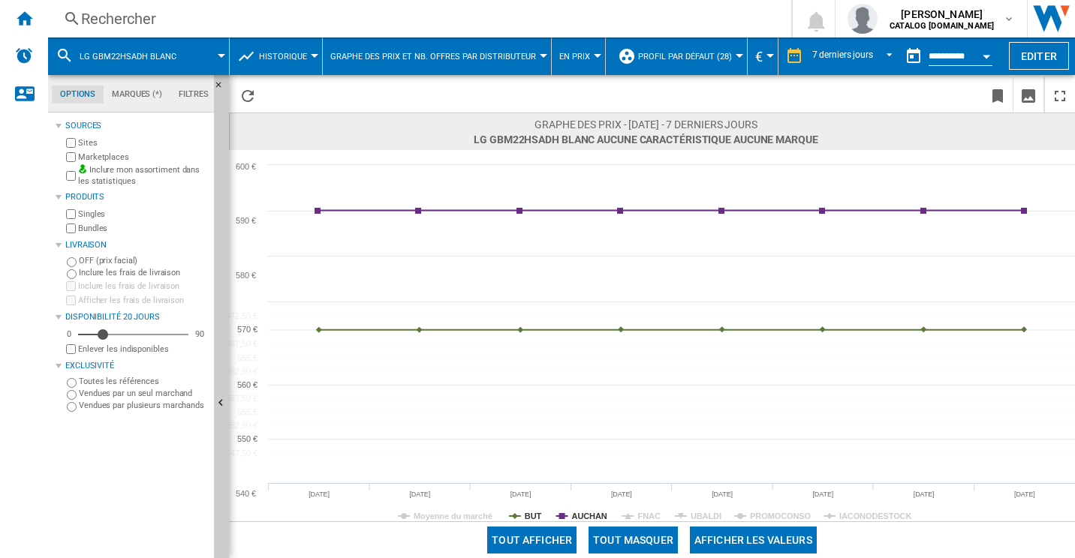
click at [521, 510] on rect at bounding box center [652, 336] width 846 height 372
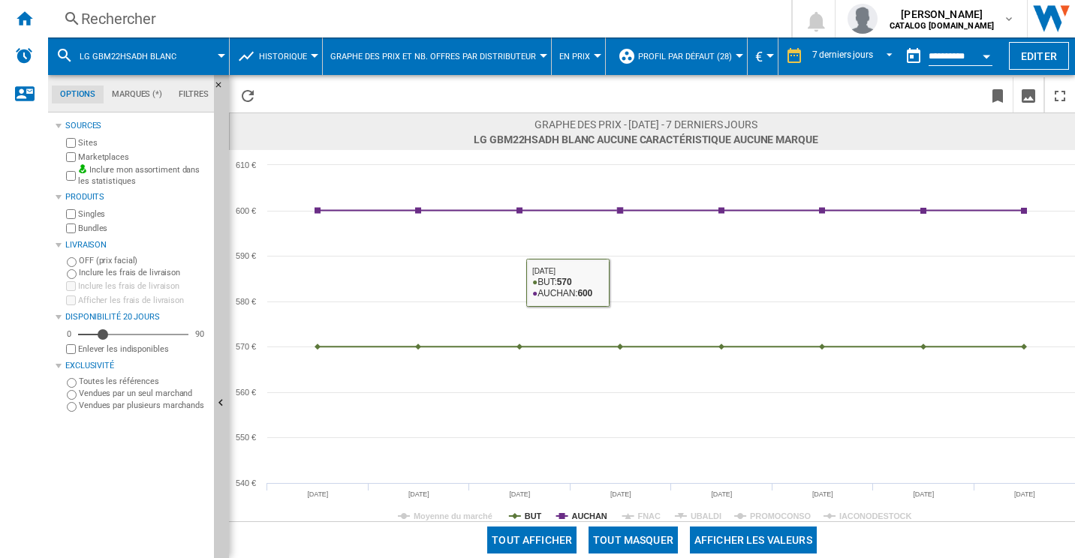
click at [635, 510] on rect at bounding box center [652, 336] width 846 height 372
click at [641, 514] on tspan "FNAC" at bounding box center [649, 516] width 23 height 9
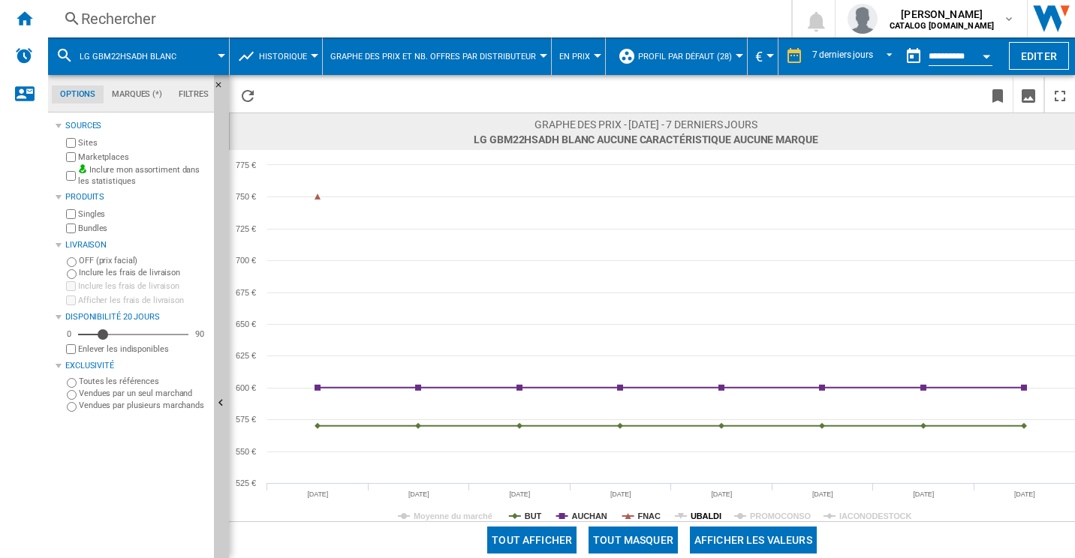
click at [703, 515] on tspan "UBALDI" at bounding box center [706, 516] width 31 height 9
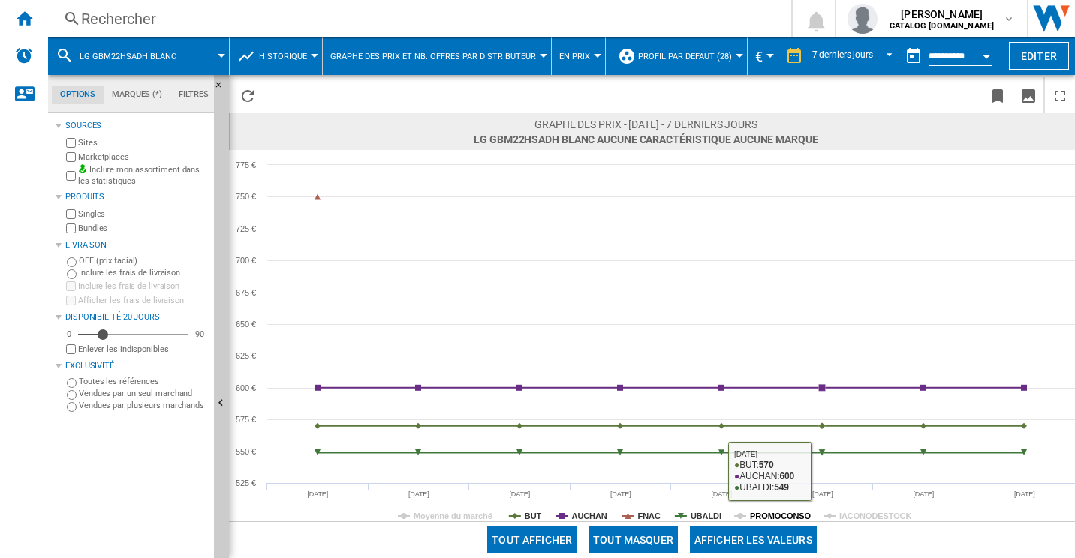
click at [778, 515] on tspan "PROMOCONSO" at bounding box center [780, 516] width 61 height 9
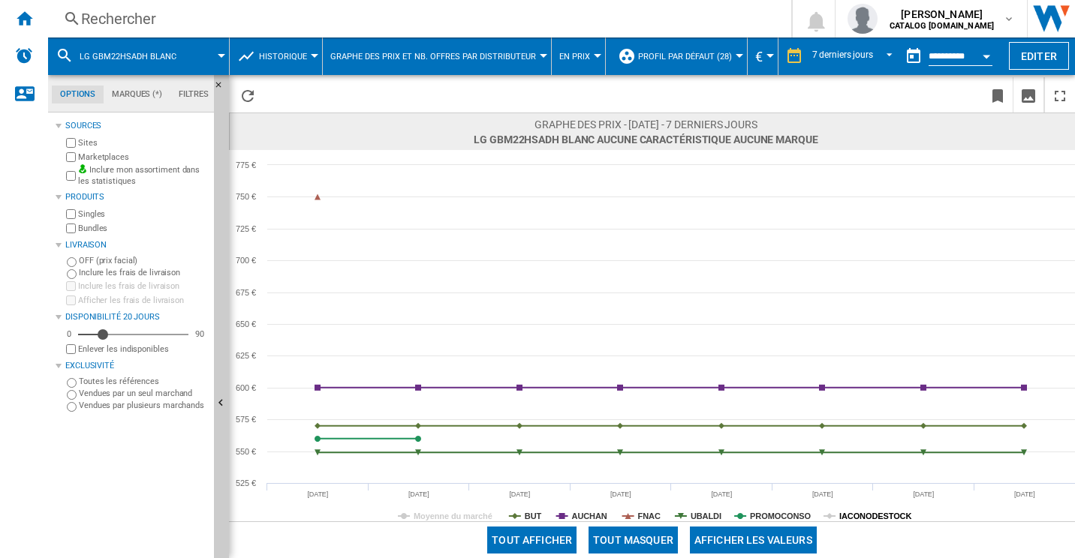
click at [843, 512] on tspan "IACONODESTOCK" at bounding box center [875, 516] width 72 height 9
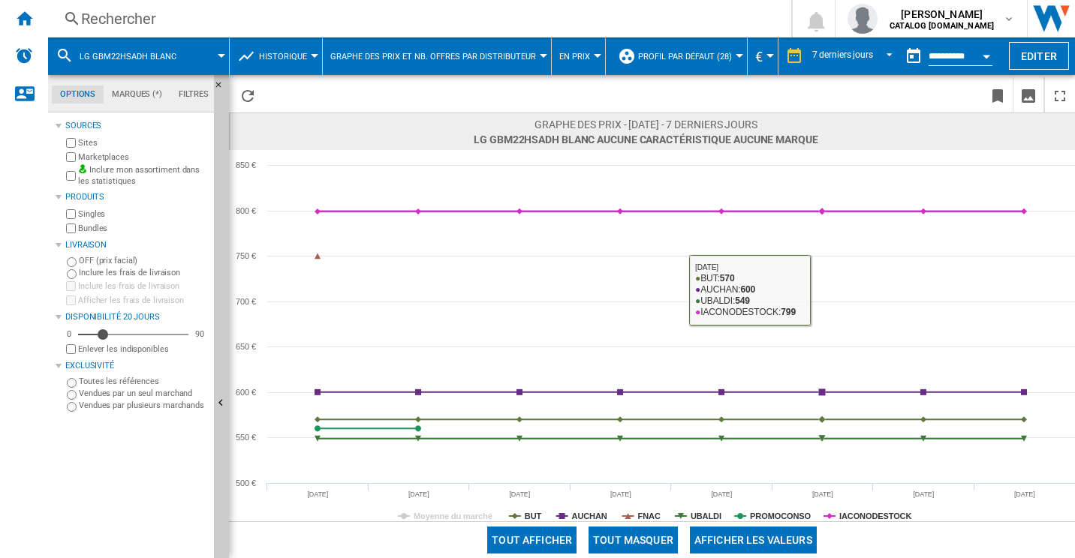
click at [853, 40] on span at bounding box center [839, 41] width 117 height 7
click at [847, 59] on div "7 derniers jours" at bounding box center [842, 56] width 61 height 11
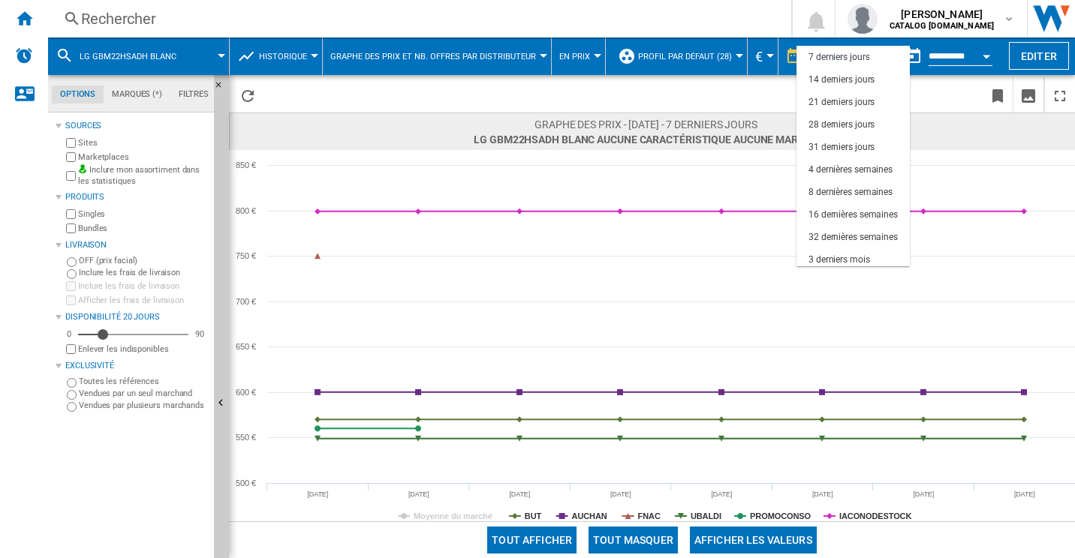
scroll to position [95, 0]
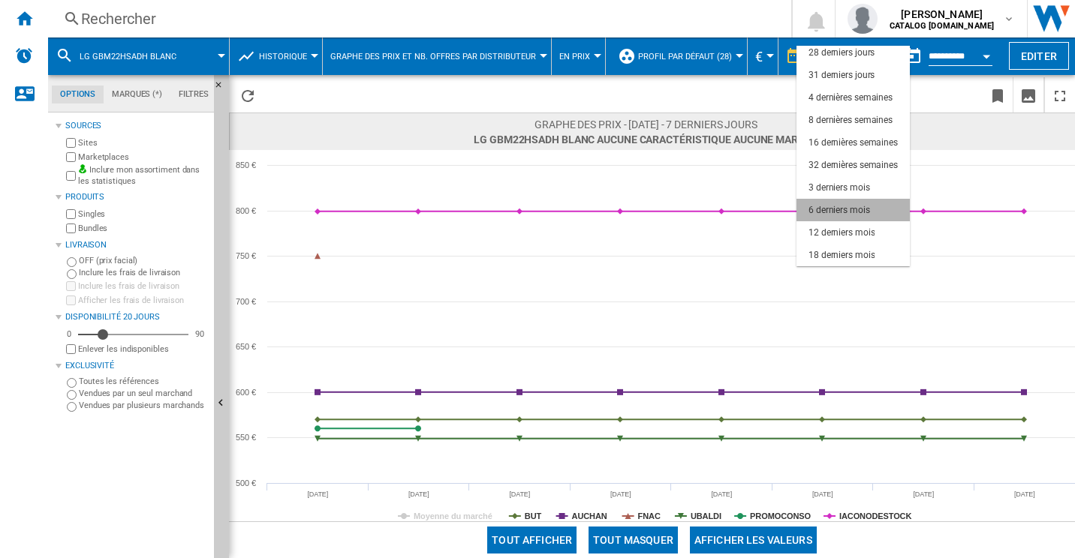
click at [848, 209] on div "6 derniers mois" at bounding box center [839, 210] width 62 height 13
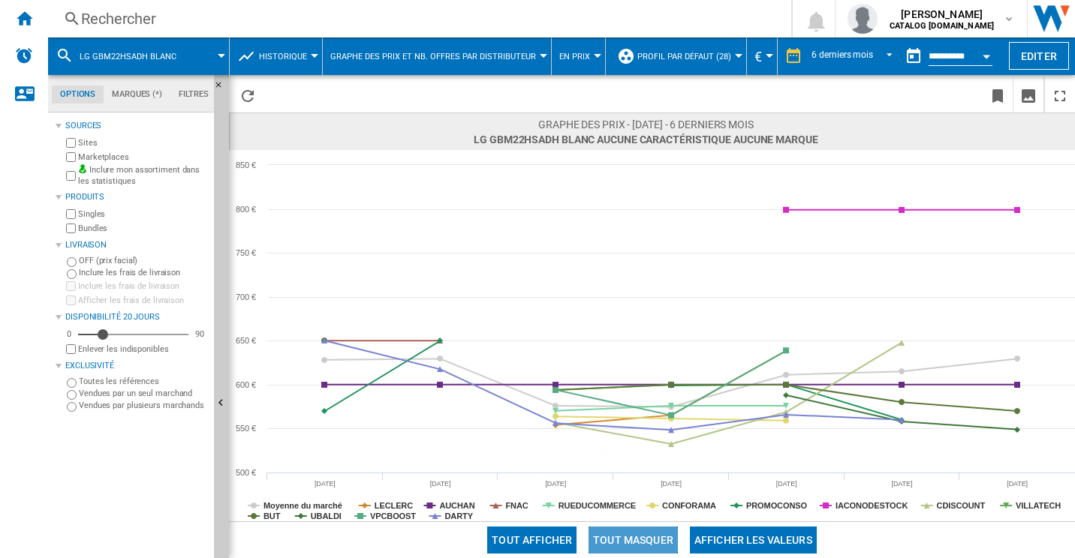
click at [636, 546] on button "Tout masquer" at bounding box center [632, 540] width 89 height 27
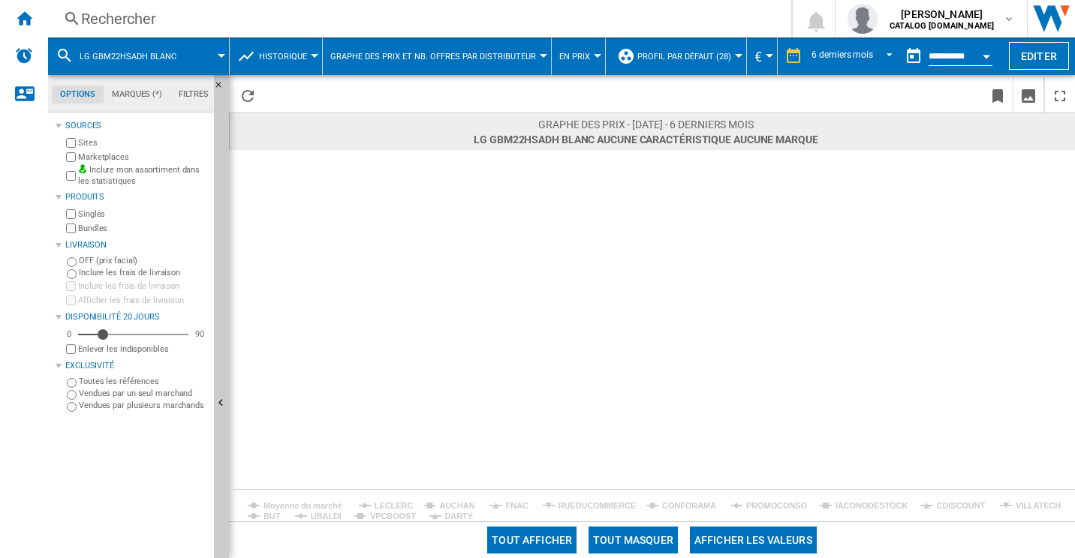
click at [458, 513] on tspan "DARTY" at bounding box center [458, 516] width 29 height 9
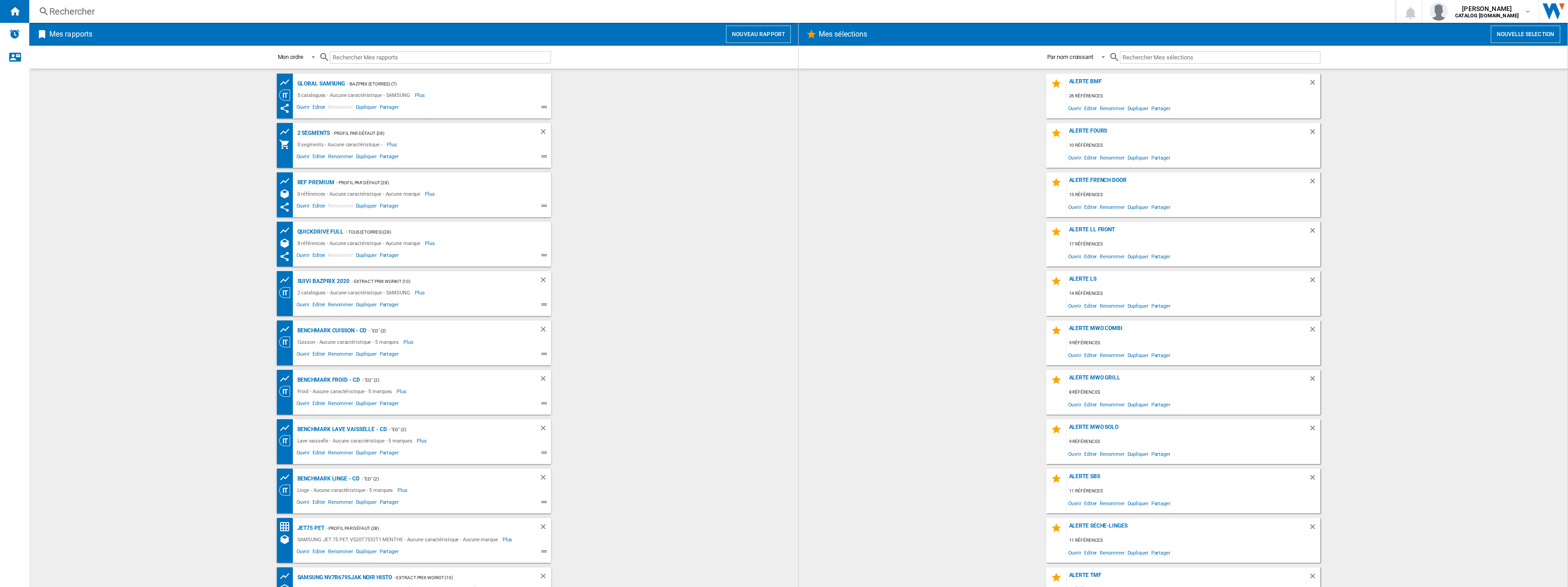
click at [78, 11] on div "Rechercher" at bounding box center [710, 11] width 1322 height 13
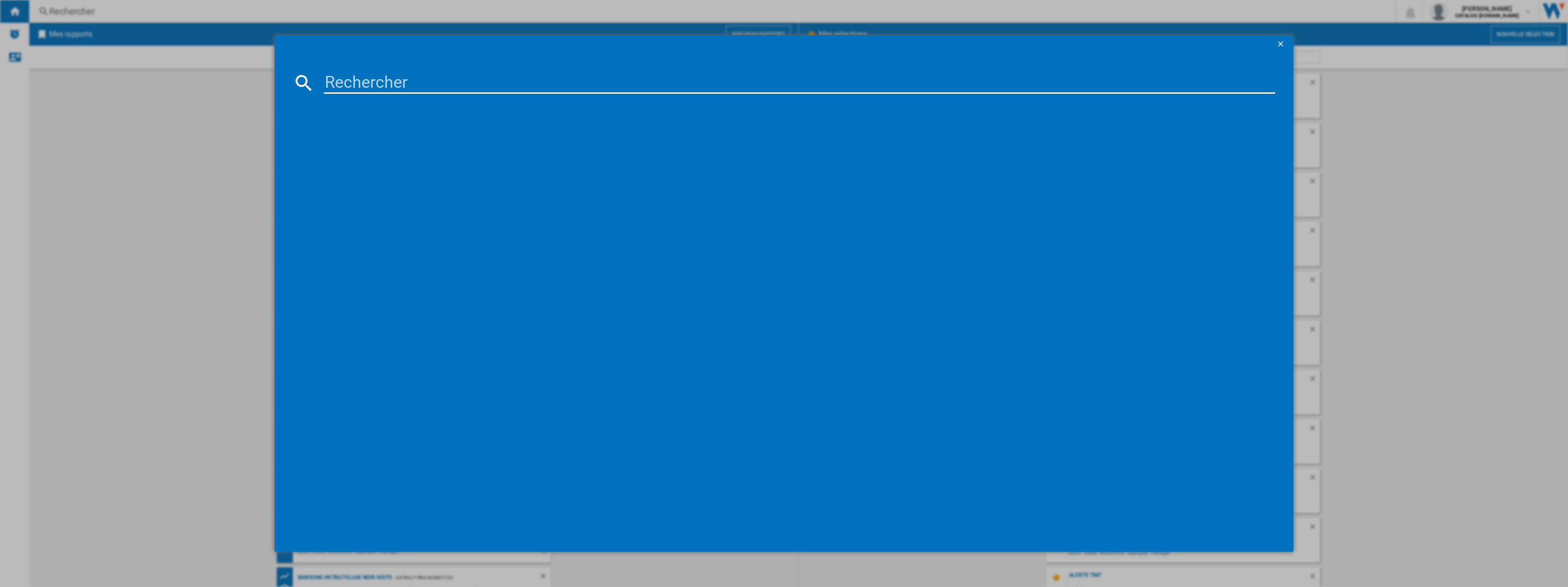
click at [422, 79] on input at bounding box center [799, 83] width 951 height 22
paste input "GBV22NCDPY"
type input "GBV22NCDPY"
click at [379, 136] on div "LG GBV22NCDPY ARGENT" at bounding box center [789, 142] width 968 height 15
click at [376, 146] on div "LG GBV22NCDPY ARGENT" at bounding box center [791, 142] width 942 height 9
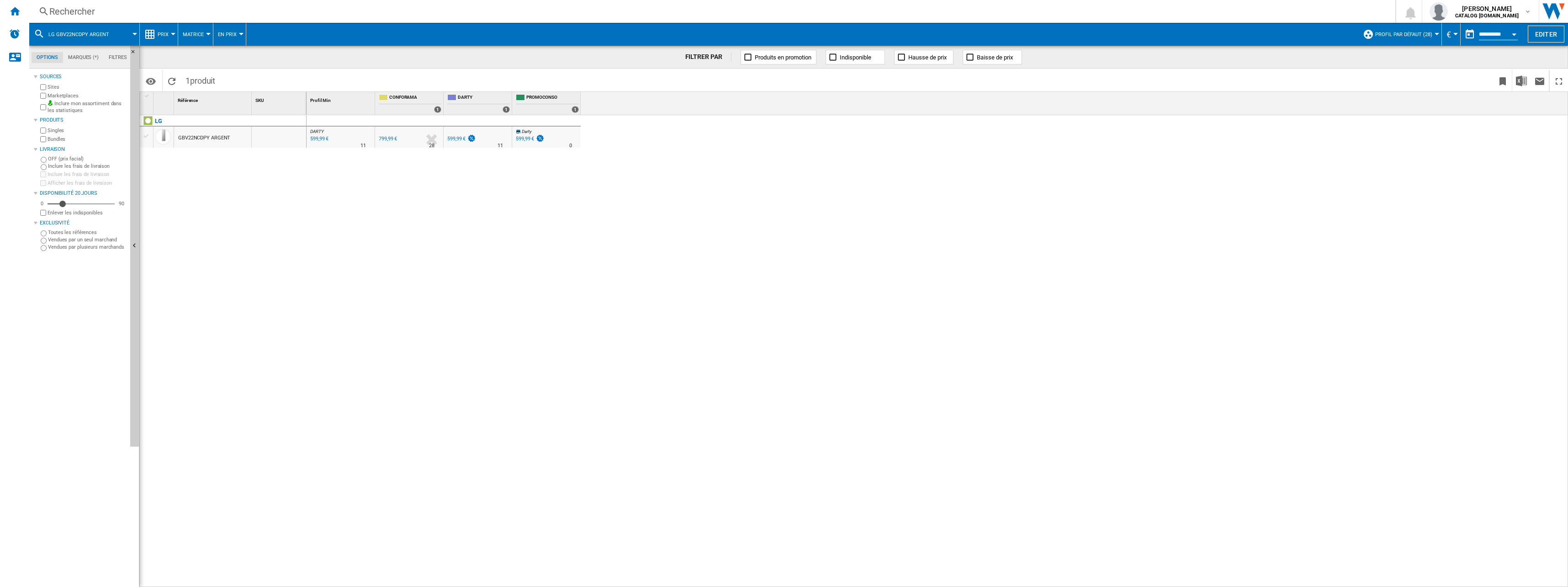
click at [169, 34] on button "Prix" at bounding box center [166, 35] width 16 height 23
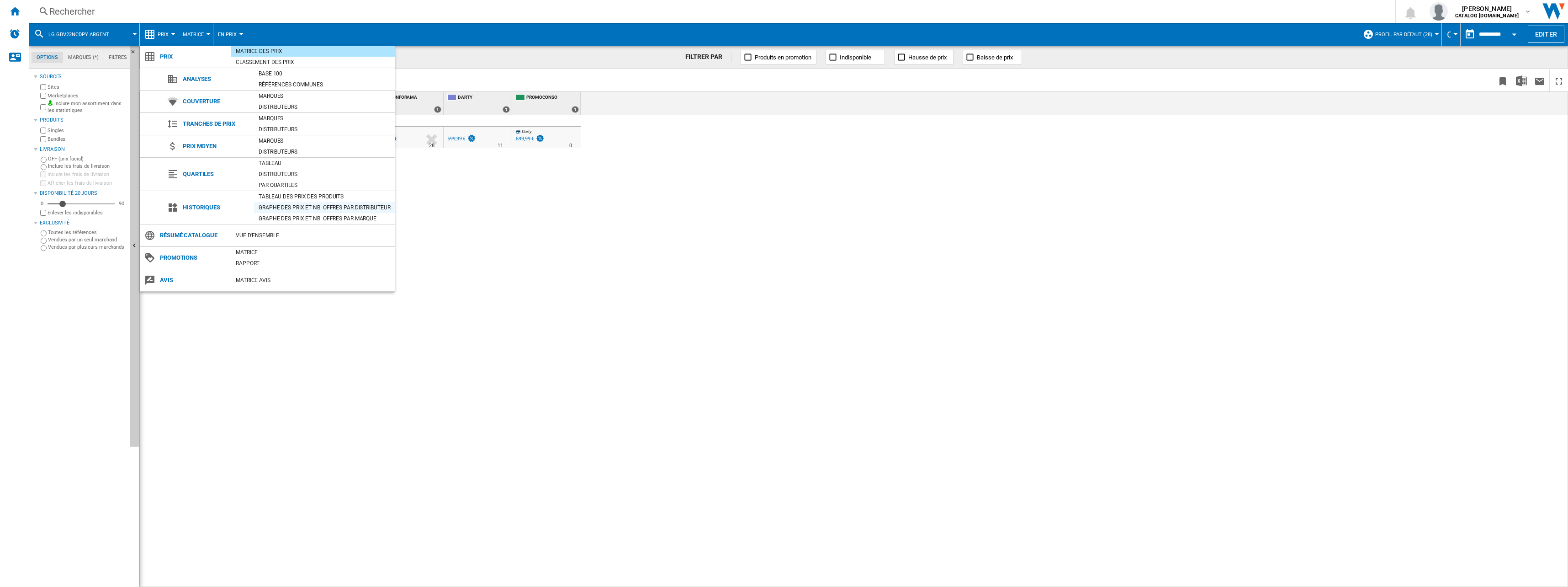
click at [309, 204] on div "Graphe des prix et nb. offres par distributeur" at bounding box center [324, 207] width 141 height 9
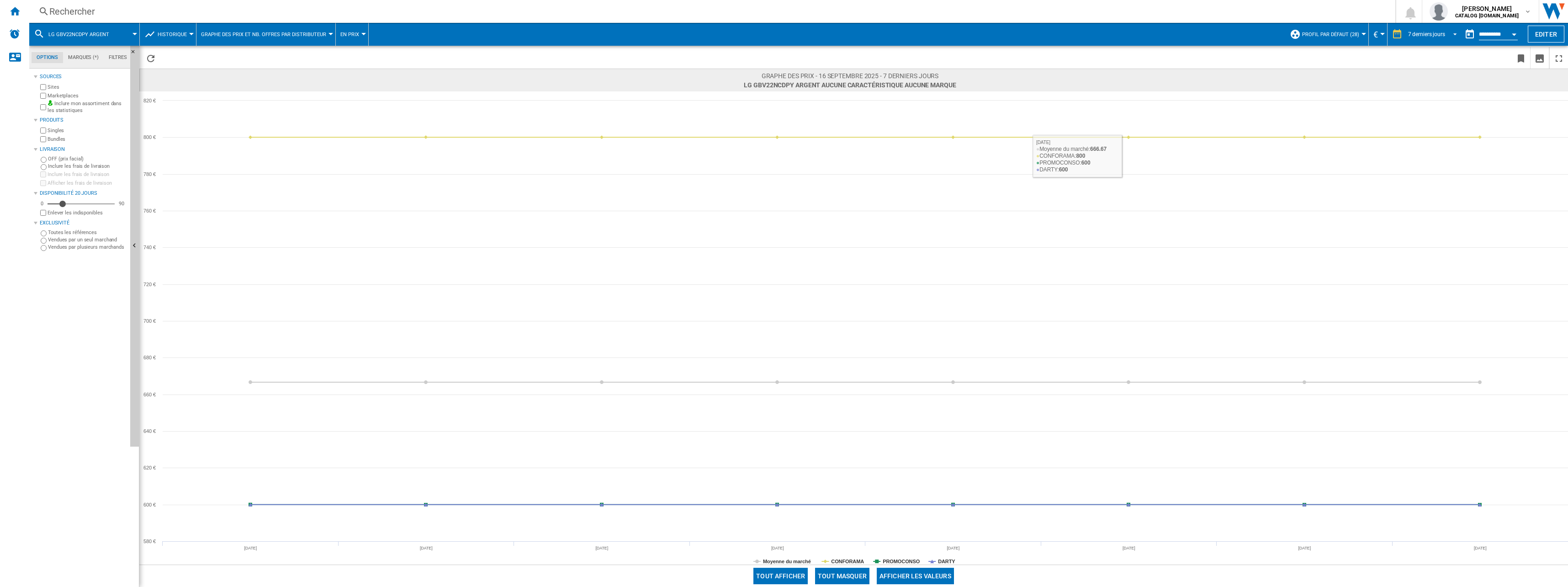
click at [1439, 31] on div "7 derniers jours" at bounding box center [1426, 34] width 37 height 7
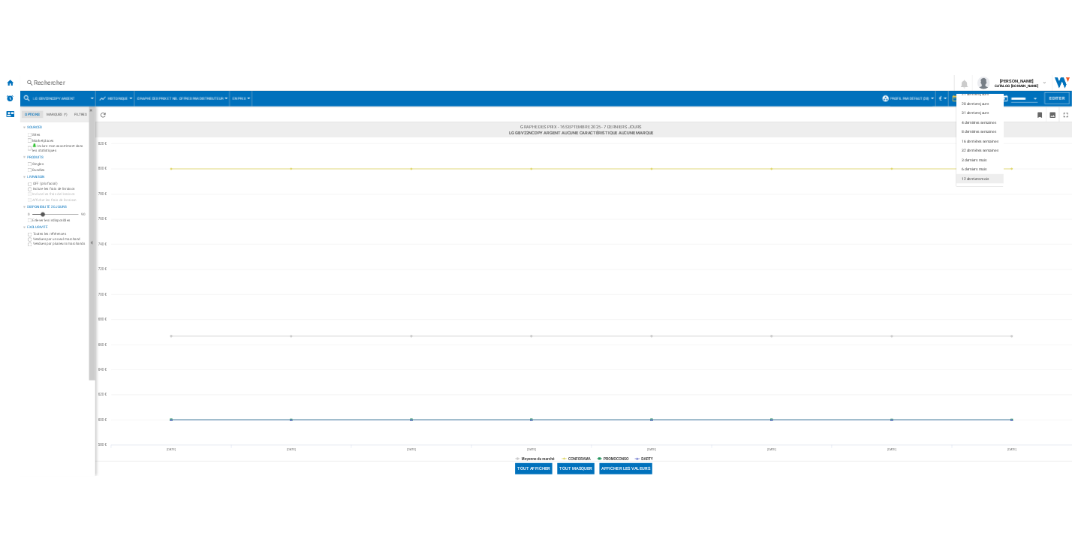
scroll to position [95, 0]
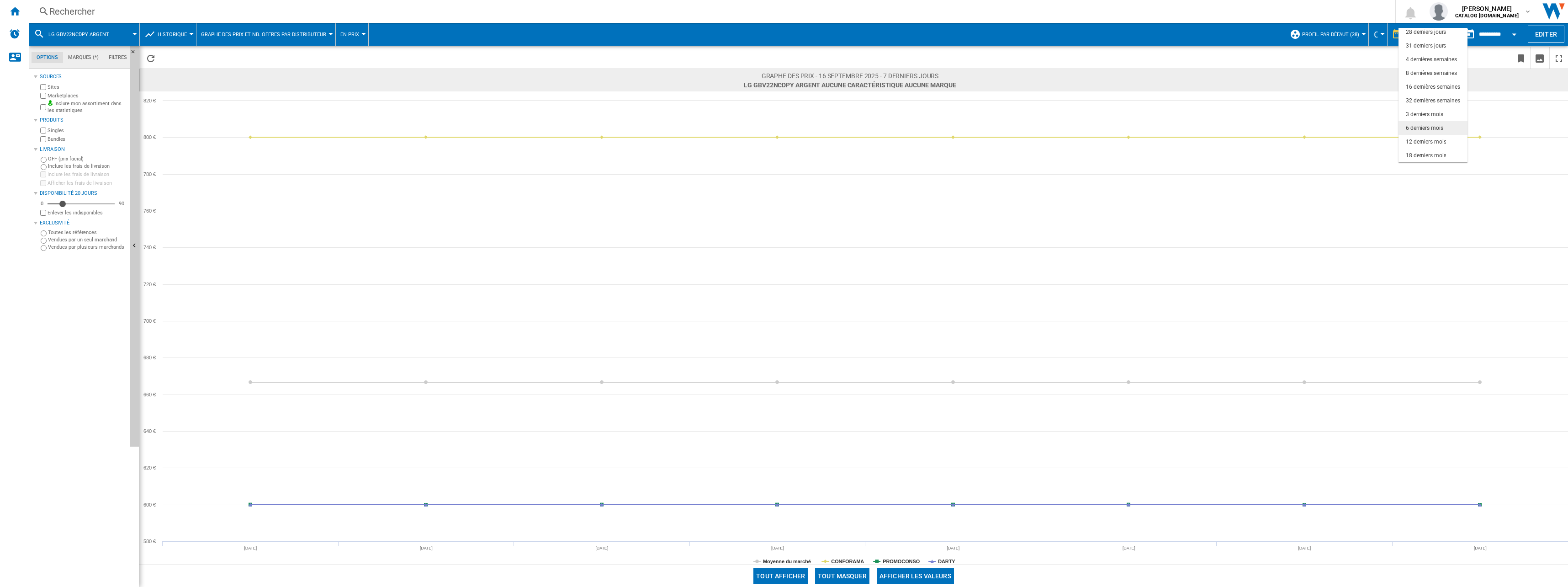
click at [1429, 125] on div "6 derniers mois" at bounding box center [1425, 128] width 38 height 8
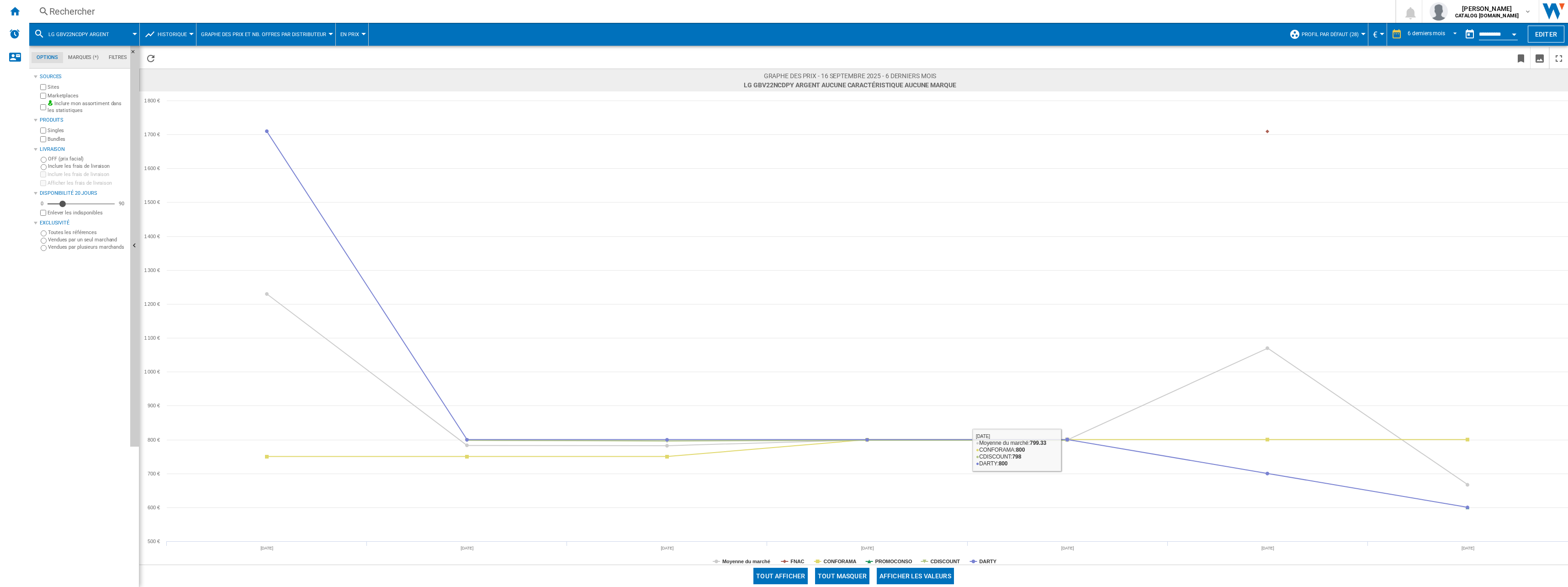
click at [853, 575] on button "Tout masquer" at bounding box center [842, 575] width 54 height 16
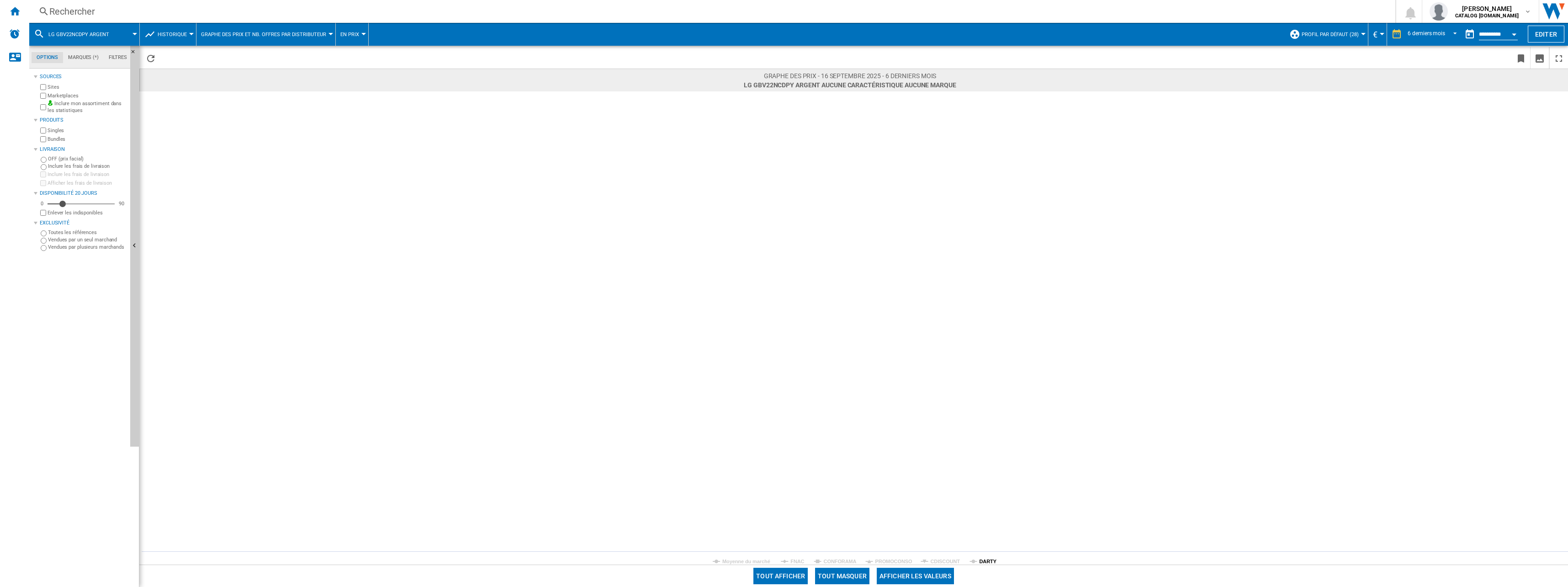
click at [982, 563] on tspan "DARTY" at bounding box center [988, 561] width 18 height 5
